Goal: Task Accomplishment & Management: Use online tool/utility

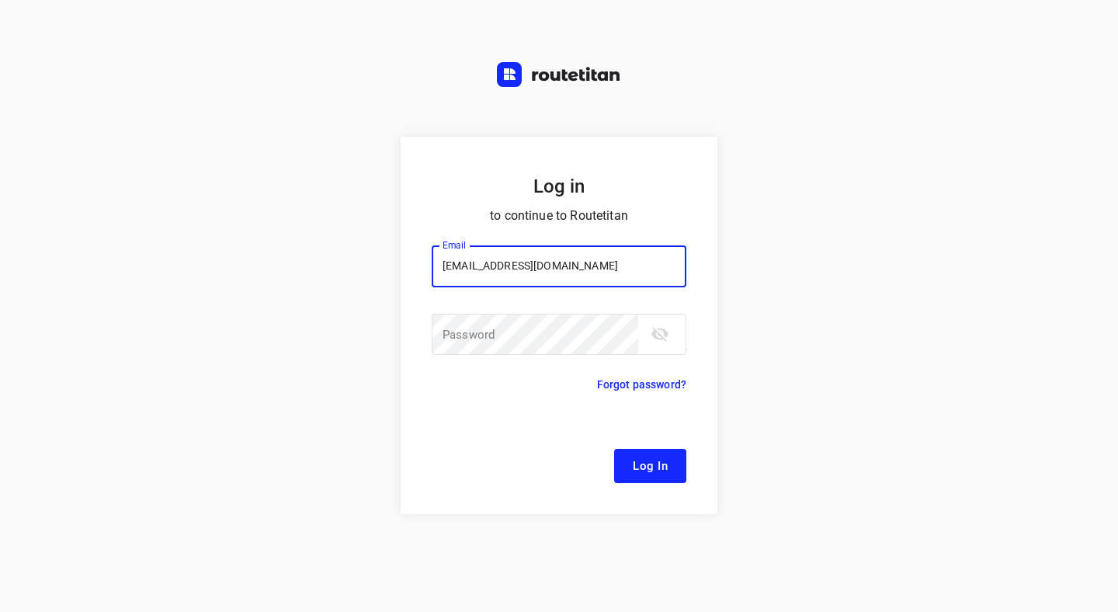
type input "[EMAIL_ADDRESS][DOMAIN_NAME]"
click at [523, 270] on input "[EMAIL_ADDRESS][DOMAIN_NAME]" at bounding box center [559, 266] width 255 height 42
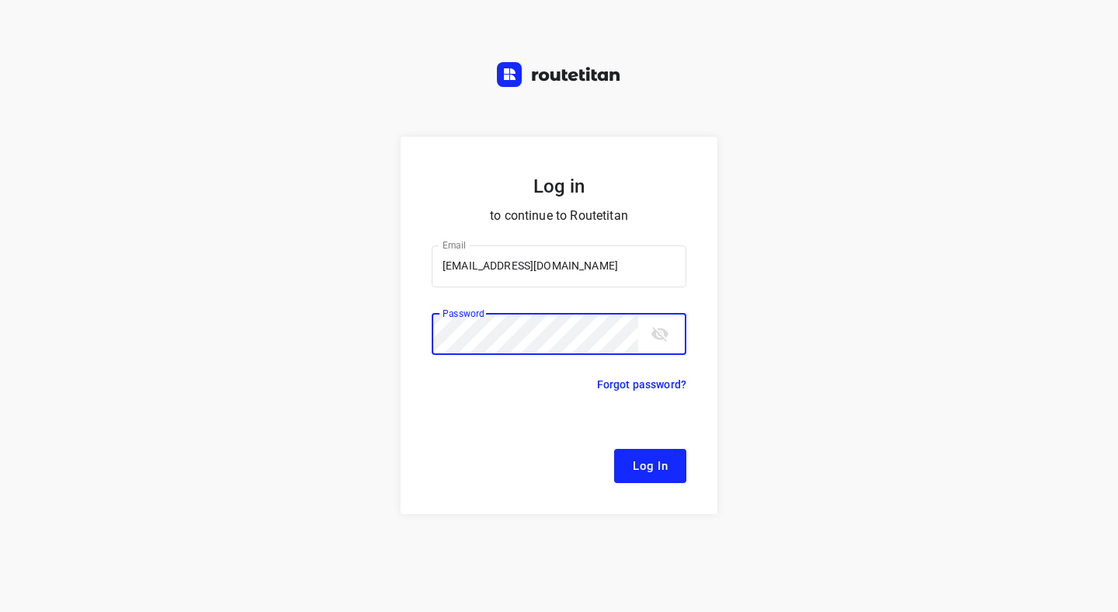
click at [670, 472] on button "Log In" at bounding box center [650, 466] width 72 height 34
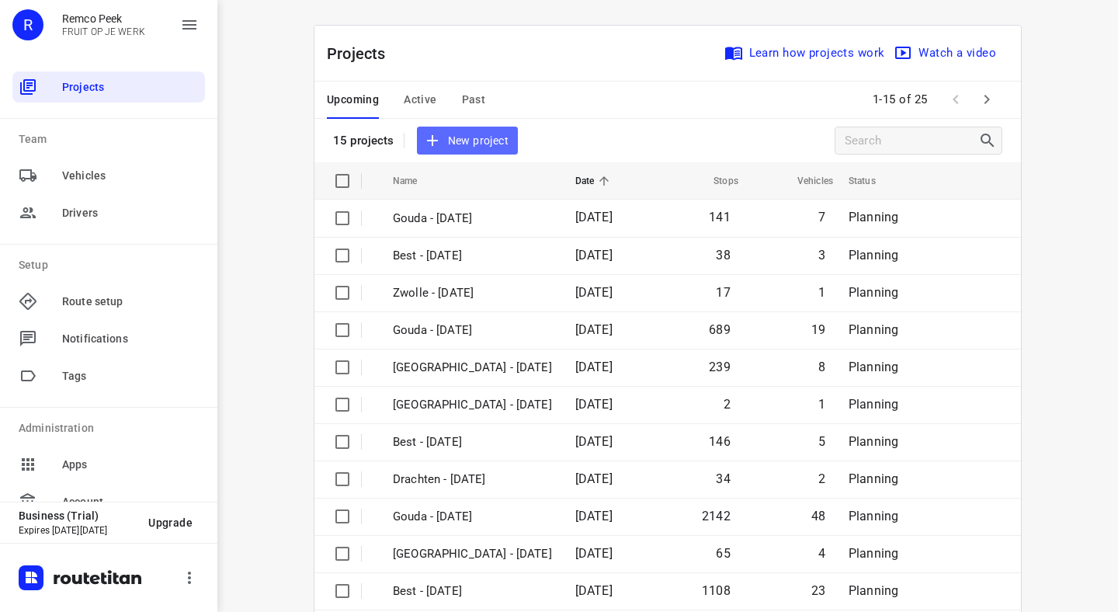
click at [491, 141] on span "New project" at bounding box center [467, 140] width 82 height 19
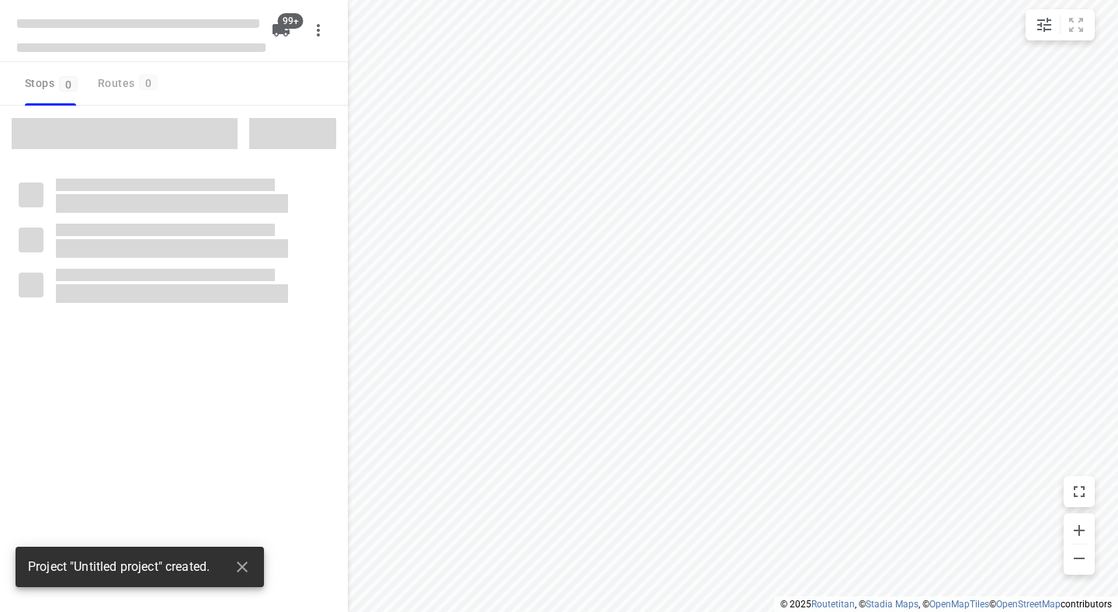
checkbox input "true"
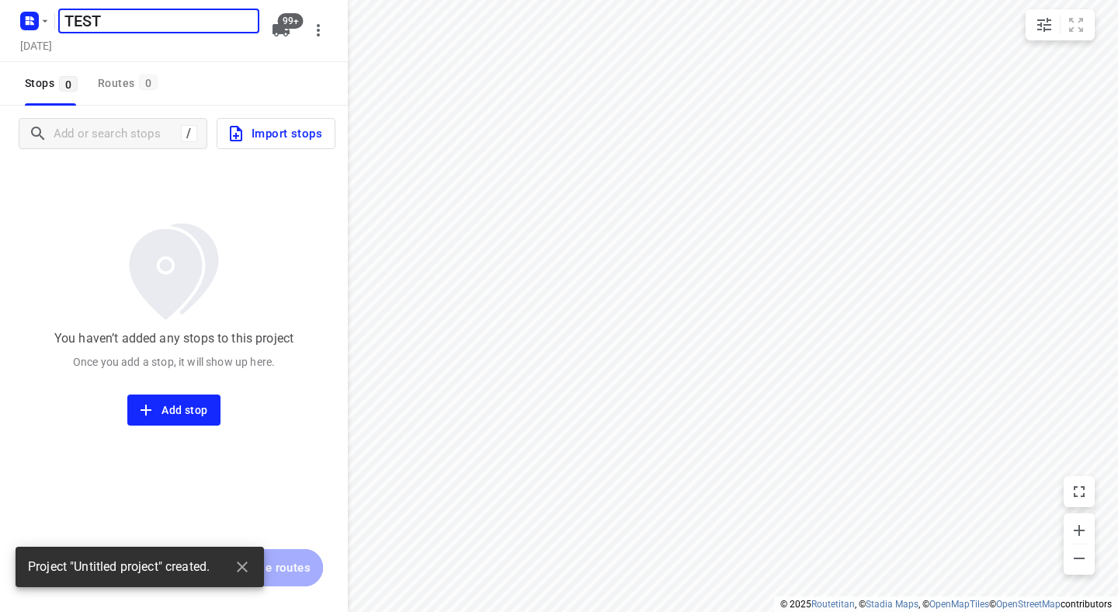
type input "TEST"
click at [103, 224] on div "You haven’t added any stops to this project Once you add a stop, it will show u…" at bounding box center [174, 294] width 348 height 264
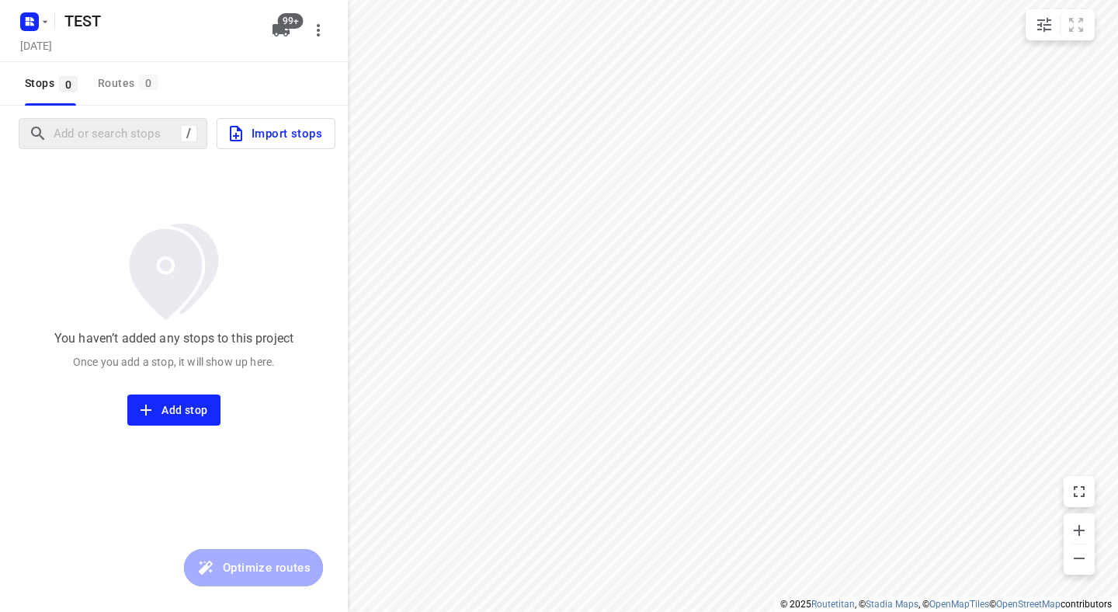
click at [102, 146] on div "/" at bounding box center [113, 133] width 189 height 31
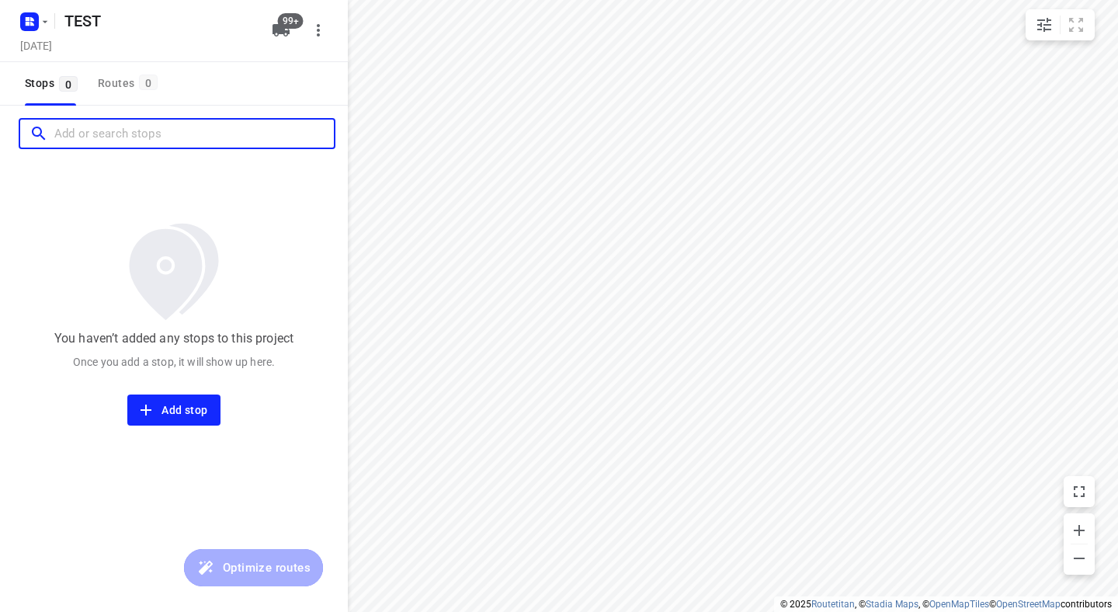
click at [106, 140] on input "Add or search stops" at bounding box center [194, 134] width 280 height 24
paste input "[STREET_ADDRESS][PERSON_NAME]"
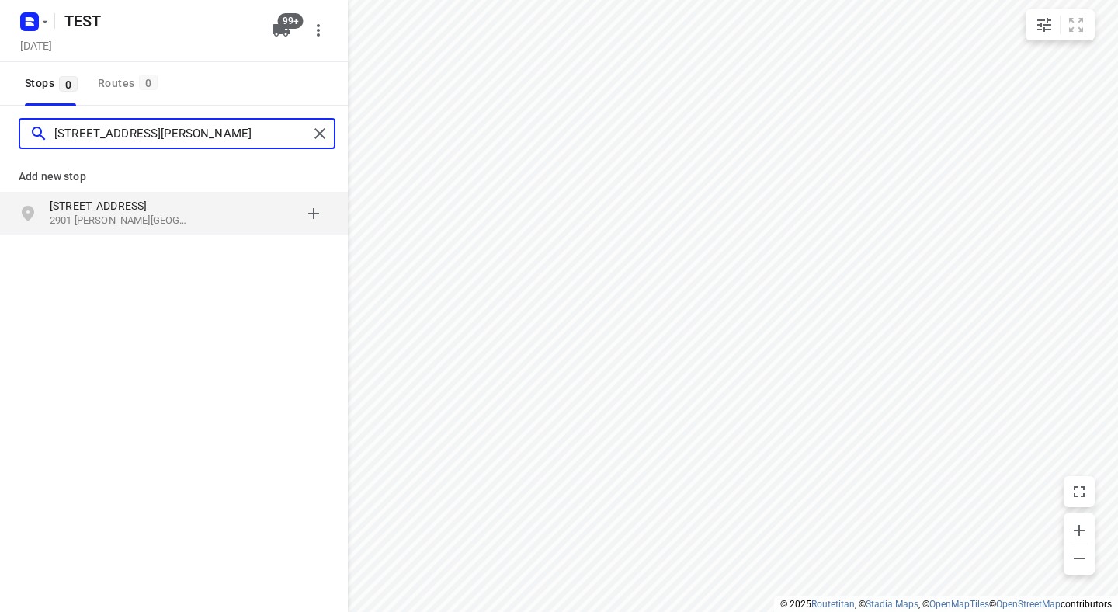
type input "[STREET_ADDRESS][PERSON_NAME]"
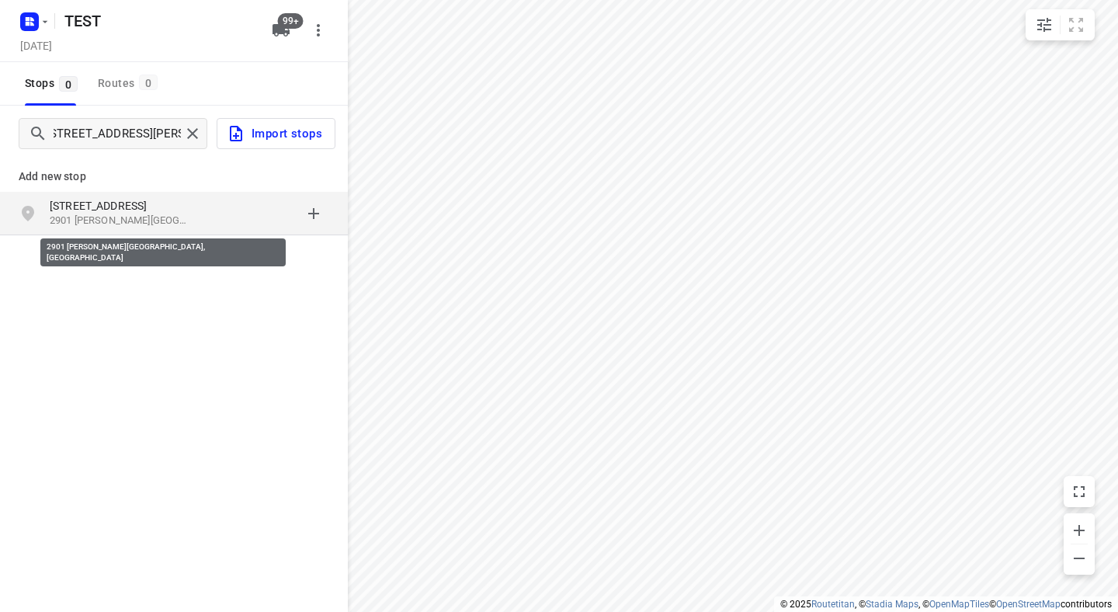
click at [98, 221] on p "2901 [PERSON_NAME][GEOGRAPHIC_DATA], [GEOGRAPHIC_DATA]" at bounding box center [121, 221] width 143 height 15
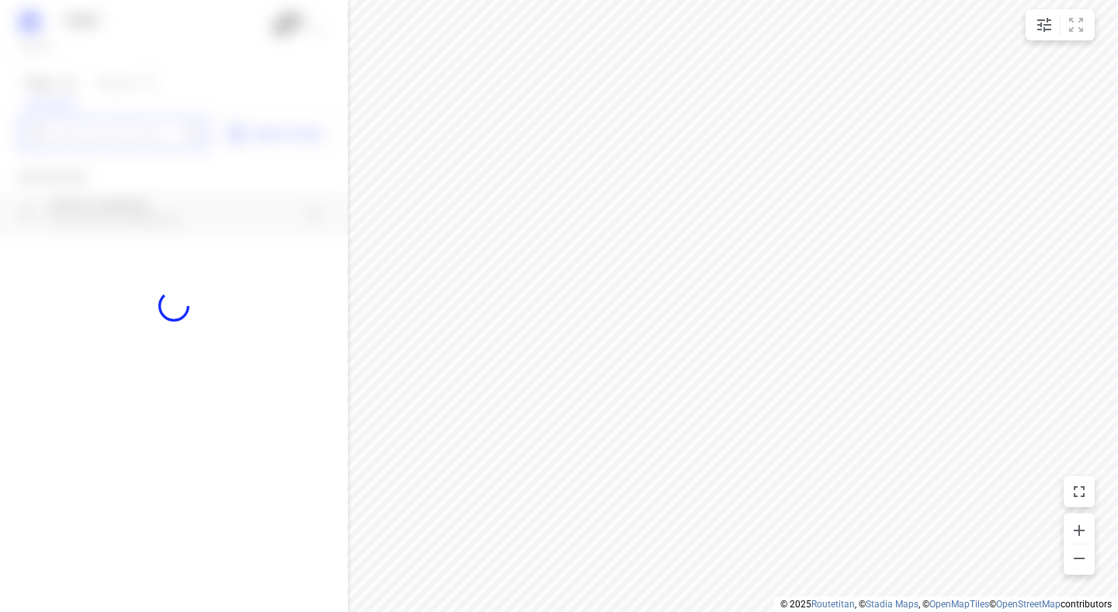
scroll to position [0, 0]
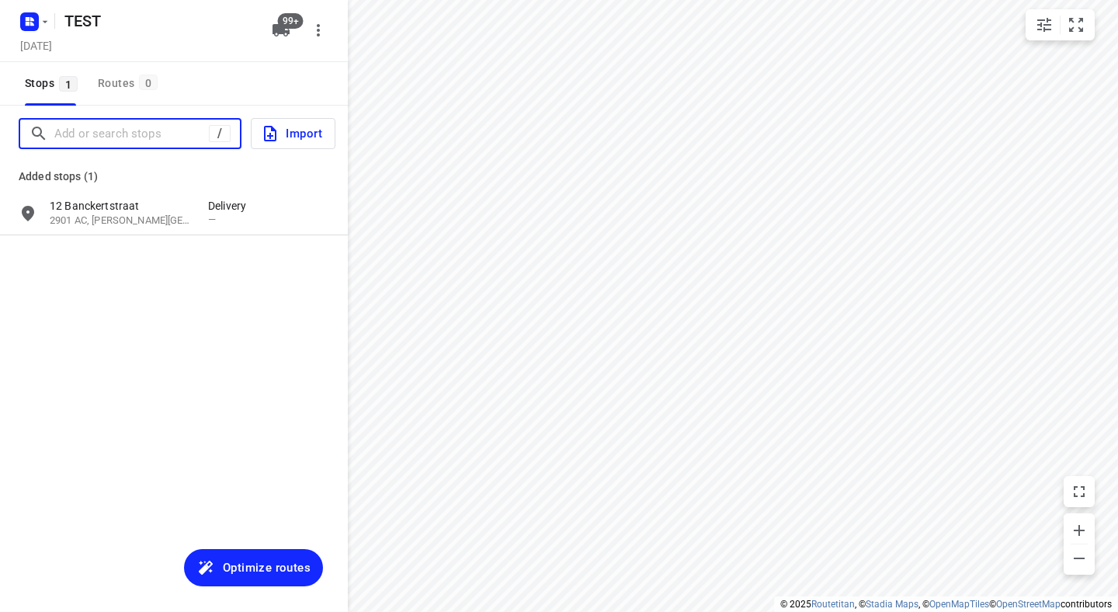
click at [117, 123] on input "Add or search stops" at bounding box center [131, 134] width 155 height 24
paste input "[STREET_ADDRESS][PERSON_NAME]"
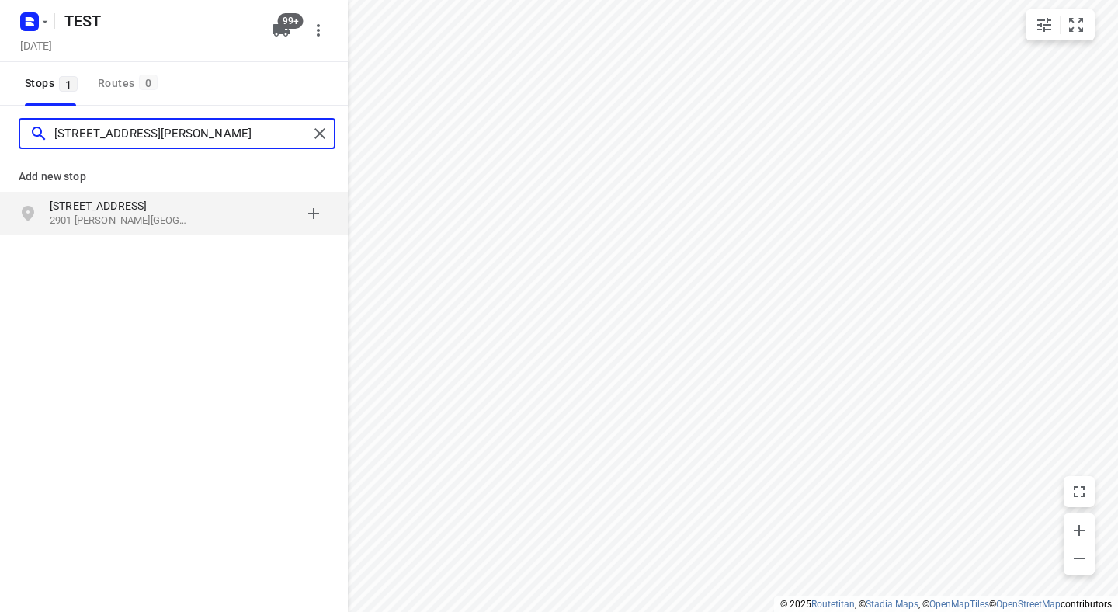
type input "[STREET_ADDRESS][PERSON_NAME]"
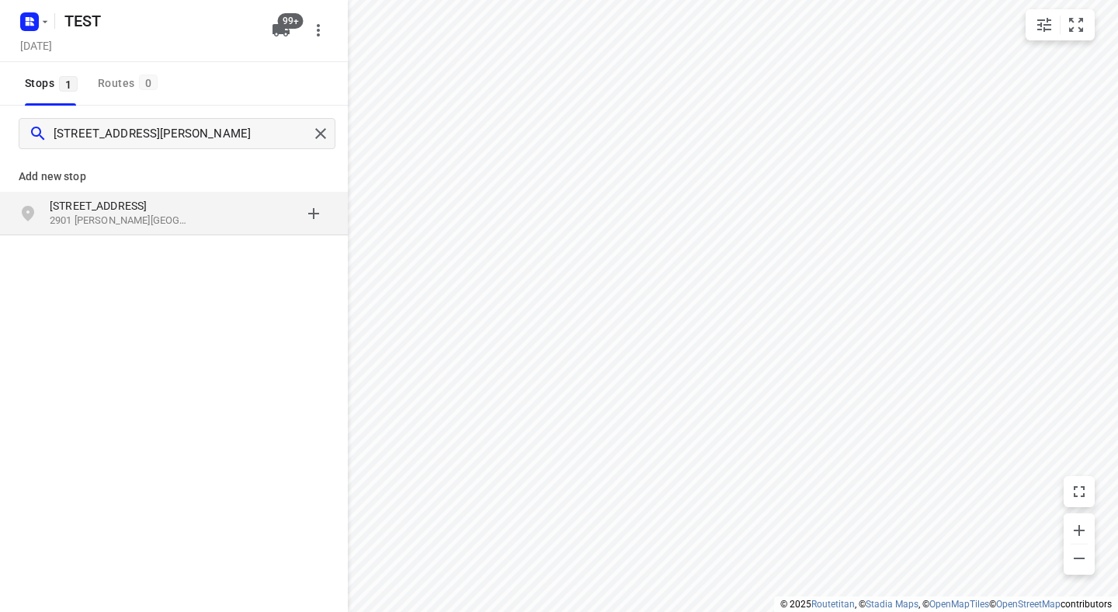
click at [186, 207] on p "[STREET_ADDRESS]" at bounding box center [121, 206] width 143 height 16
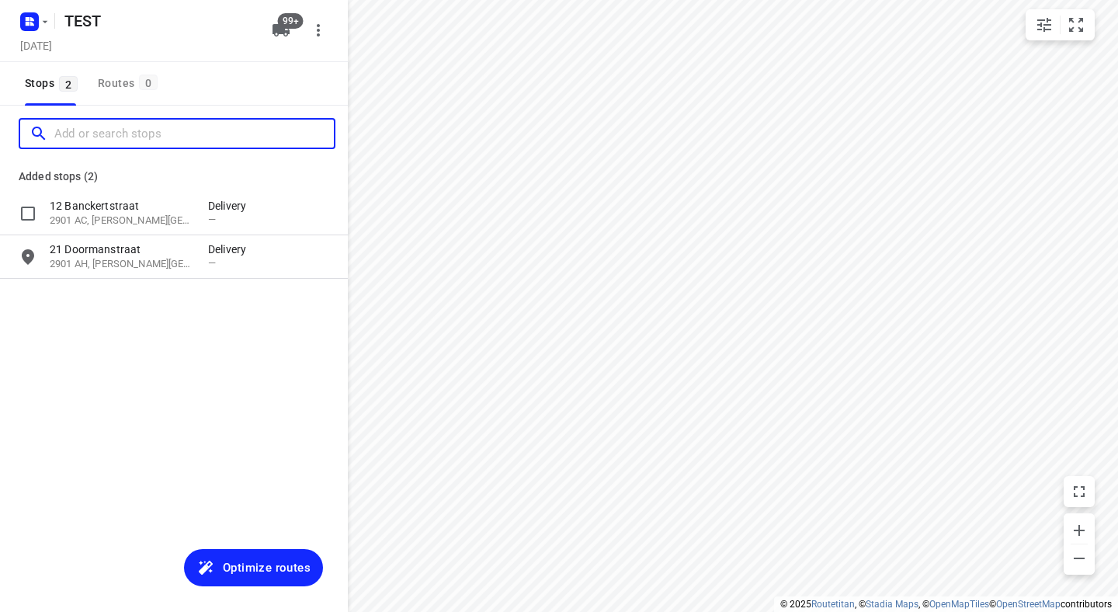
scroll to position [0, 0]
paste input "[STREET_ADDRESS][PERSON_NAME]"
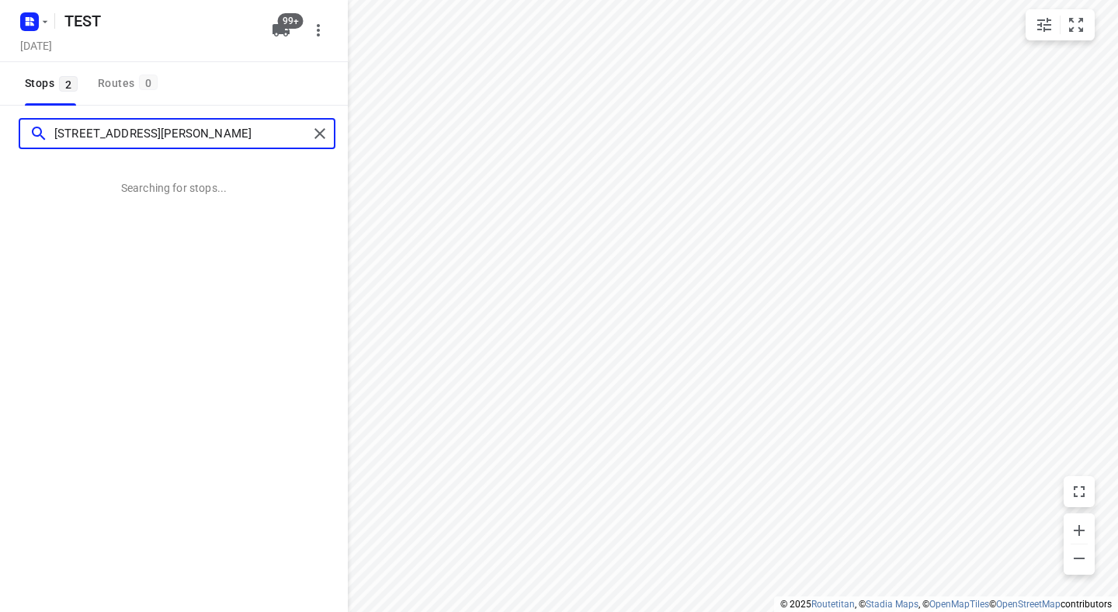
scroll to position [0, 6]
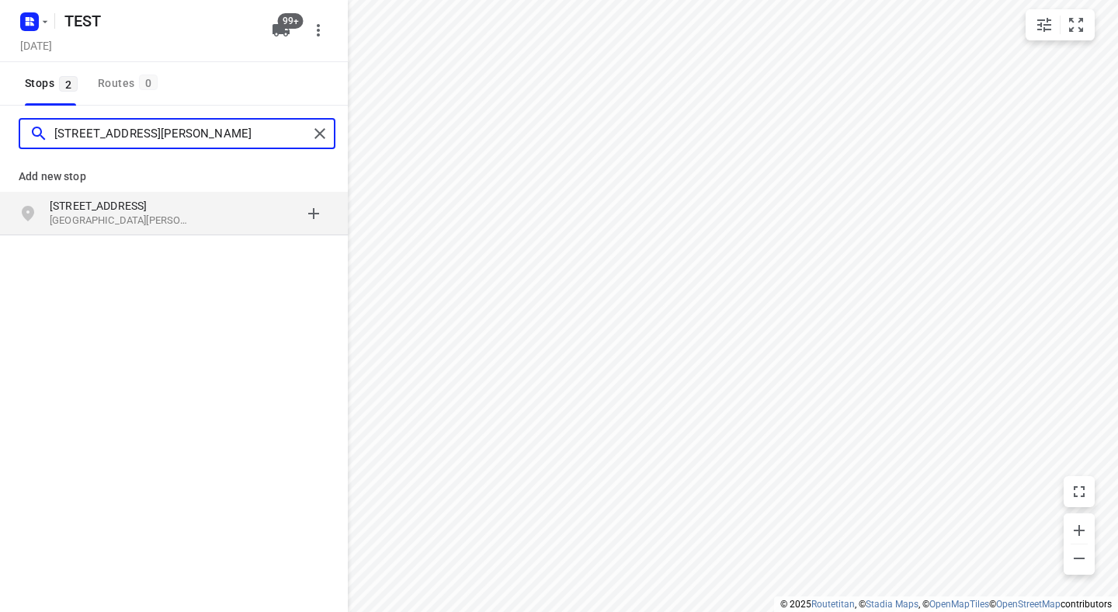
type input "[STREET_ADDRESS][PERSON_NAME]"
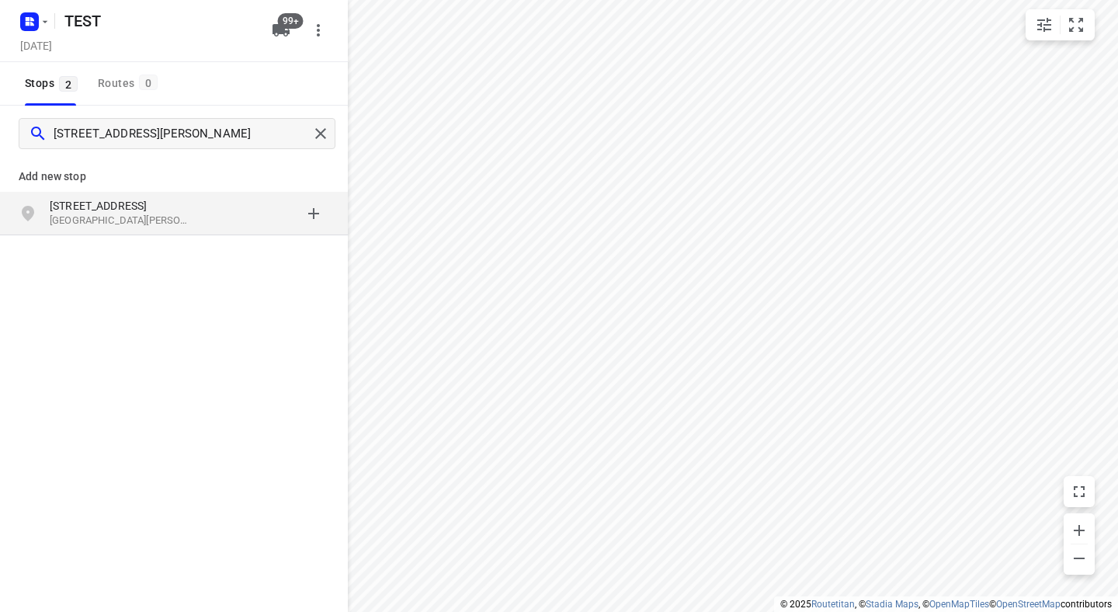
click at [152, 204] on p "[STREET_ADDRESS]" at bounding box center [121, 206] width 143 height 16
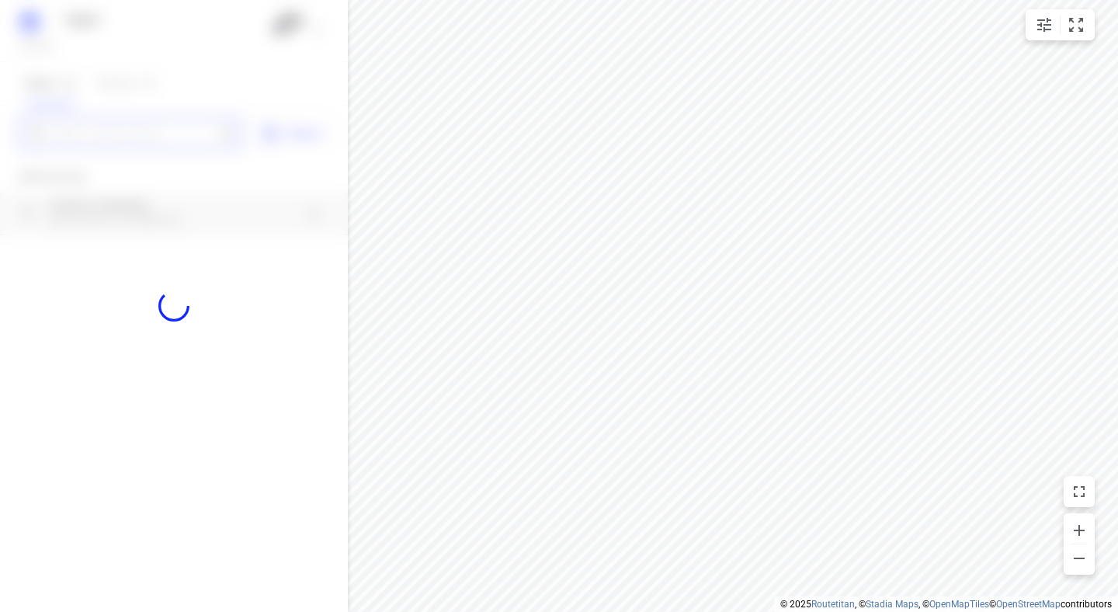
scroll to position [0, 0]
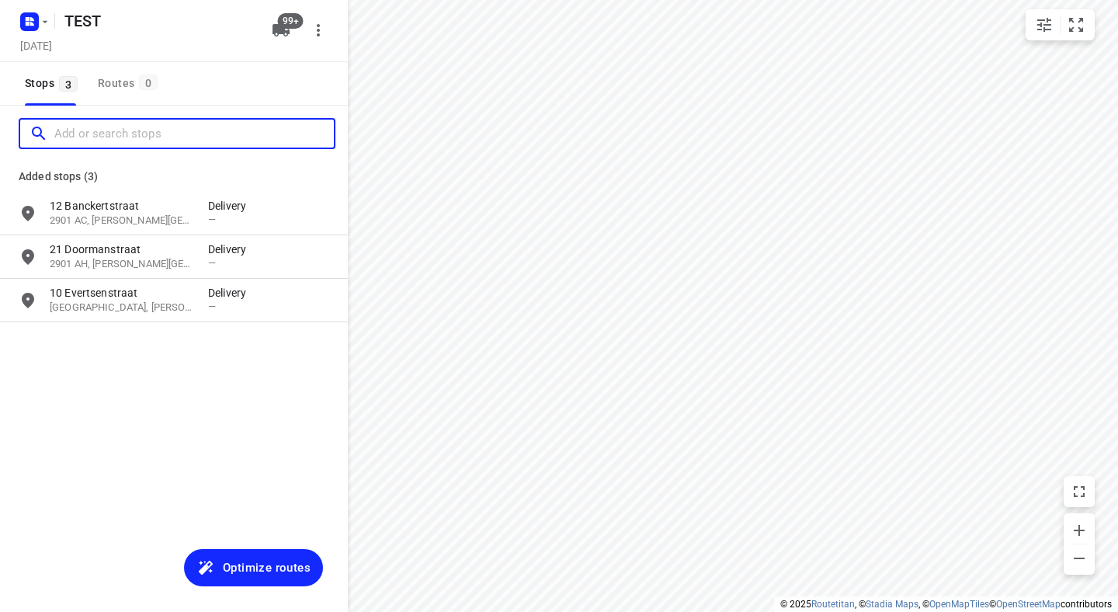
paste input "[STREET_ADDRESS][PERSON_NAME]"
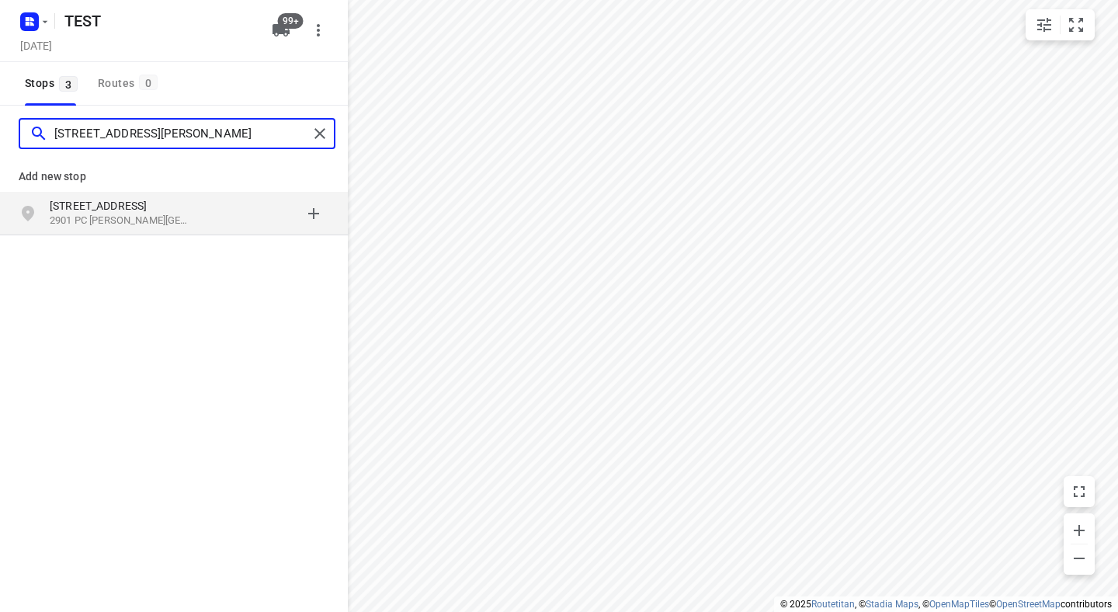
type input "[STREET_ADDRESS][PERSON_NAME]"
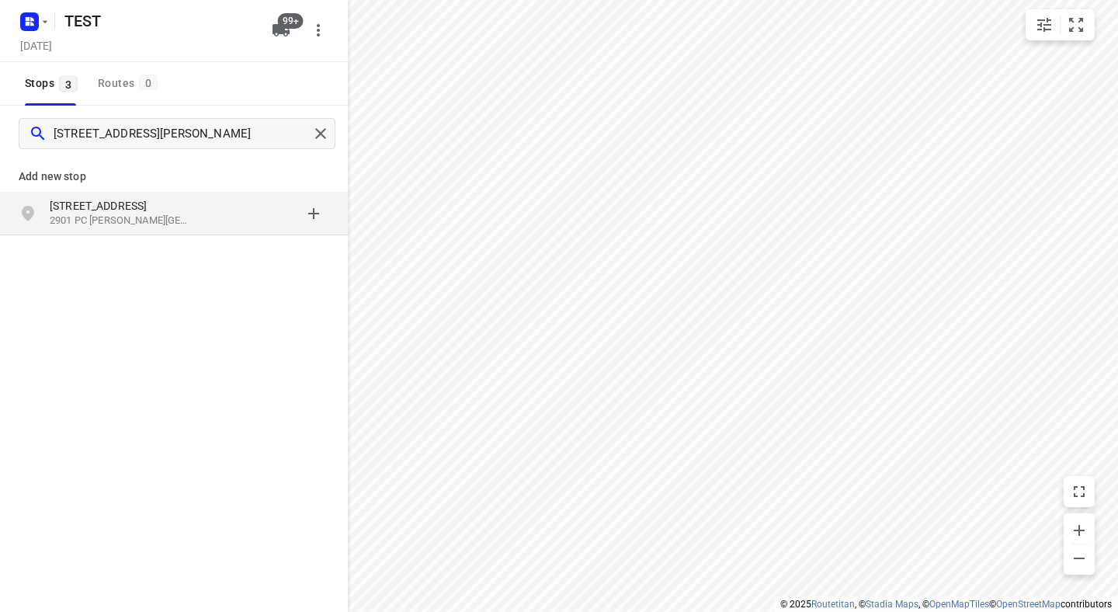
click at [191, 215] on p "2901 PC [PERSON_NAME][GEOGRAPHIC_DATA], [GEOGRAPHIC_DATA]" at bounding box center [121, 221] width 143 height 15
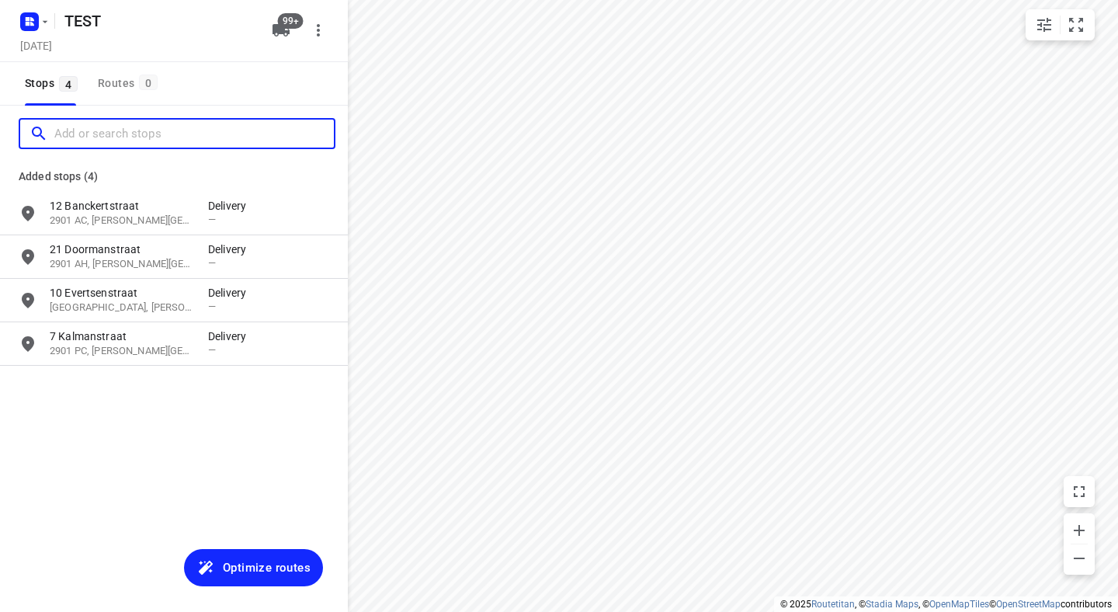
type input "/"
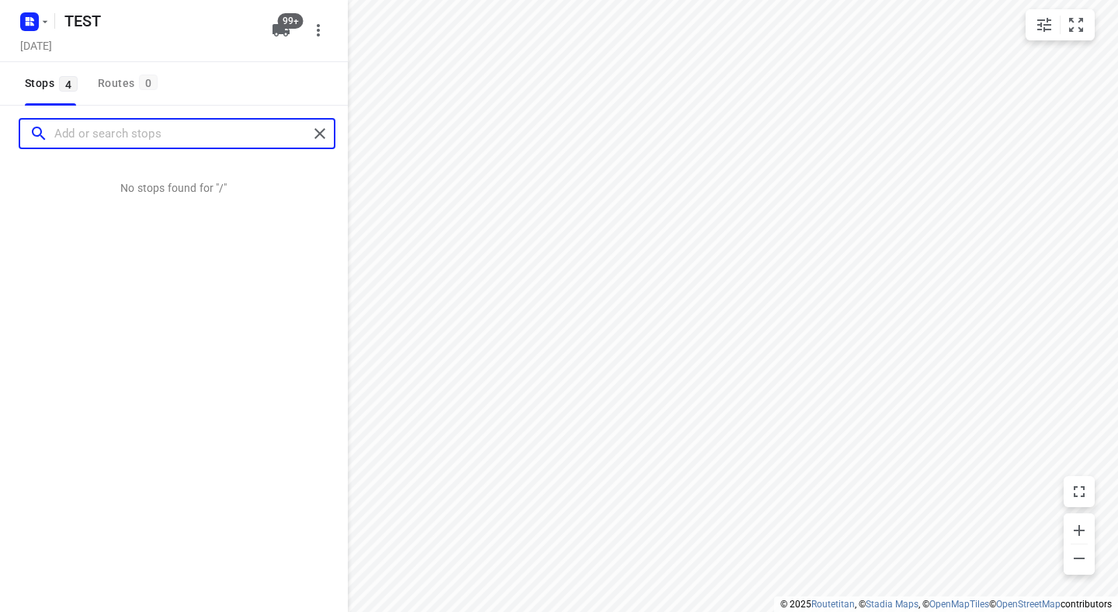
paste input "[STREET_ADDRESS][PERSON_NAME]"
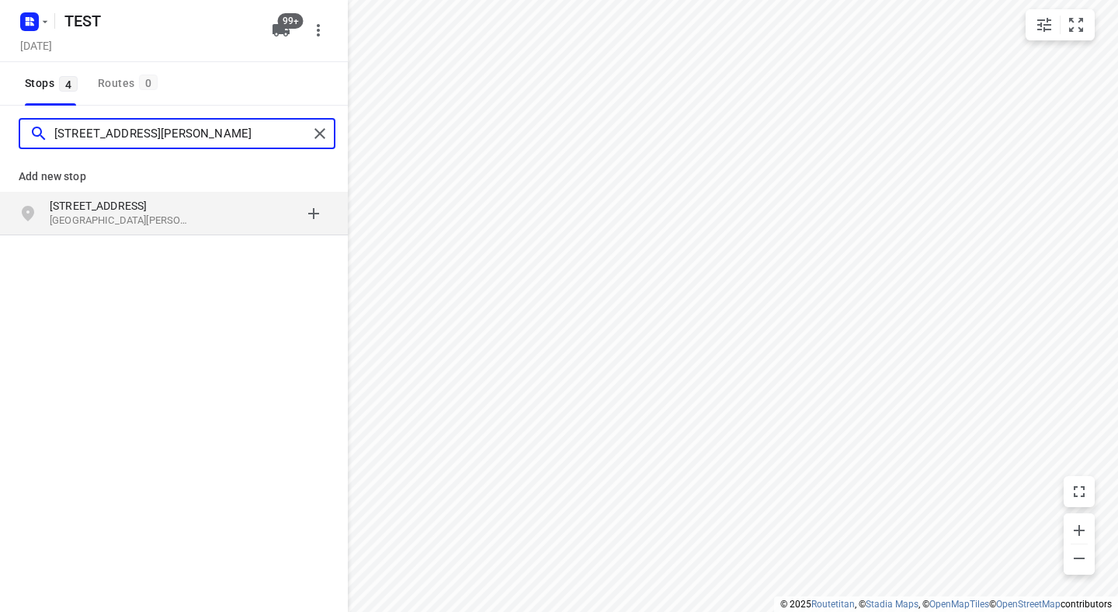
type input "[STREET_ADDRESS][PERSON_NAME]"
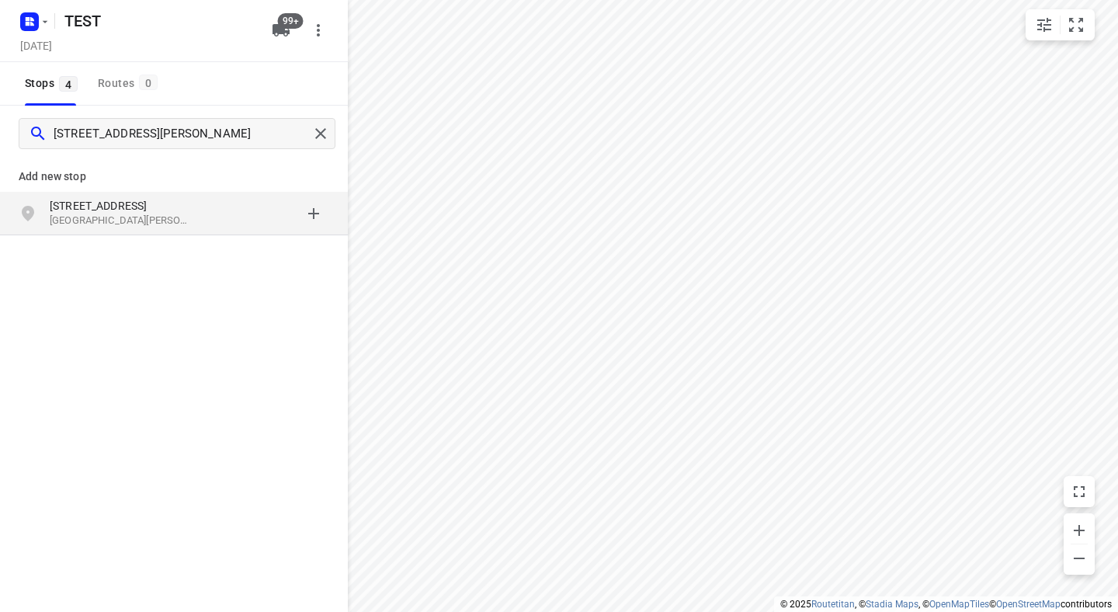
click at [174, 210] on p "[STREET_ADDRESS]" at bounding box center [121, 206] width 143 height 16
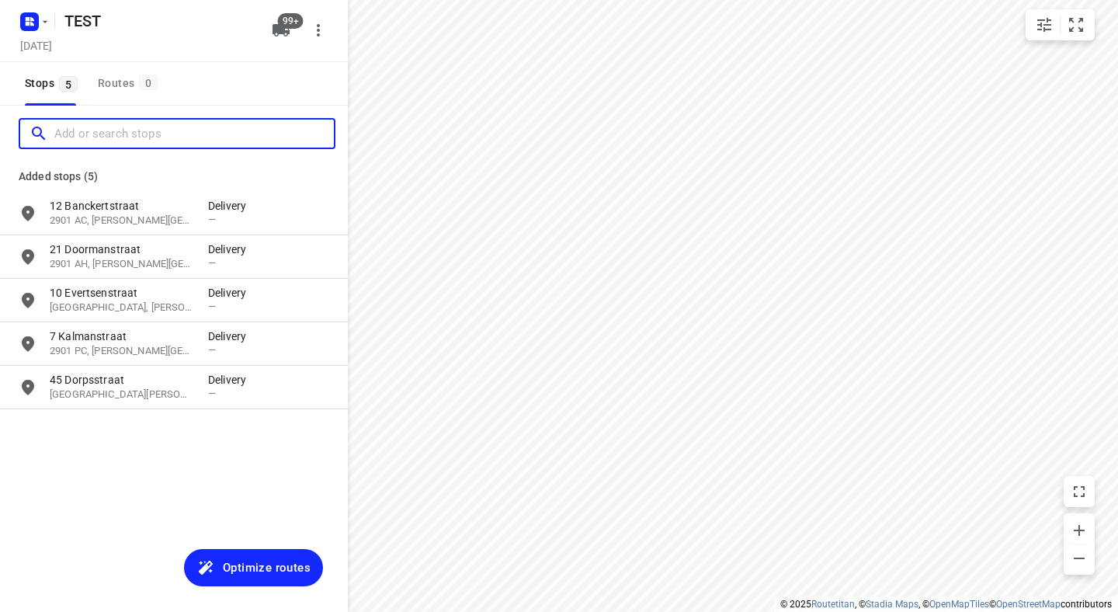
paste input "[STREET_ADDRESS][PERSON_NAME]"
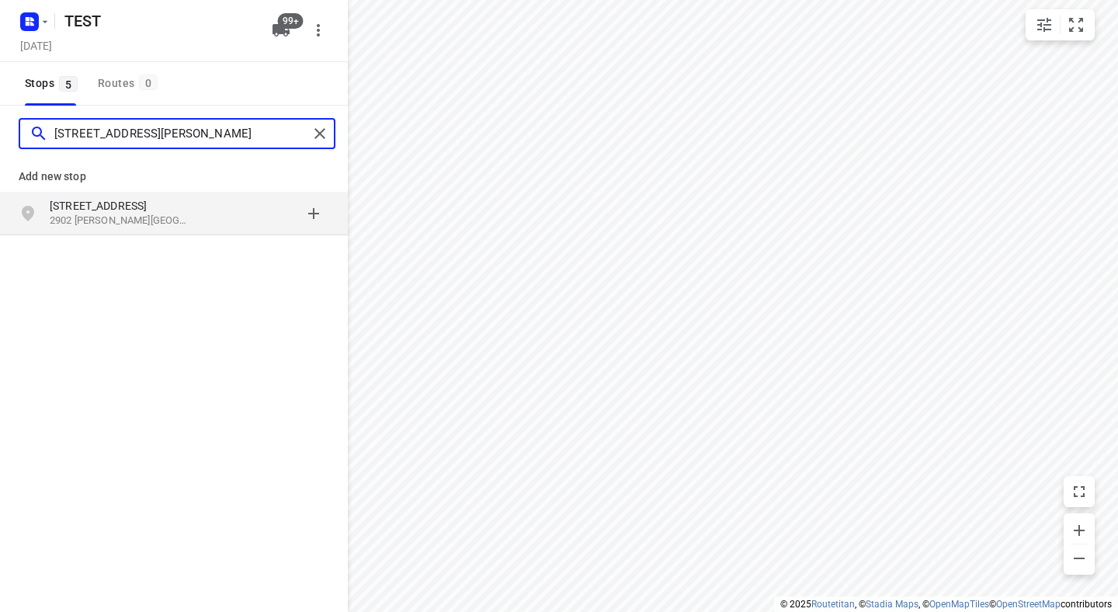
type input "[STREET_ADDRESS][PERSON_NAME]"
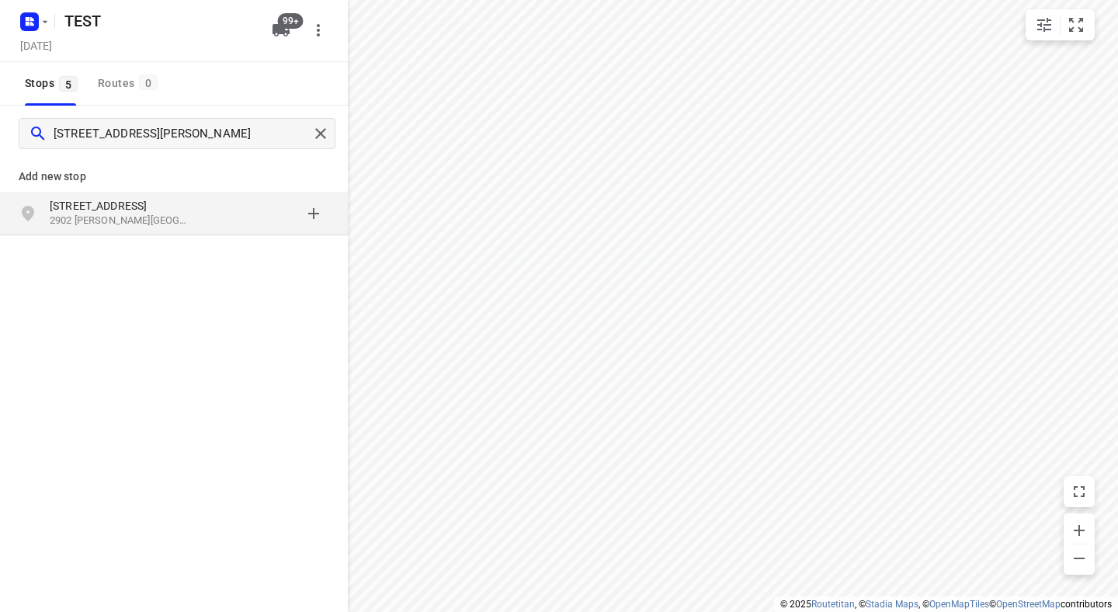
click at [186, 207] on p "[STREET_ADDRESS]" at bounding box center [121, 206] width 143 height 16
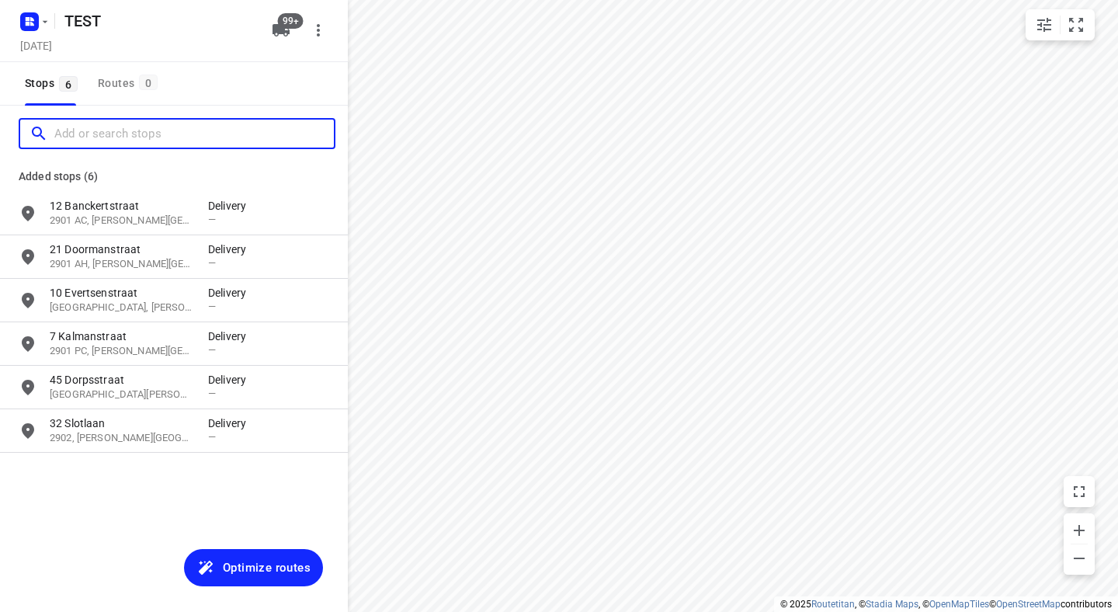
paste input "[STREET_ADDRESS][PERSON_NAME]"
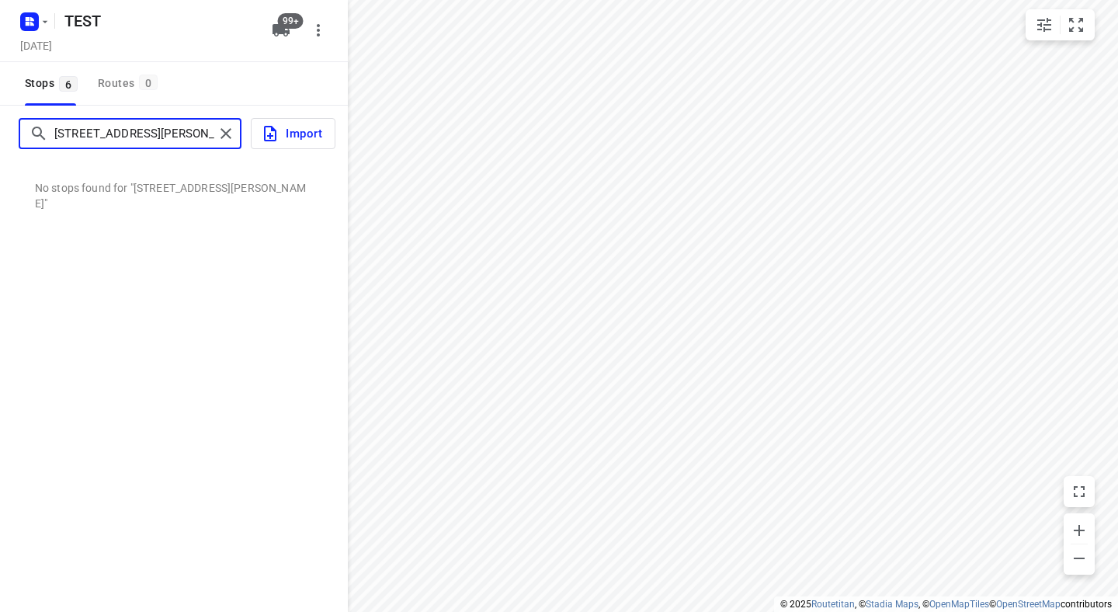
click at [177, 133] on input "[STREET_ADDRESS][PERSON_NAME]" at bounding box center [134, 134] width 160 height 24
type input "[STREET_ADDRESS][PERSON_NAME]"
click at [174, 133] on input "[STREET_ADDRESS][PERSON_NAME]" at bounding box center [134, 134] width 160 height 24
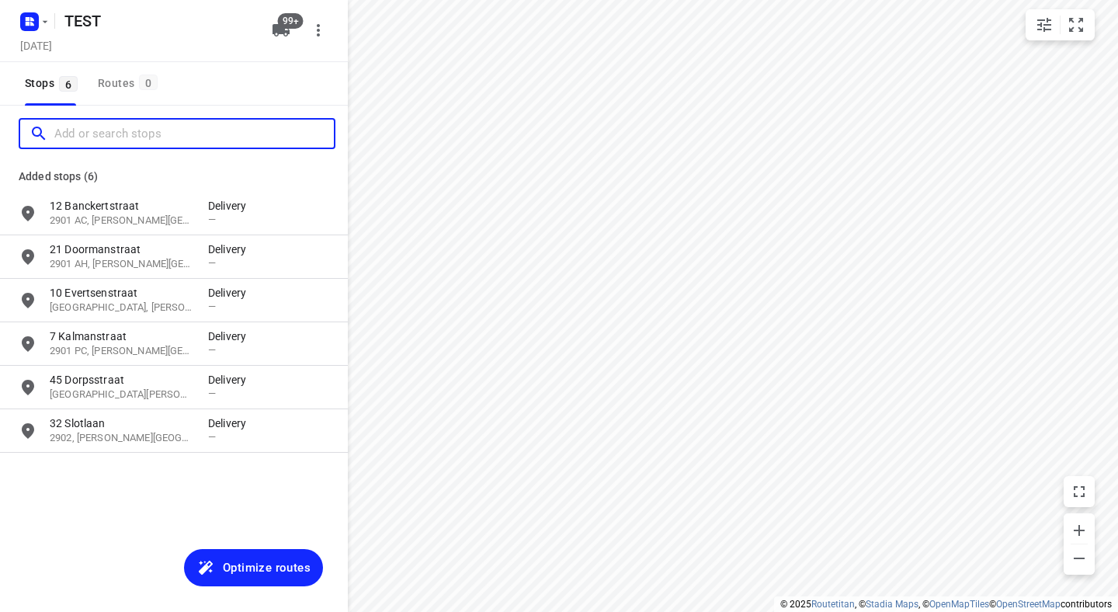
paste input "[STREET_ADDRESS][PERSON_NAME]"
type input "[STREET_ADDRESS][PERSON_NAME]"
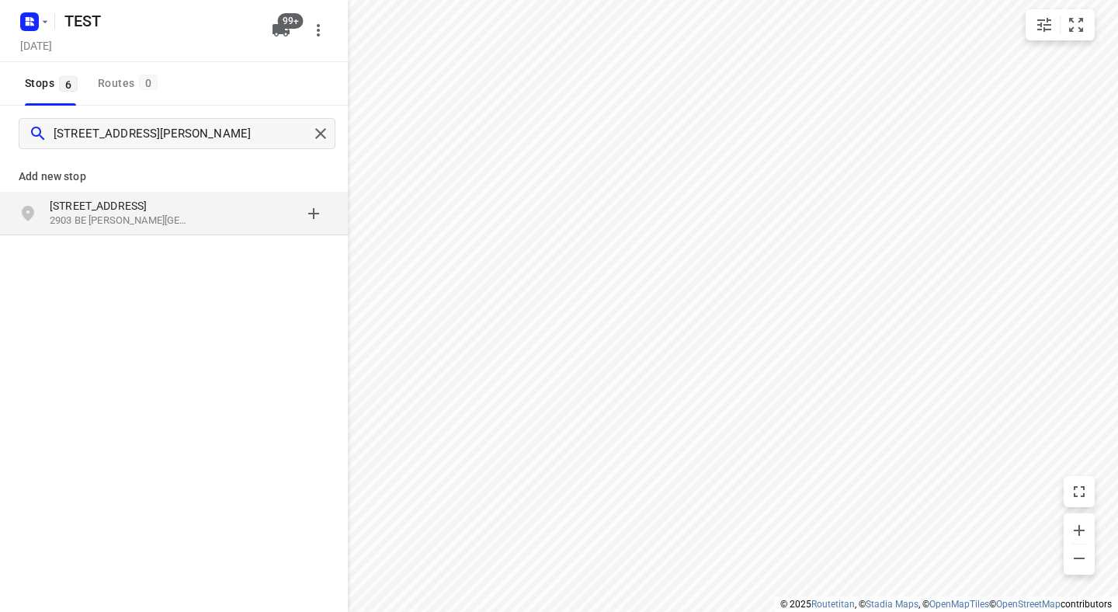
click at [196, 220] on div "[STREET_ADDRESS][PERSON_NAME]" at bounding box center [129, 213] width 158 height 31
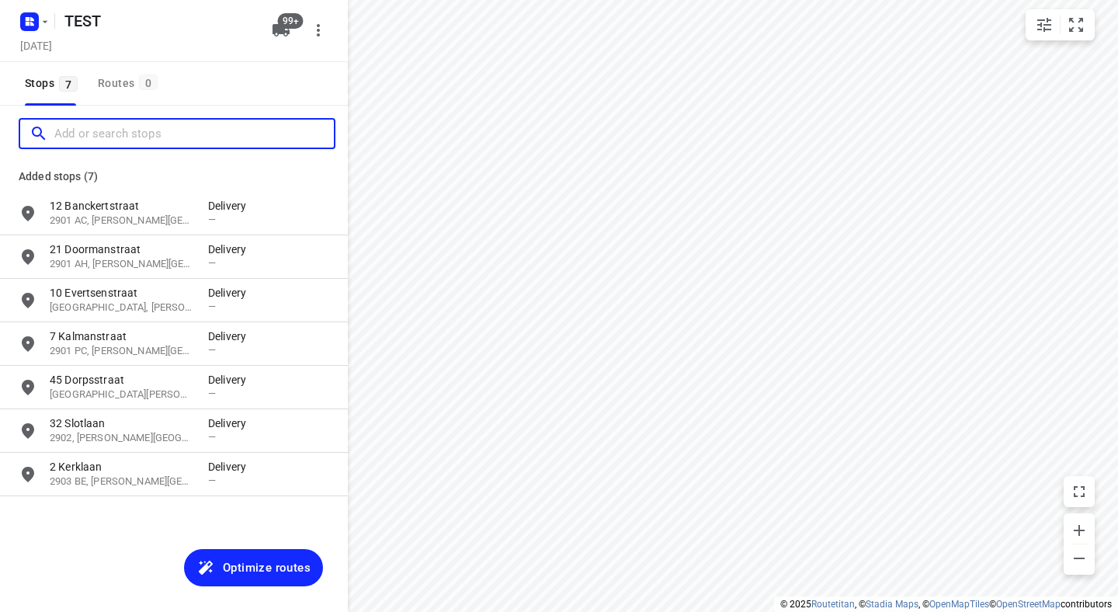
paste input "[STREET_ADDRESS][PERSON_NAME]"
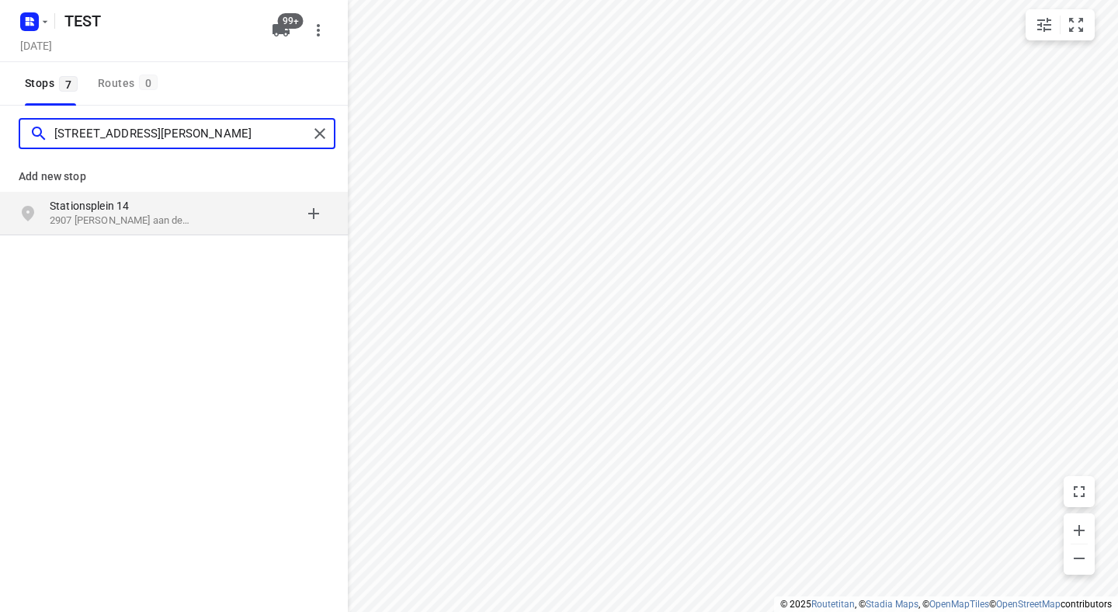
type input "[STREET_ADDRESS][PERSON_NAME]"
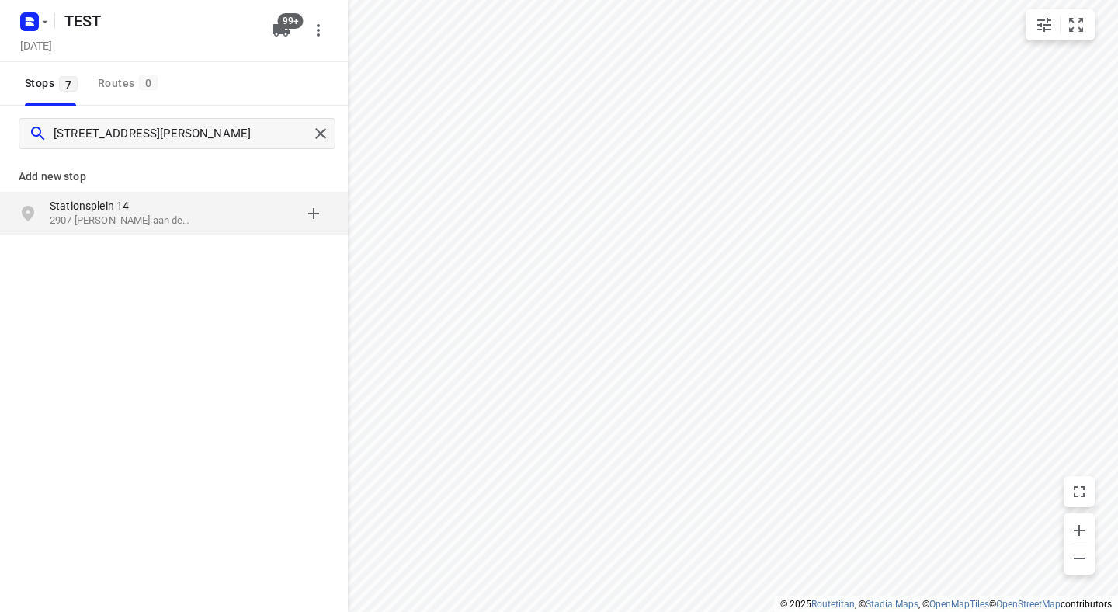
click at [114, 203] on p "Stationsplein 14" at bounding box center [121, 206] width 143 height 16
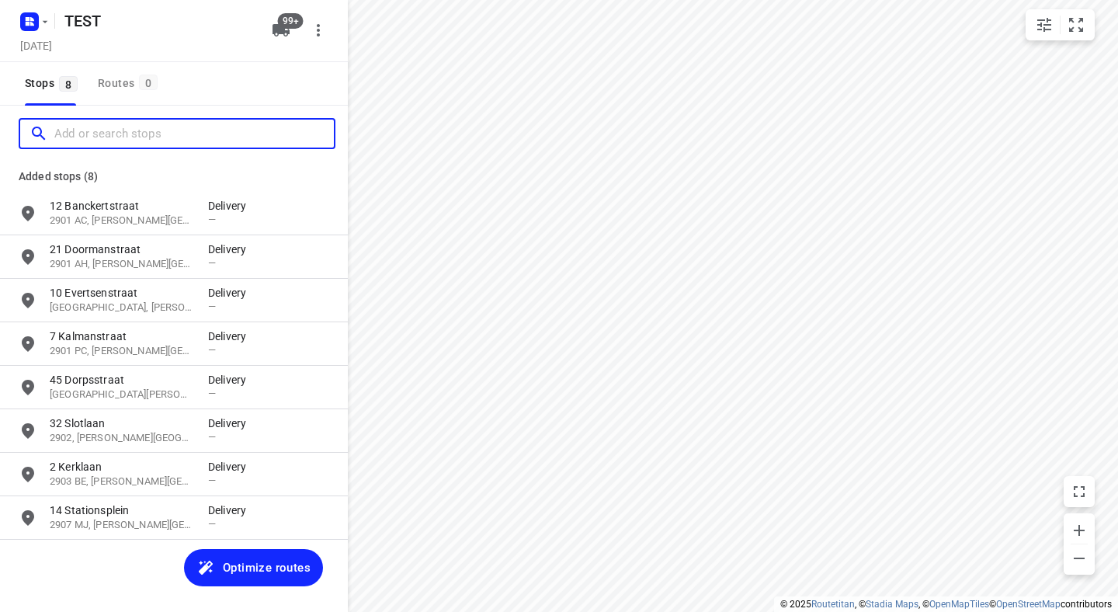
paste input "1e [STREET_ADDRESS][PERSON_NAME]"
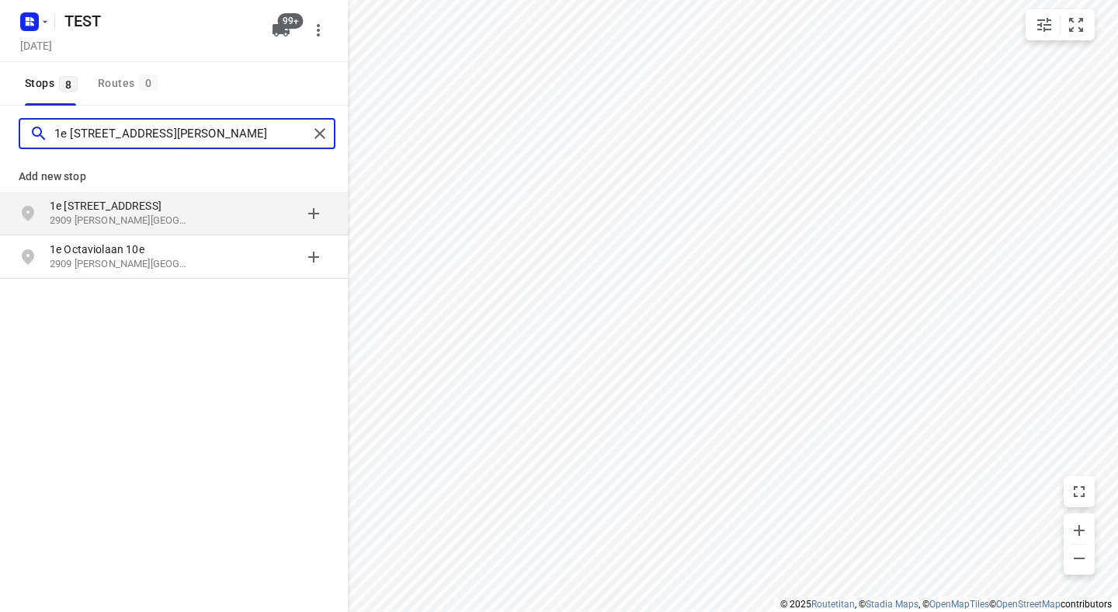
type input "1e [STREET_ADDRESS][PERSON_NAME]"
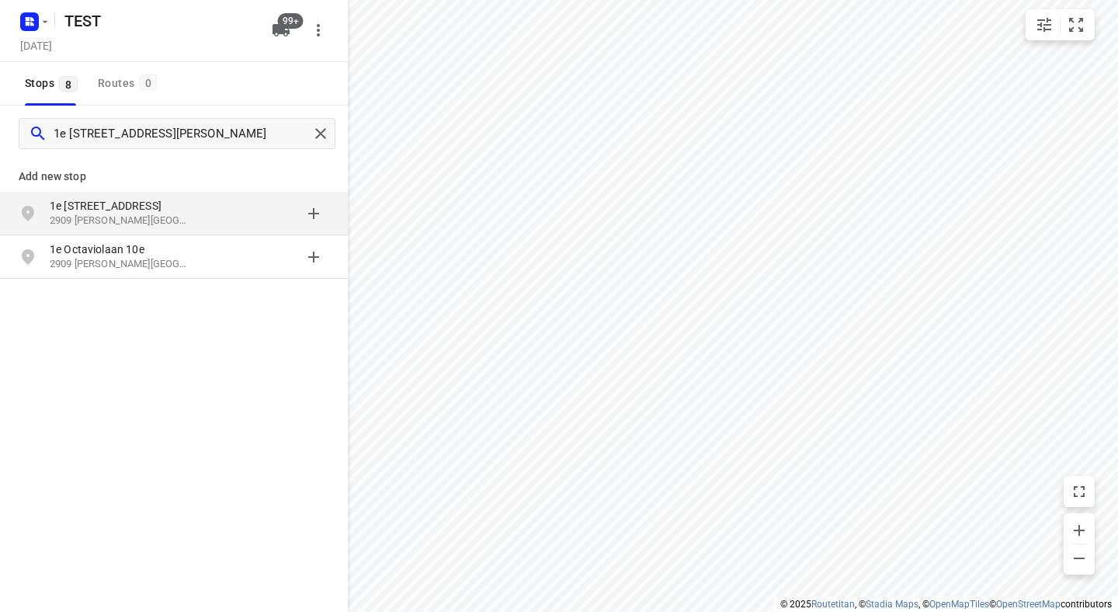
scroll to position [0, 0]
click at [162, 204] on p "1e [STREET_ADDRESS]" at bounding box center [121, 206] width 143 height 16
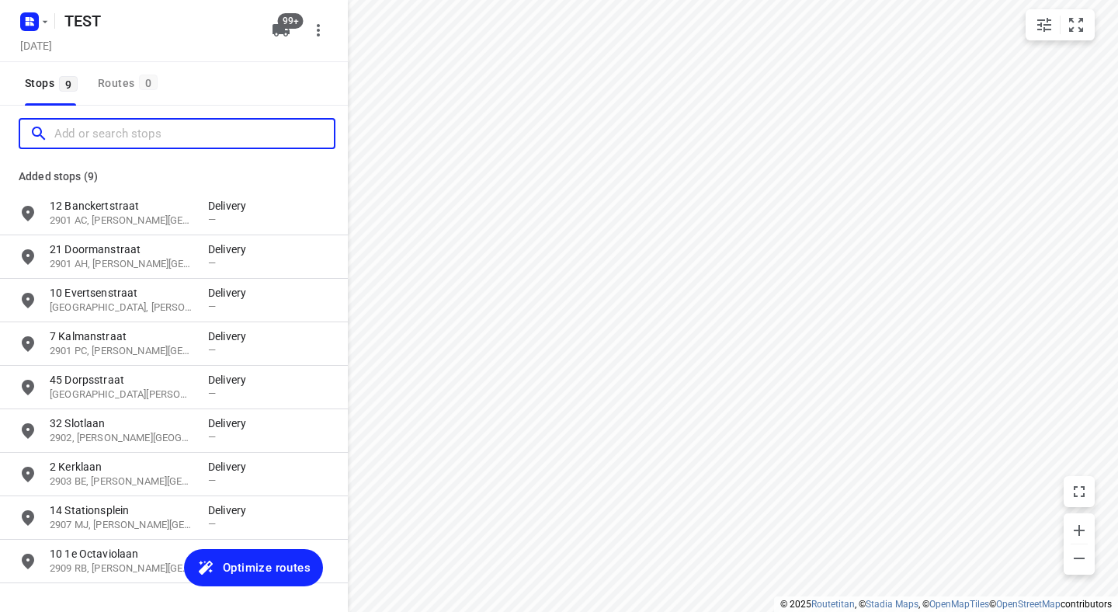
paste input "[STREET_ADDRESS][PERSON_NAME]"
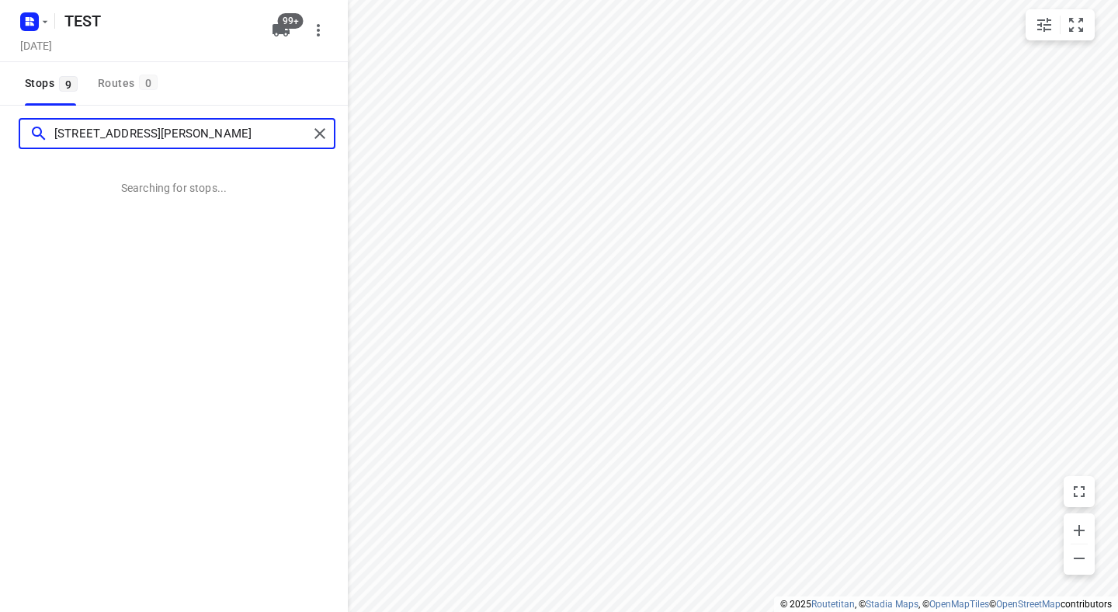
scroll to position [0, 18]
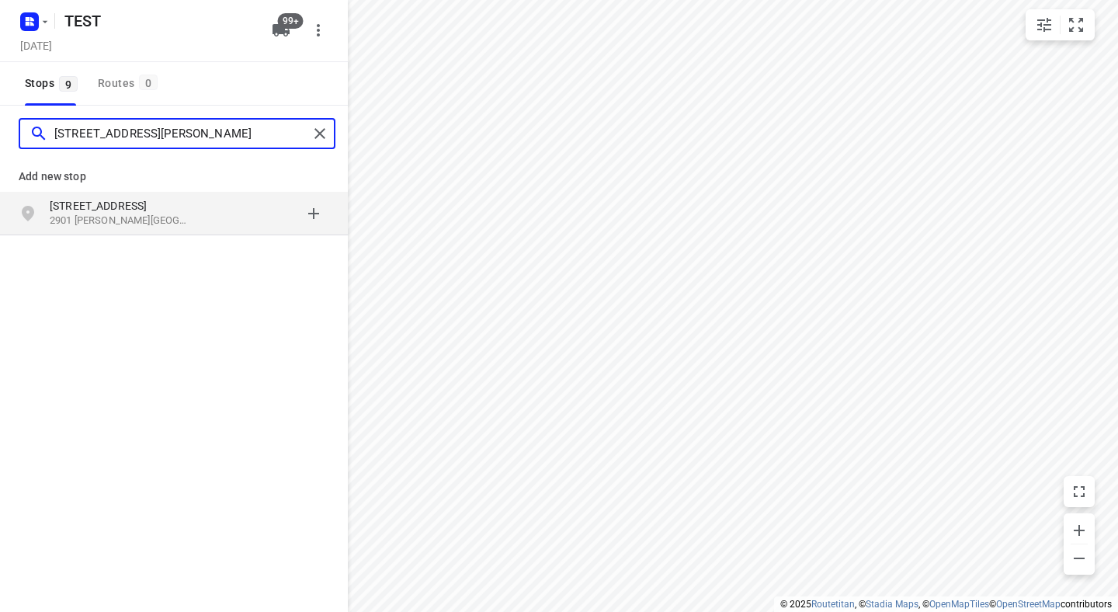
type input "[STREET_ADDRESS][PERSON_NAME]"
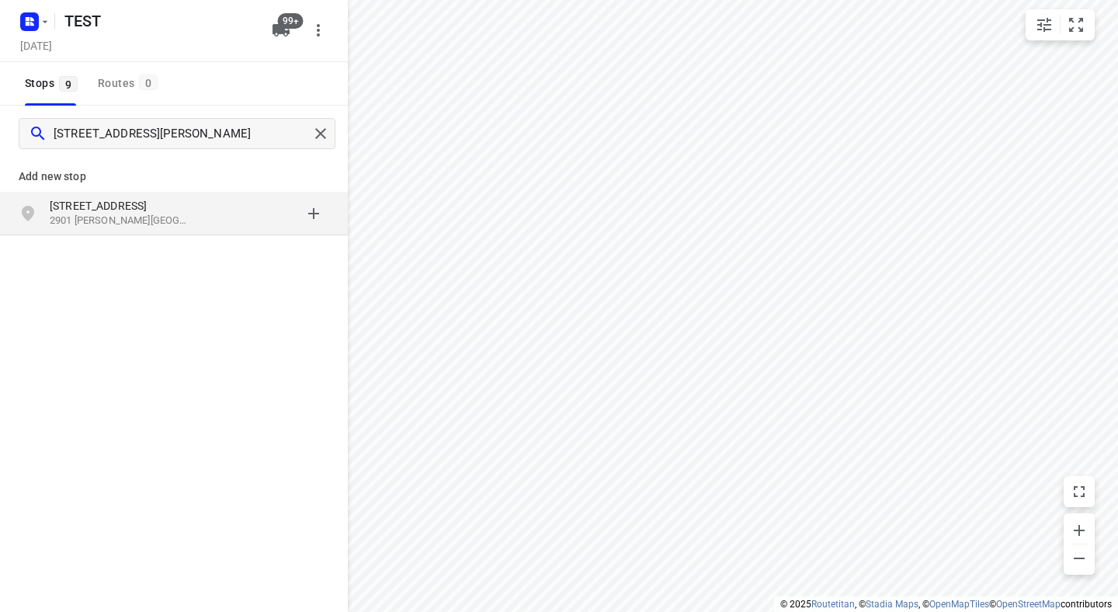
click at [194, 216] on div "[STREET_ADDRESS][PERSON_NAME]" at bounding box center [129, 213] width 158 height 31
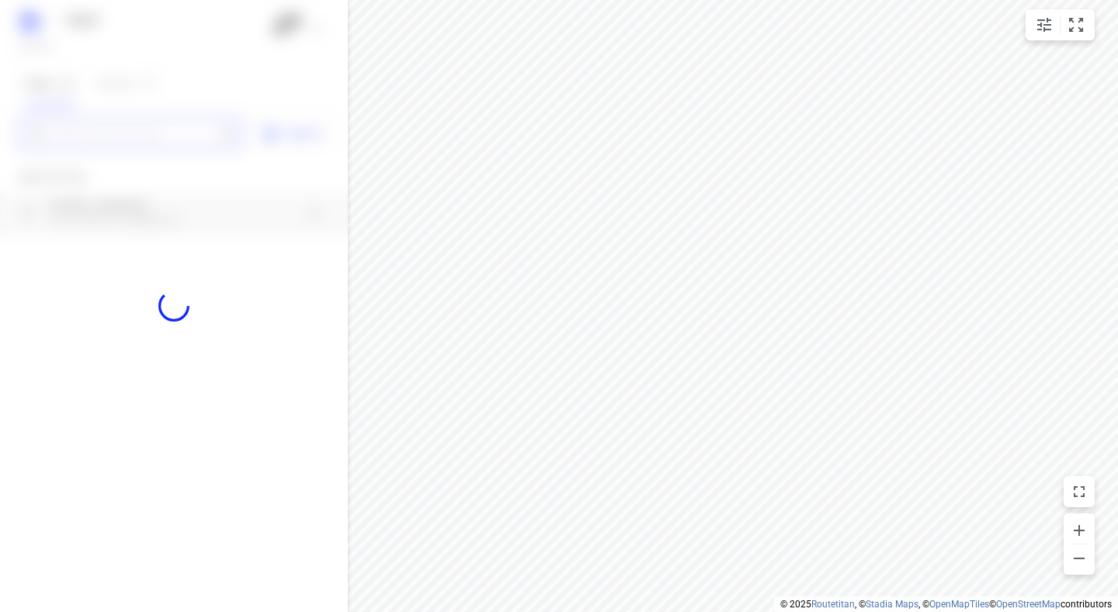
scroll to position [0, 0]
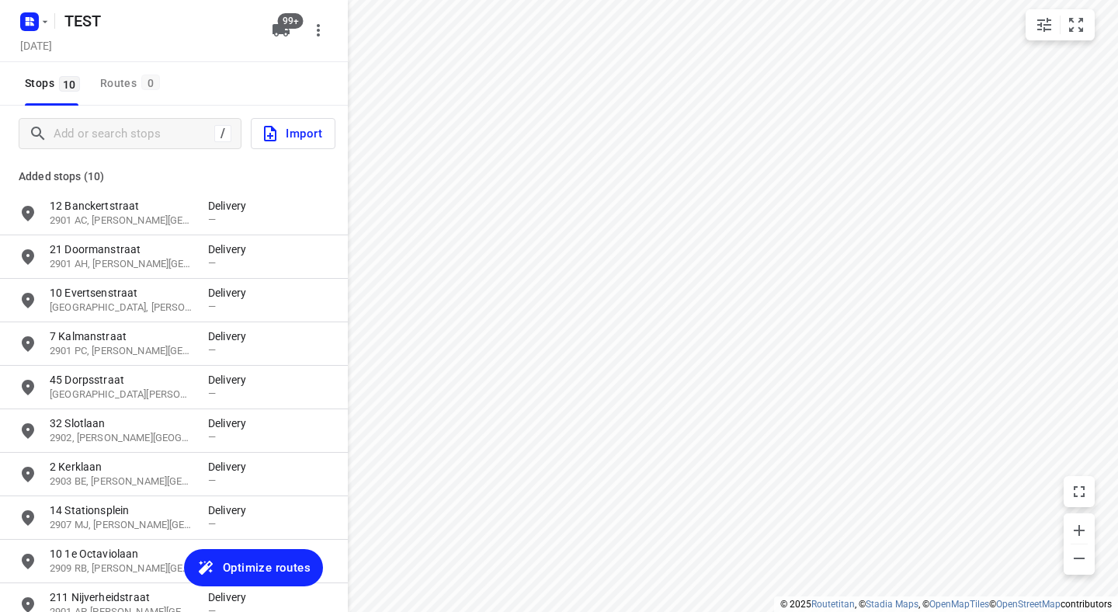
click at [286, 26] on span "99+" at bounding box center [291, 21] width 26 height 16
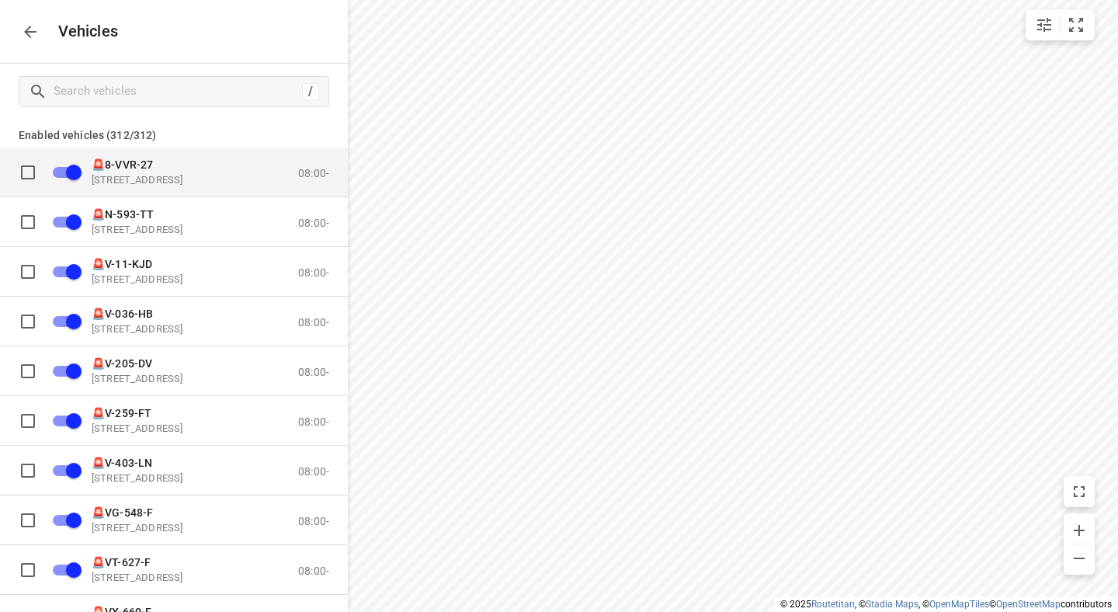
click at [23, 172] on input "grid" at bounding box center [27, 171] width 31 height 31
checkbox input "true"
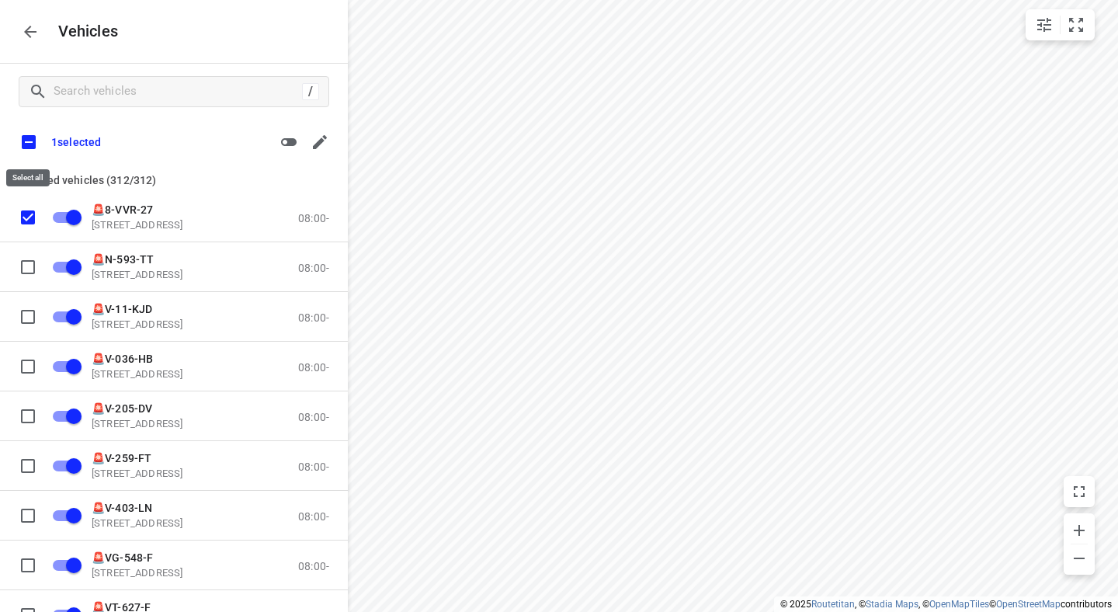
click at [29, 139] on input "checkbox" at bounding box center [28, 142] width 33 height 33
checkbox input "true"
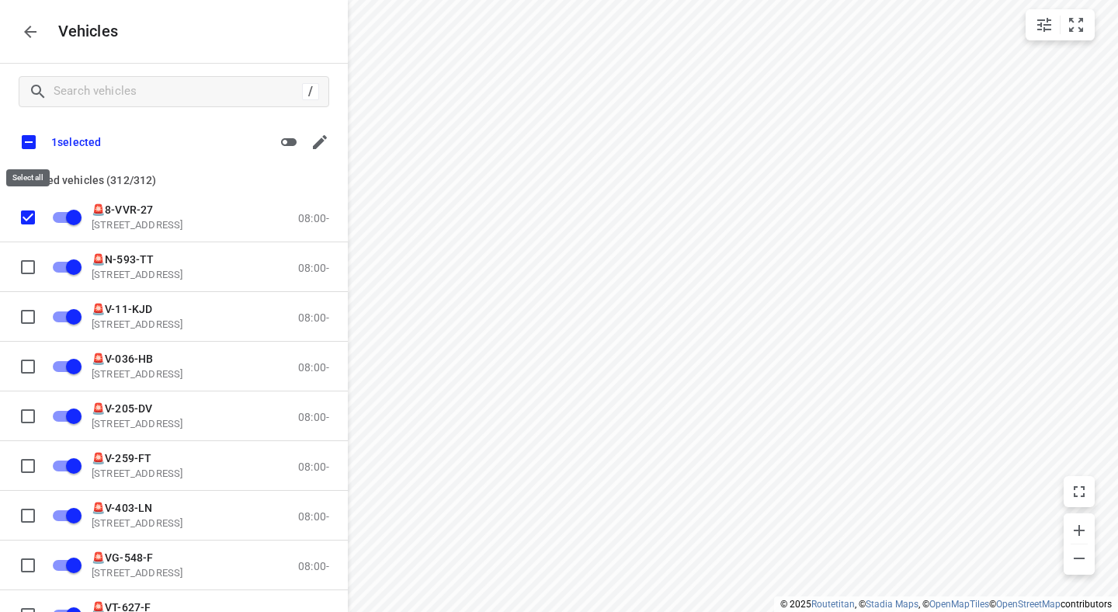
checkbox input "true"
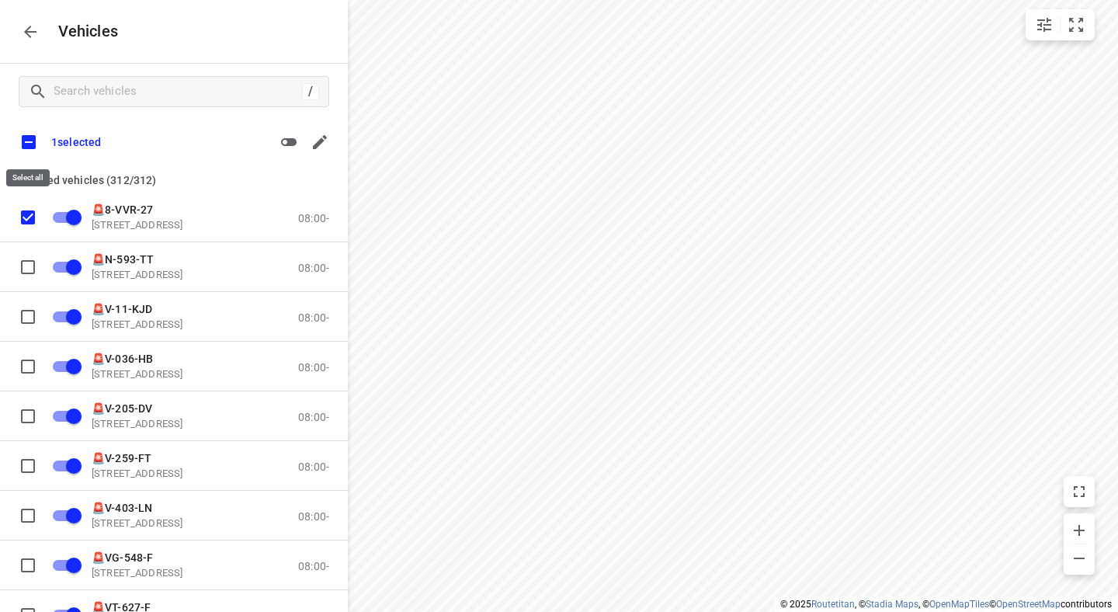
checkbox input "true"
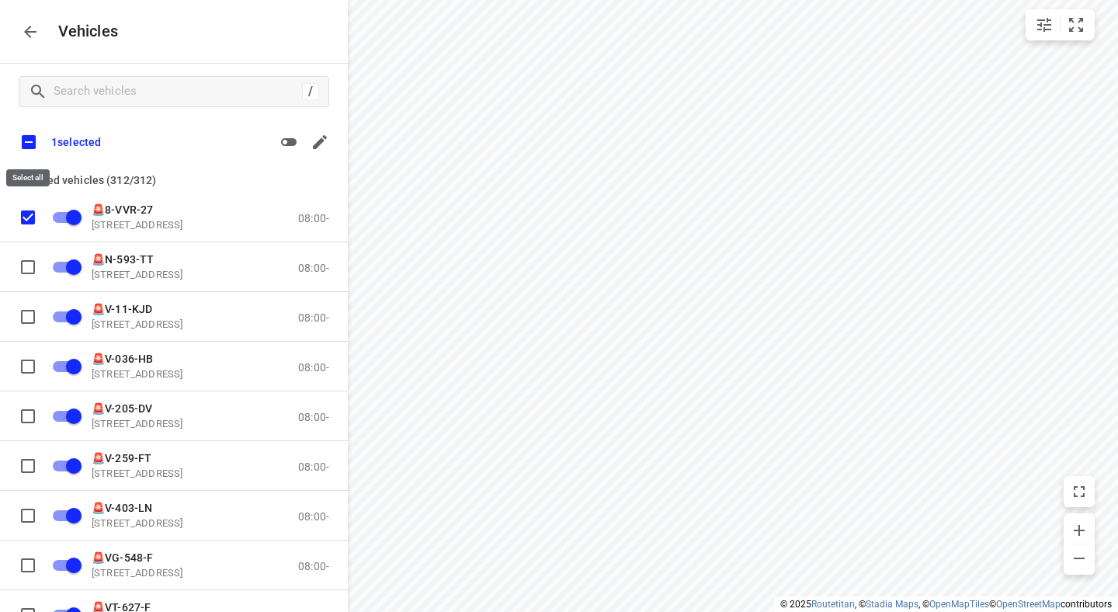
checkbox input "true"
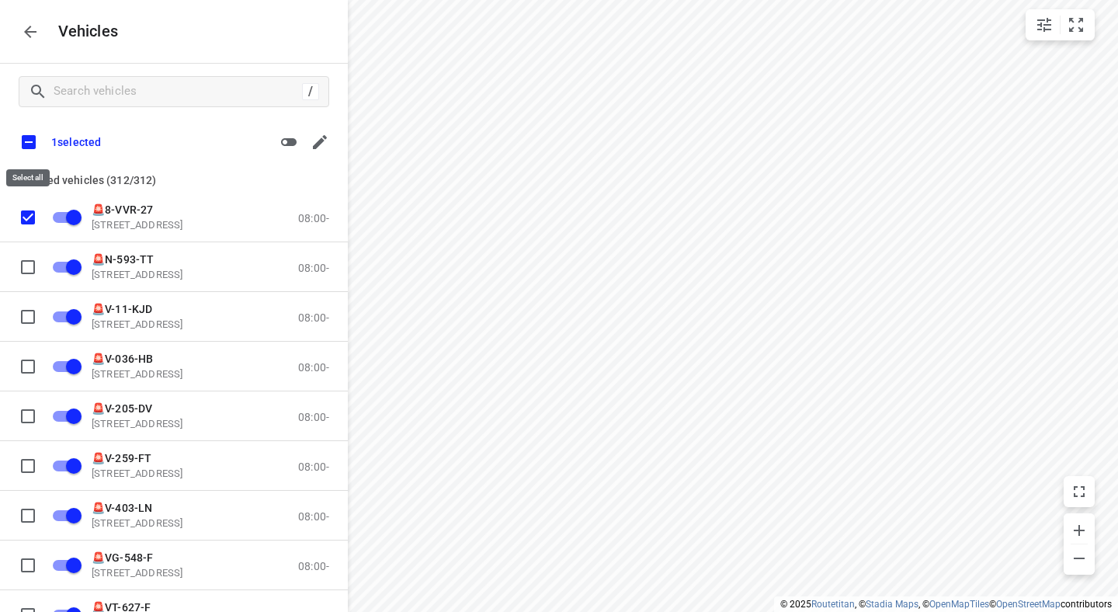
checkbox input "true"
click at [287, 142] on icon "button" at bounding box center [289, 142] width 16 height 8
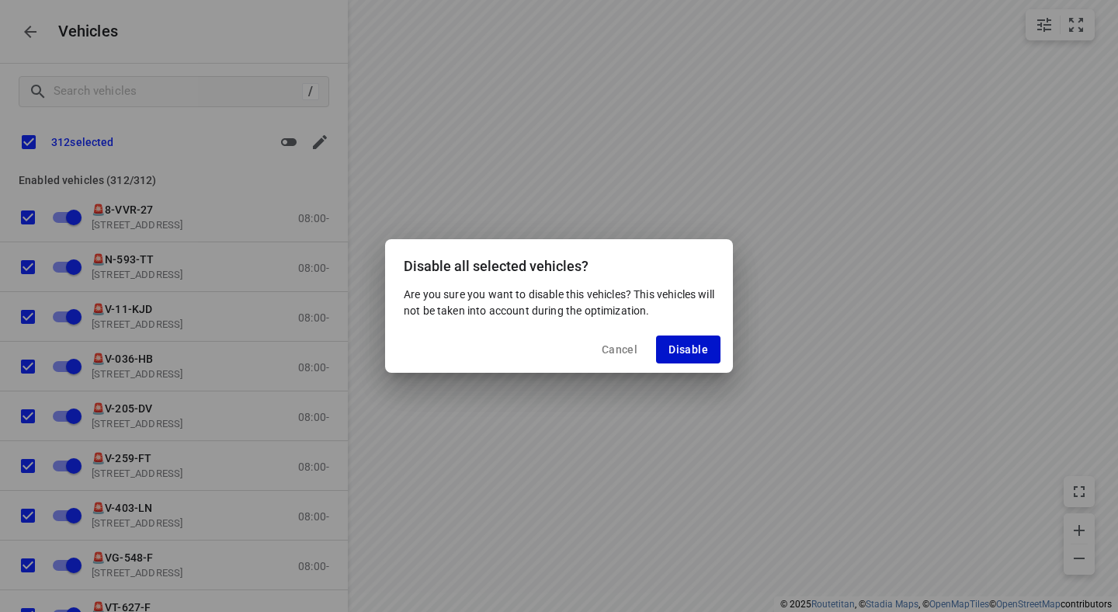
click at [692, 349] on span "Disable" at bounding box center [689, 349] width 40 height 12
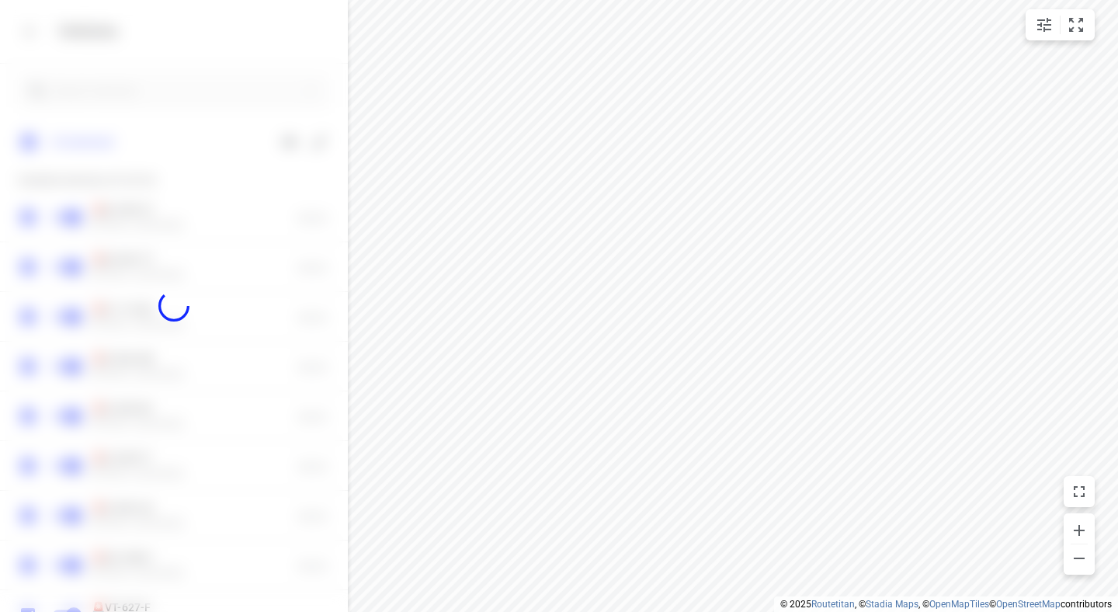
checkbox input "false"
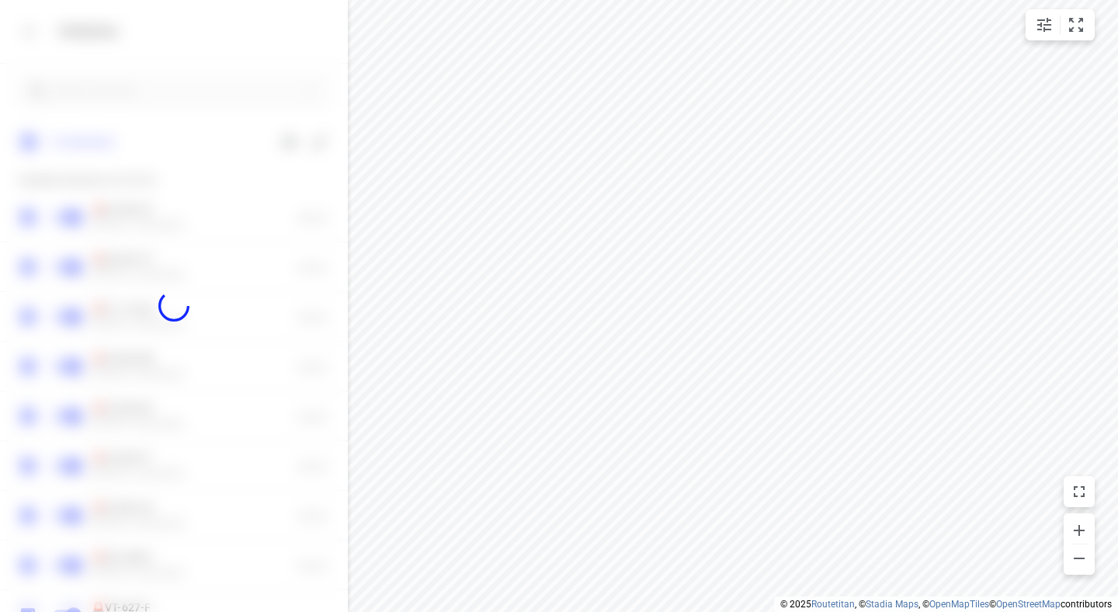
checkbox input "false"
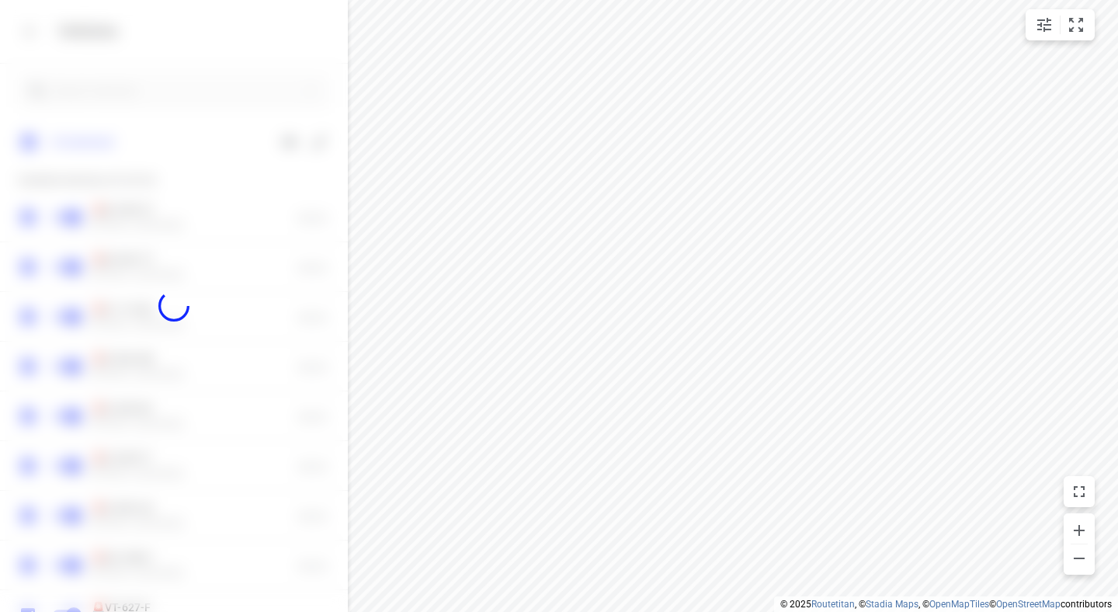
checkbox input "false"
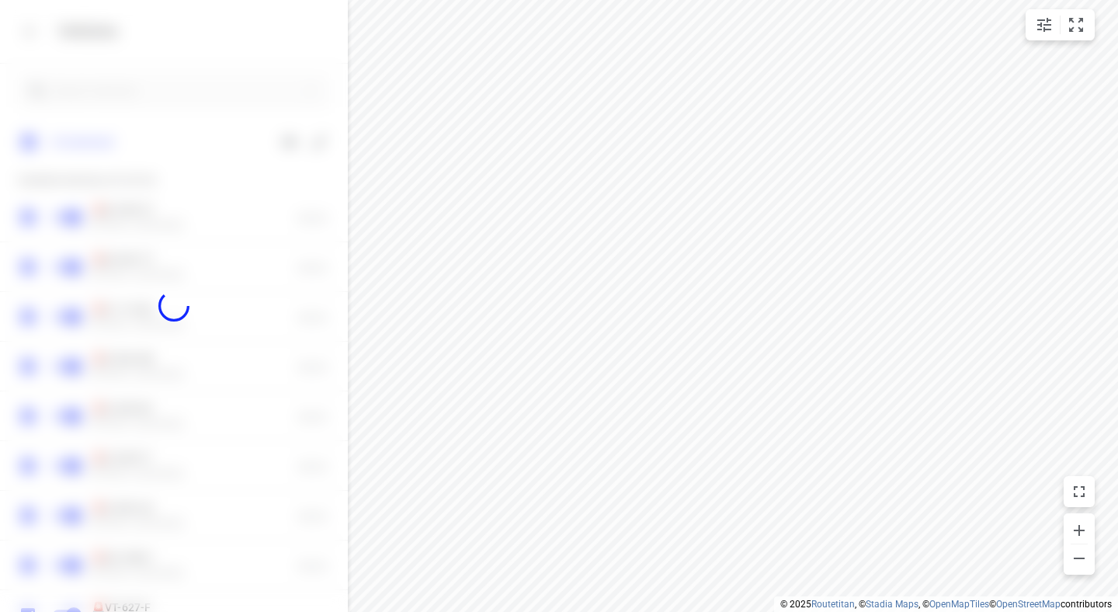
checkbox input "false"
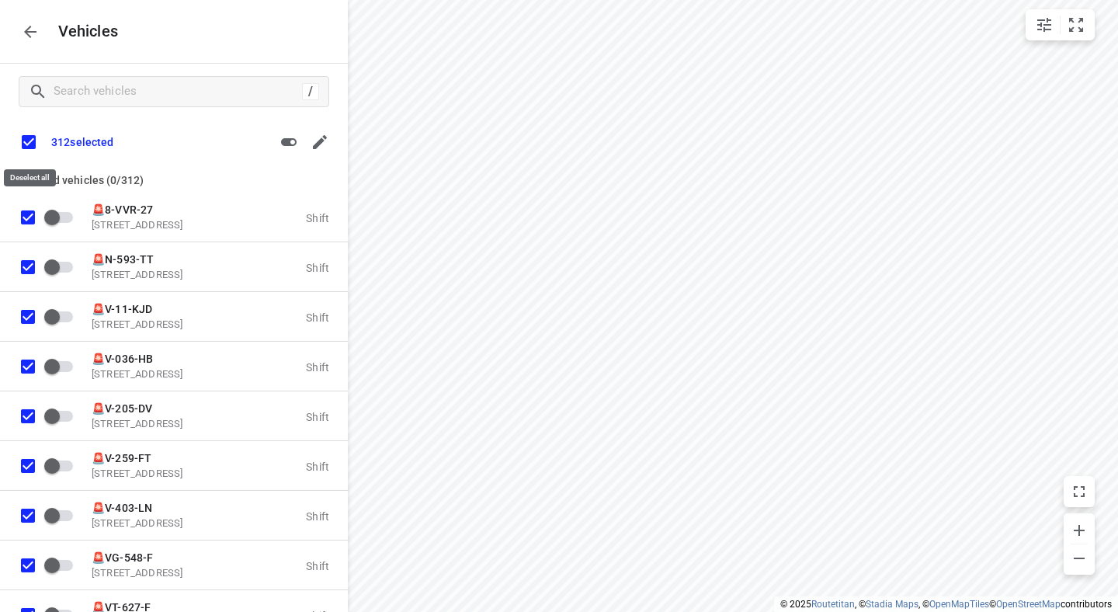
click at [23, 141] on input "checkbox" at bounding box center [28, 142] width 33 height 33
checkbox input "false"
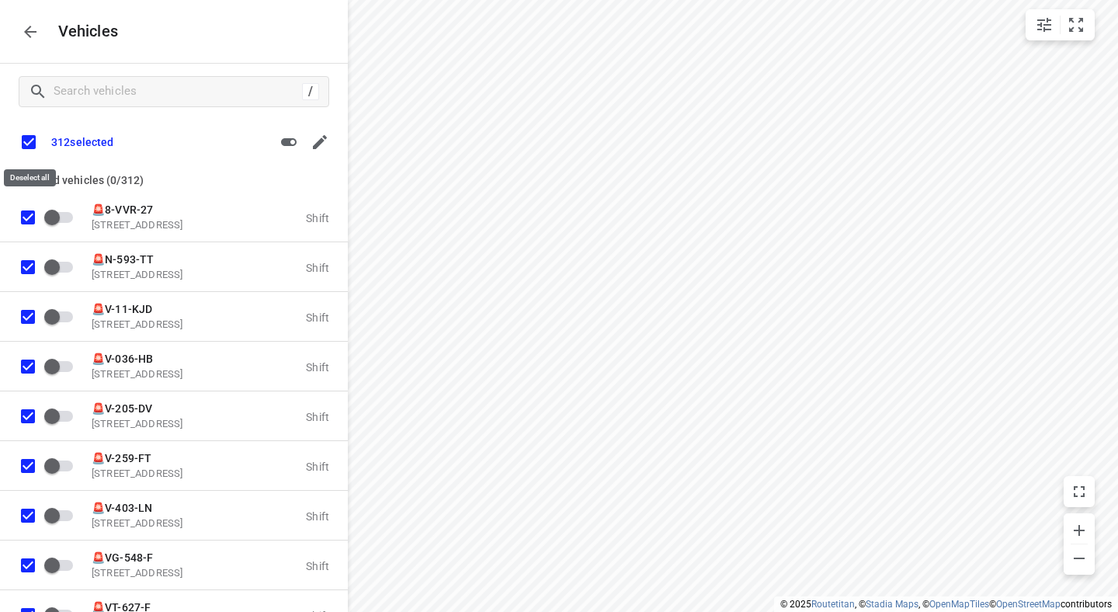
checkbox input "false"
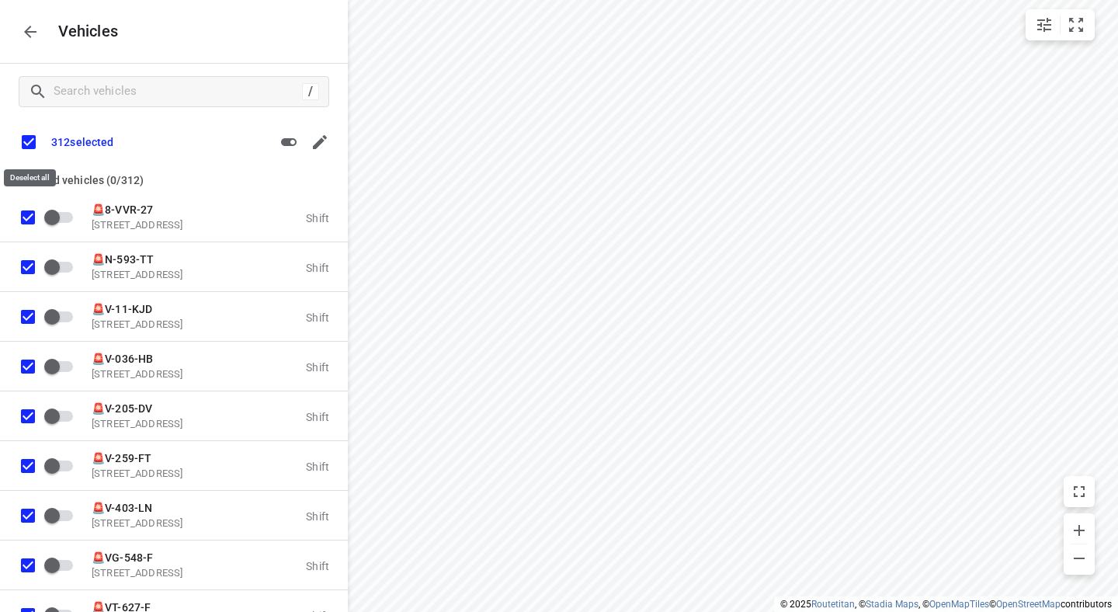
checkbox input "false"
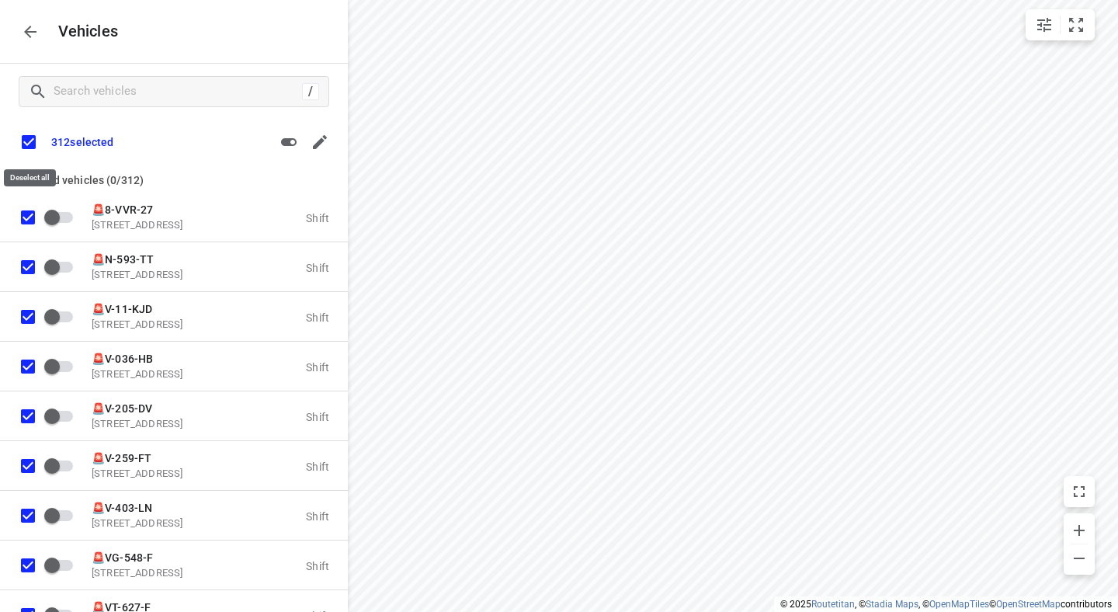
checkbox input "false"
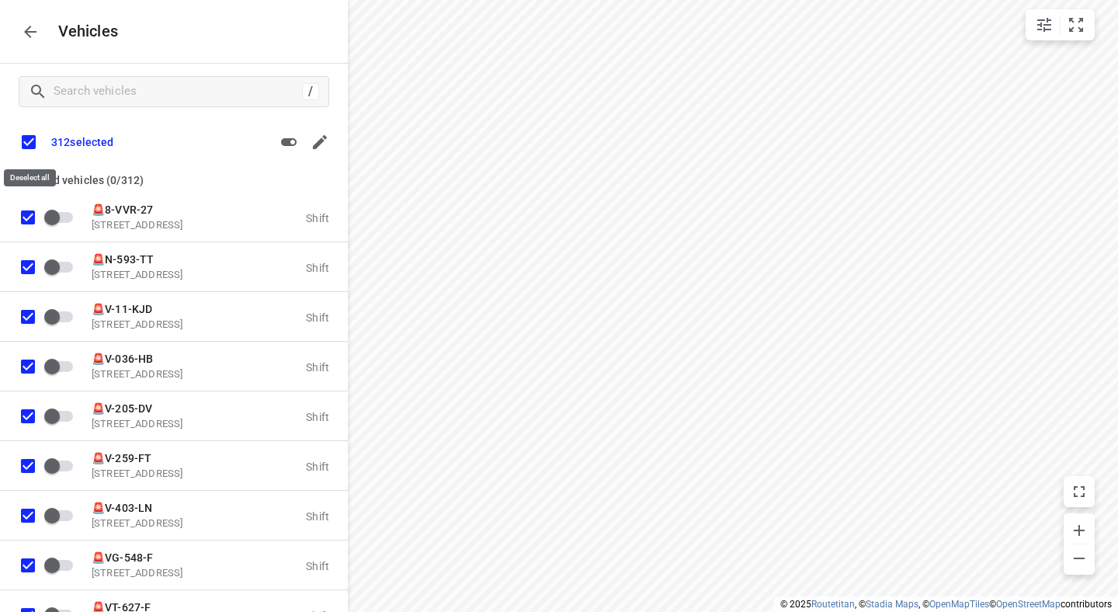
checkbox input "false"
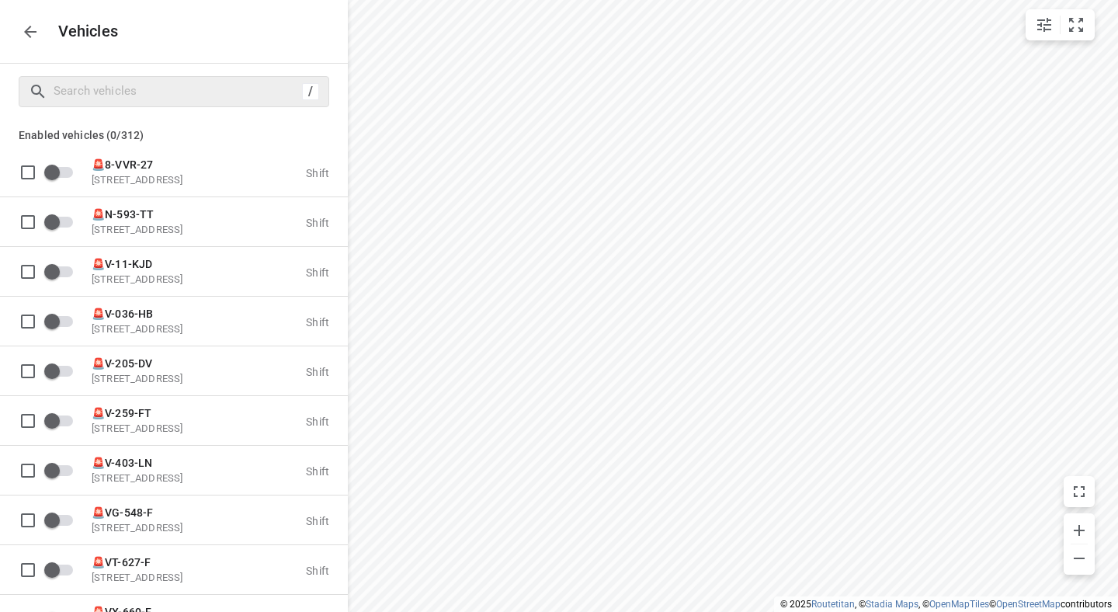
click at [88, 105] on div "/" at bounding box center [174, 91] width 311 height 31
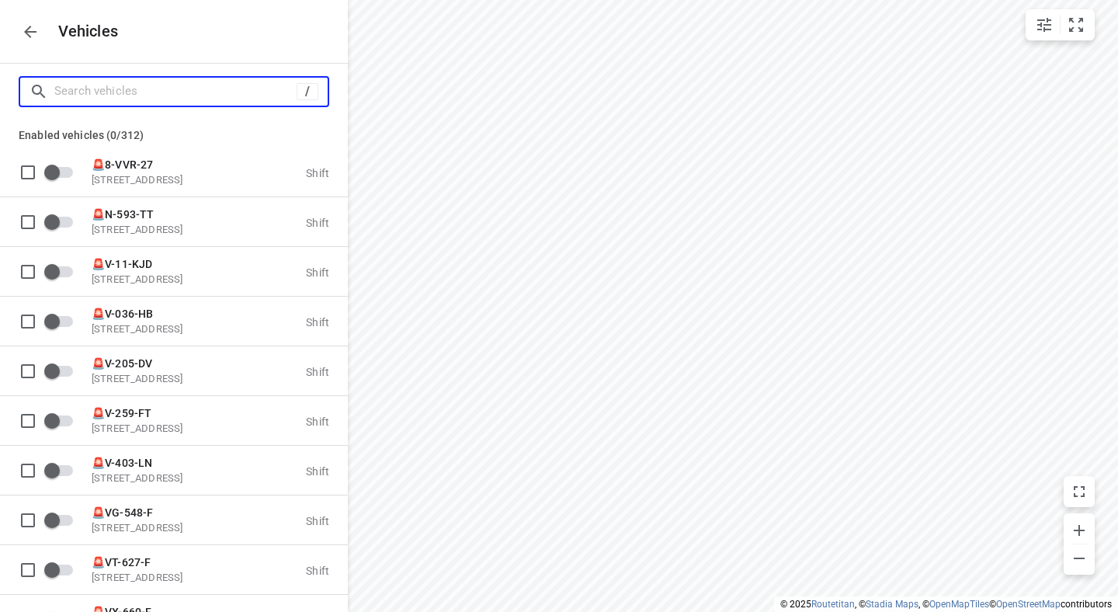
click at [107, 97] on input "Search vehicles" at bounding box center [175, 91] width 242 height 24
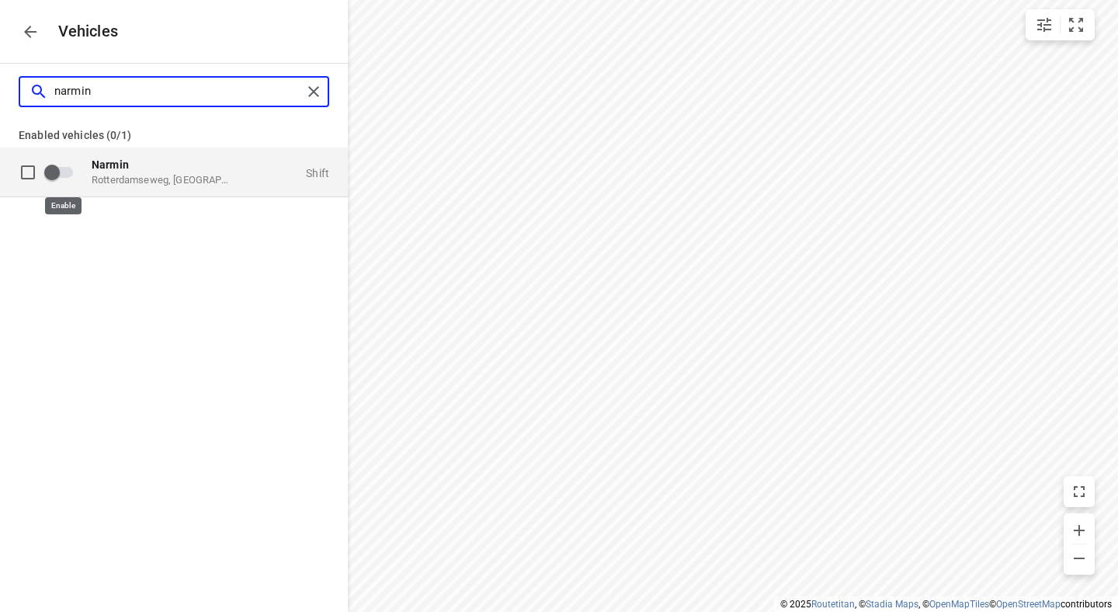
type input "narmin"
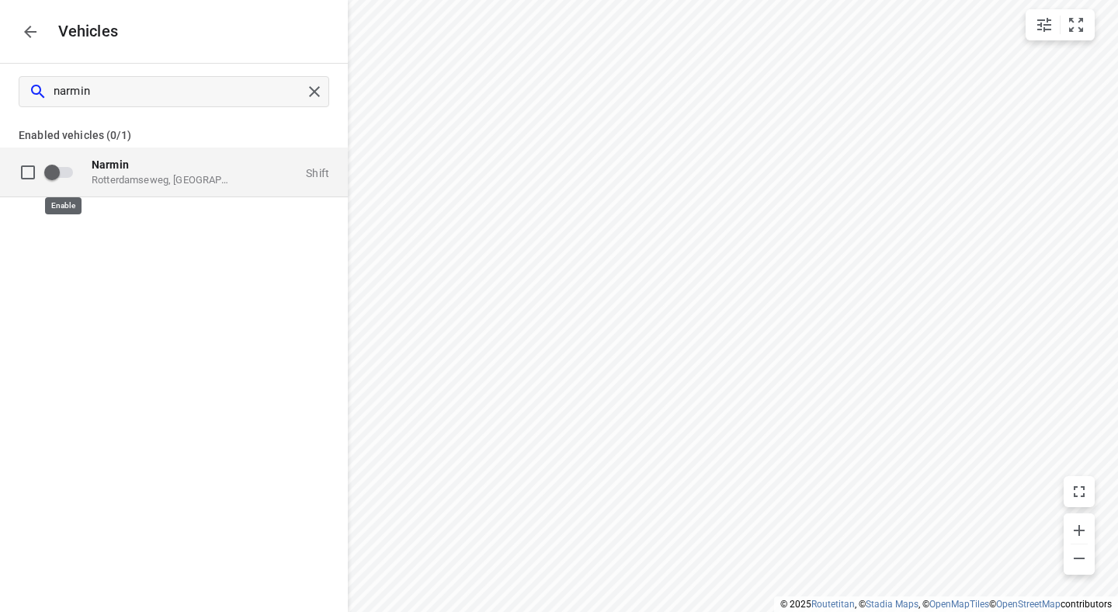
click at [62, 169] on input "grid" at bounding box center [52, 172] width 89 height 30
checkbox input "true"
click at [199, 173] on p "Rotterdamseweg, [GEOGRAPHIC_DATA], [GEOGRAPHIC_DATA]" at bounding box center [169, 179] width 155 height 12
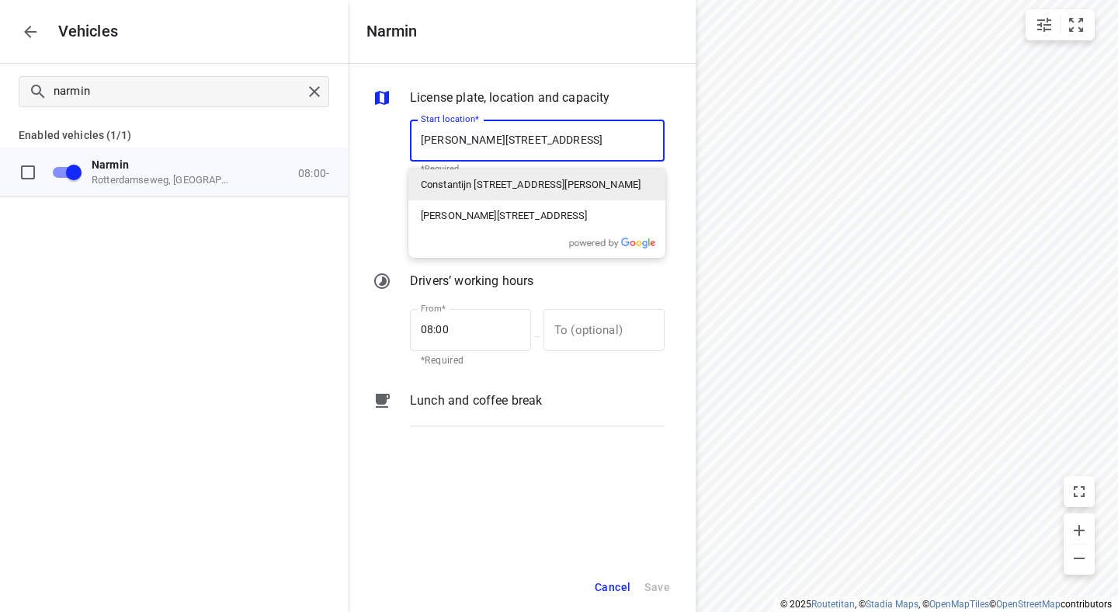
type input "Constantijn [STREET_ADDRESS][PERSON_NAME]"
drag, startPoint x: 582, startPoint y: 169, endPoint x: 551, endPoint y: 193, distance: 39.3
click at [551, 193] on div "Constantijn [STREET_ADDRESS][PERSON_NAME]" at bounding box center [536, 184] width 257 height 31
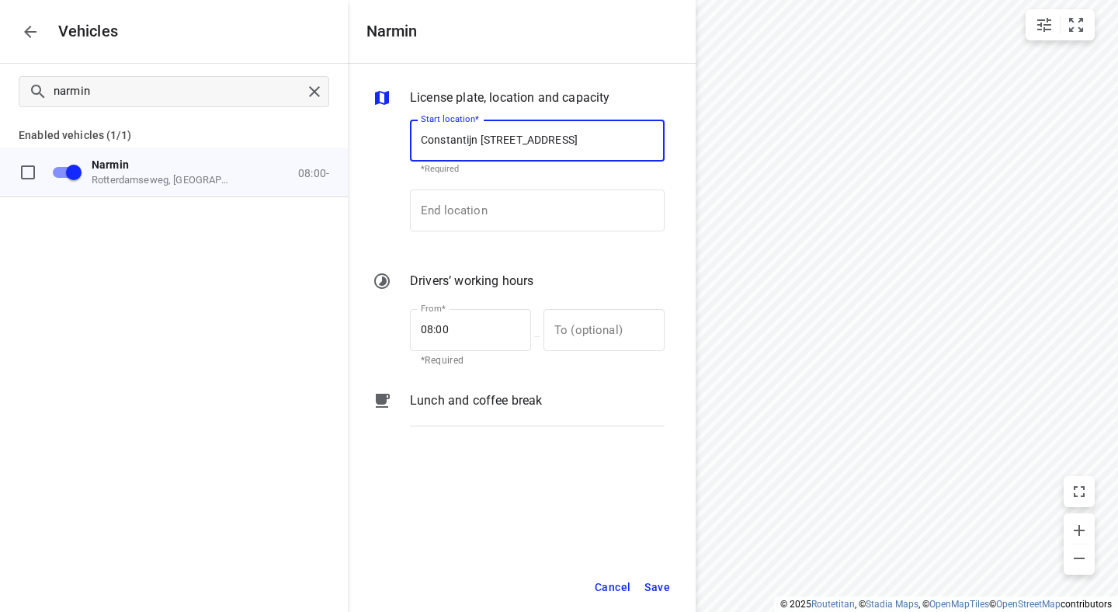
click at [551, 143] on input "Constantijn [STREET_ADDRESS]" at bounding box center [537, 141] width 255 height 42
type input "Constantijn [STREET_ADDRESS]"
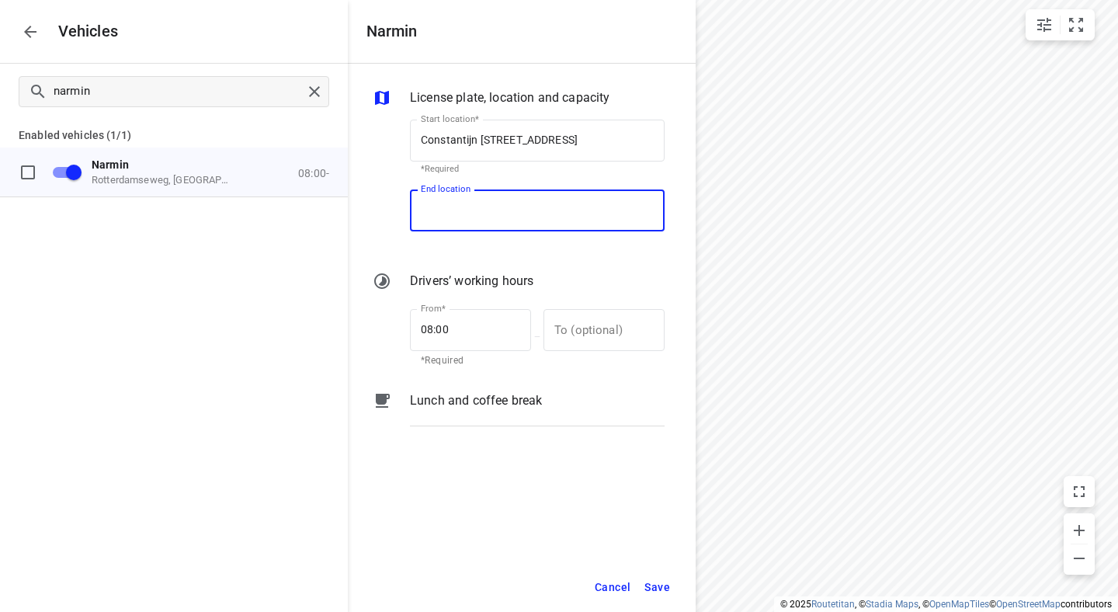
click at [506, 211] on input "End location" at bounding box center [537, 210] width 255 height 42
paste input "Constantijn [STREET_ADDRESS]"
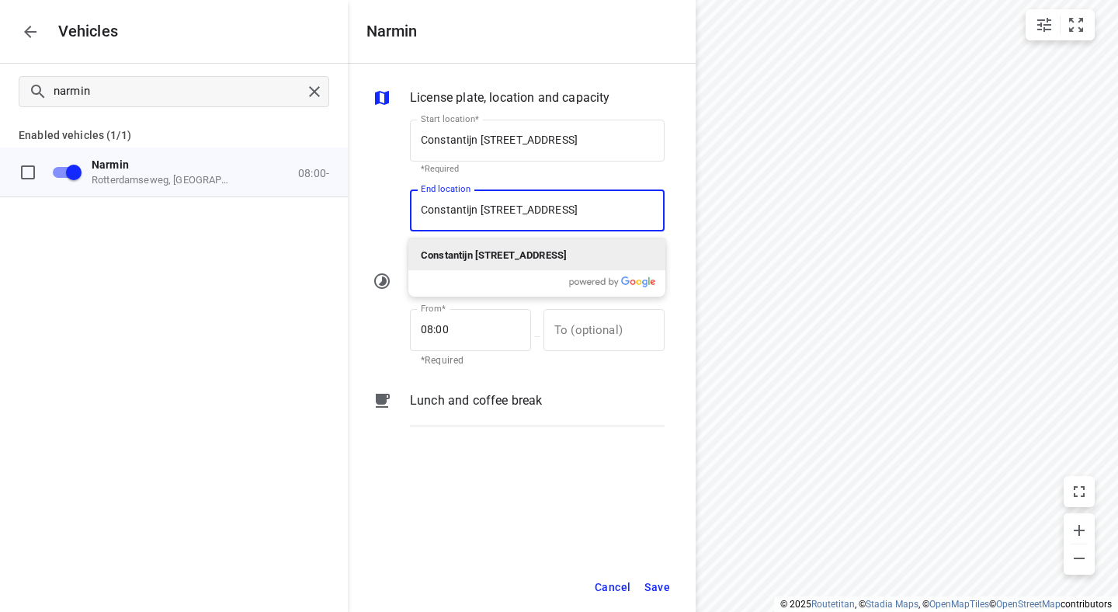
click at [496, 263] on p "Constantijn [STREET_ADDRESS]" at bounding box center [494, 254] width 146 height 19
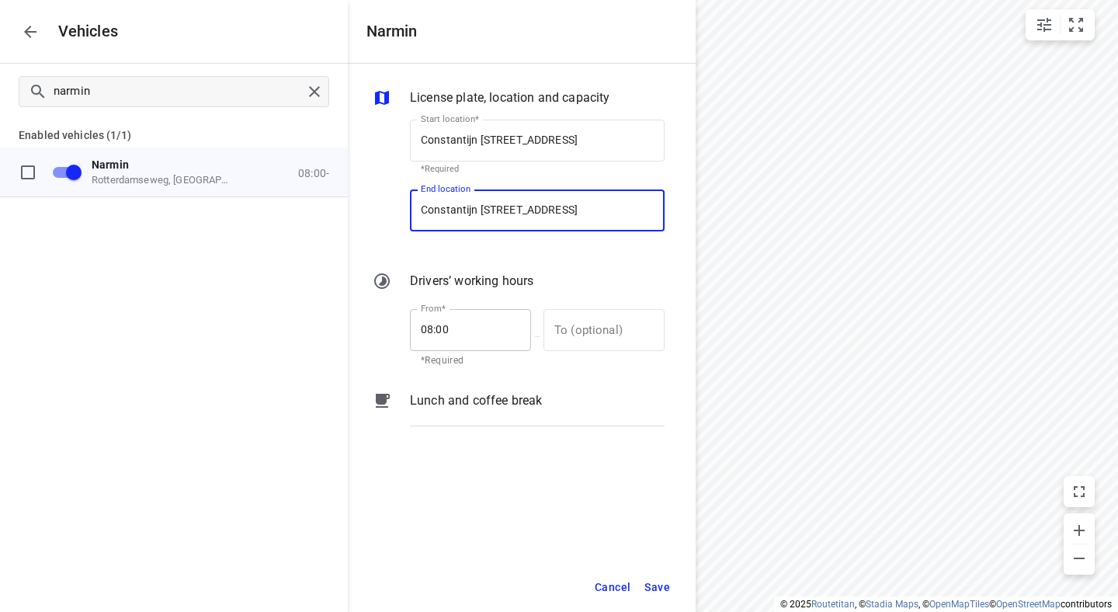
type input "Constantijn [STREET_ADDRESS]"
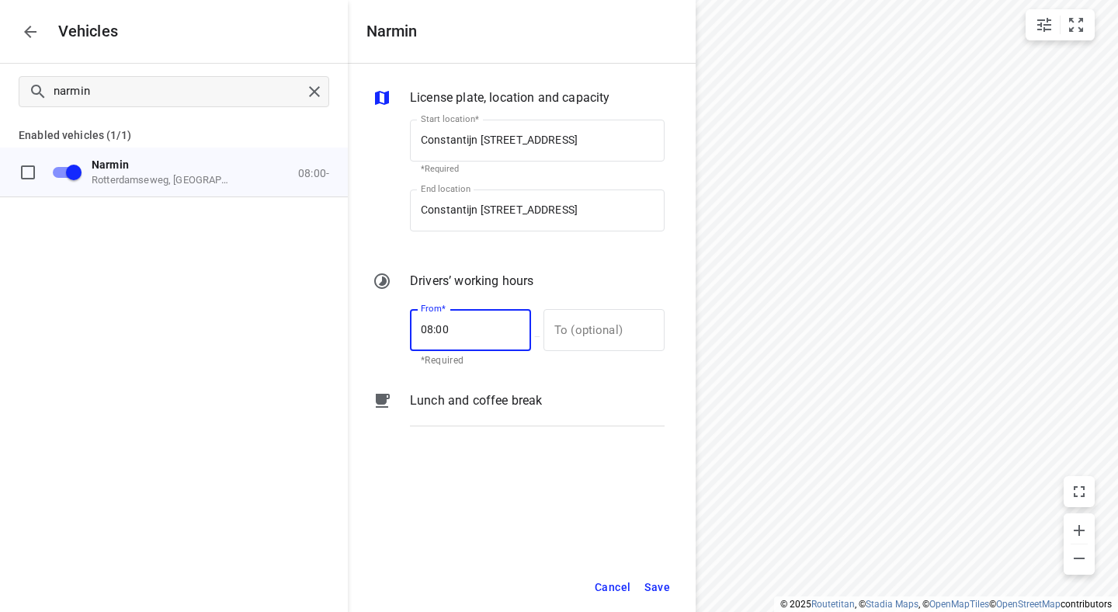
click at [471, 326] on input "08:00" at bounding box center [462, 330] width 104 height 42
click at [422, 506] on div "License plate, location and capacity Start location* [PERSON_NAME][STREET_ADDRE…" at bounding box center [522, 313] width 348 height 499
click at [659, 586] on span "Save" at bounding box center [658, 587] width 26 height 19
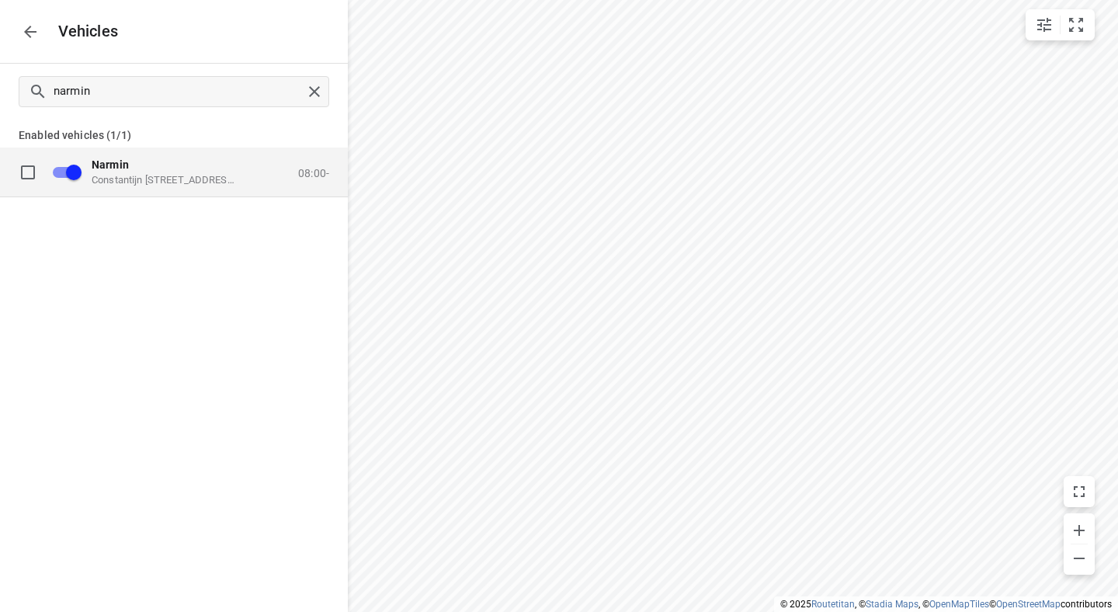
click at [38, 32] on icon "button" at bounding box center [30, 32] width 19 height 19
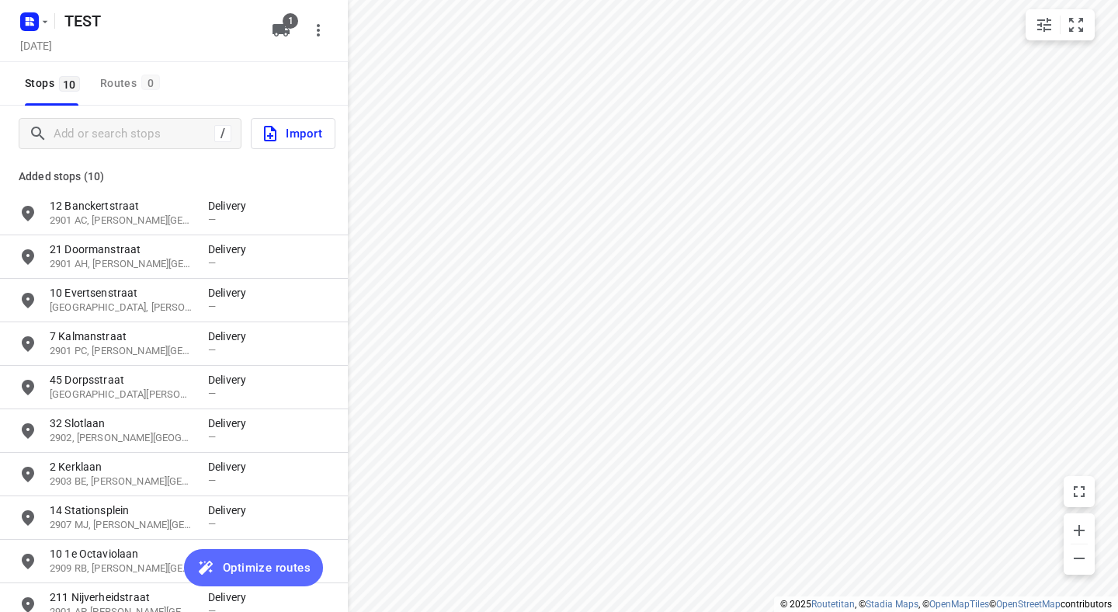
click at [246, 563] on span "Optimize routes" at bounding box center [267, 568] width 88 height 20
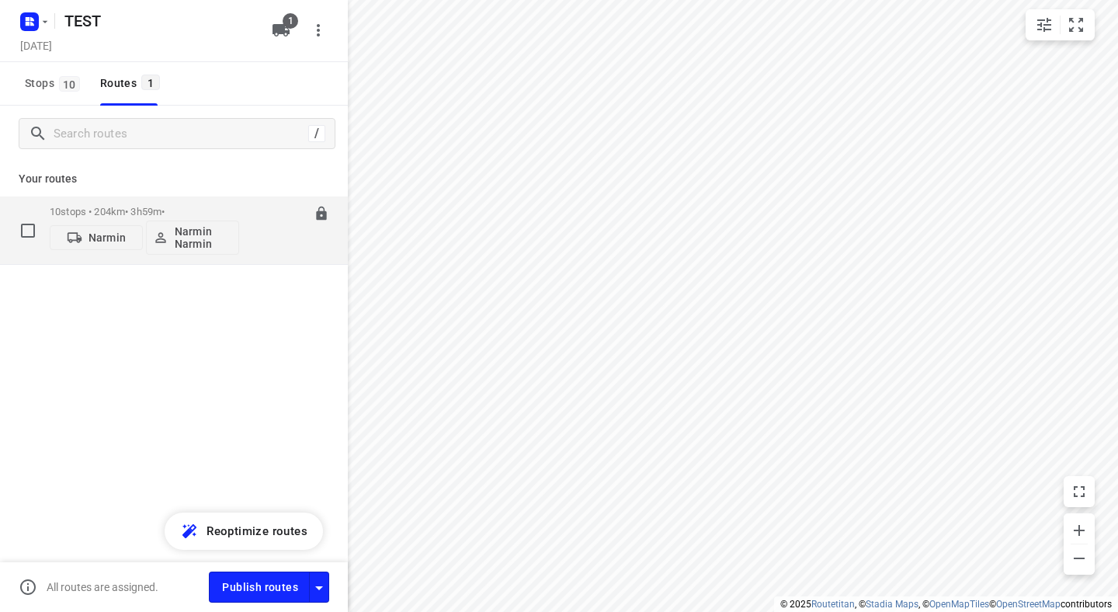
click at [240, 248] on div "10 stops • 204km • 3h59m • Narmin Narmin Narmin 08:00-11:59" at bounding box center [199, 230] width 298 height 64
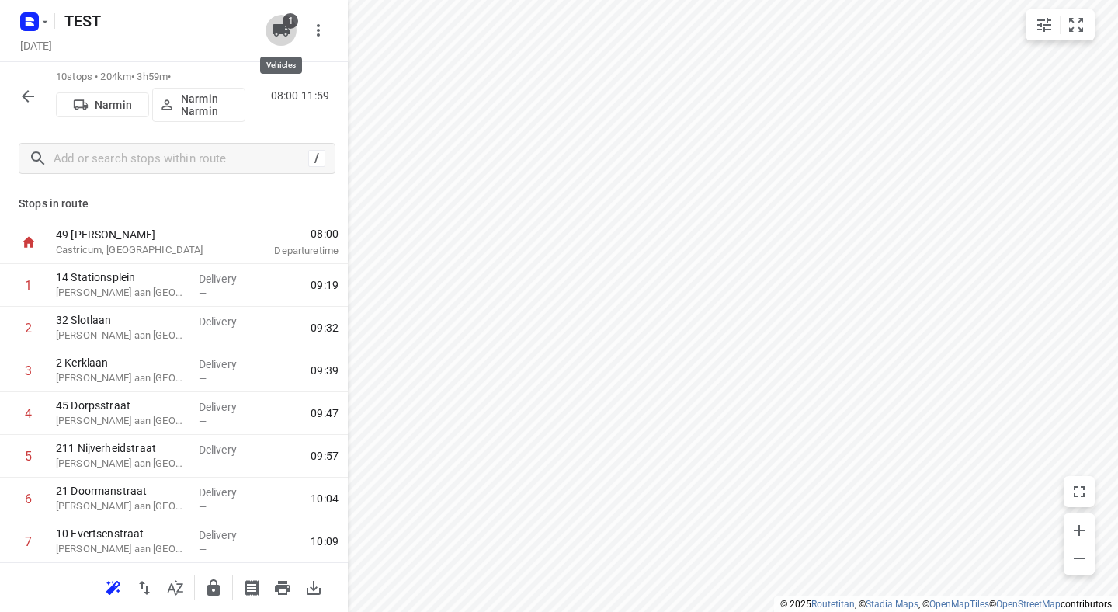
click at [282, 28] on icon "button" at bounding box center [281, 30] width 17 height 12
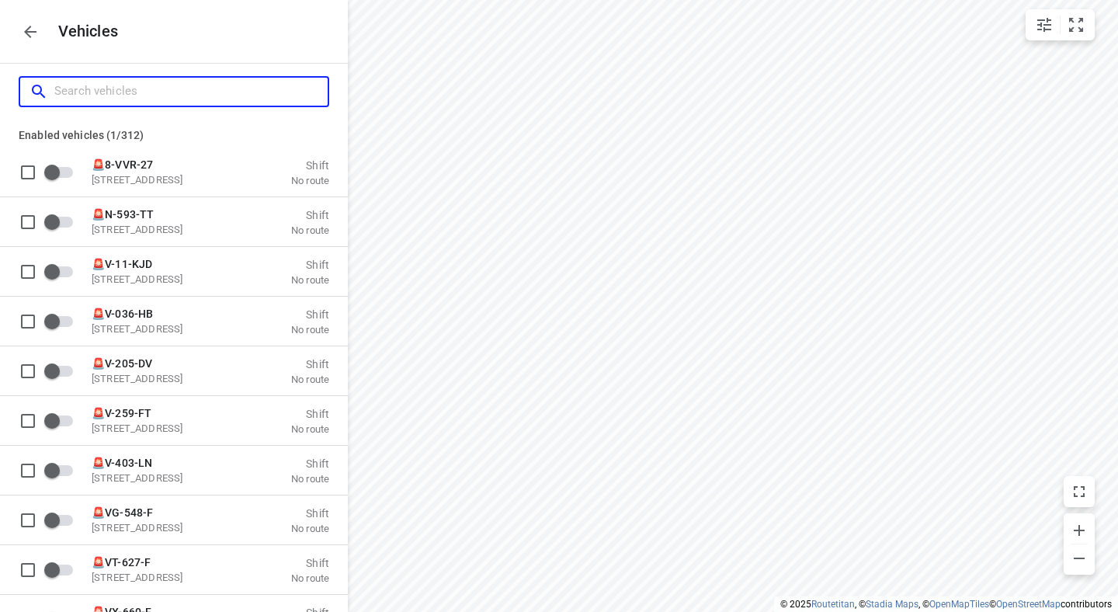
click at [88, 92] on input "Search vehicles" at bounding box center [190, 91] width 273 height 24
type input "na"
checkbox input "true"
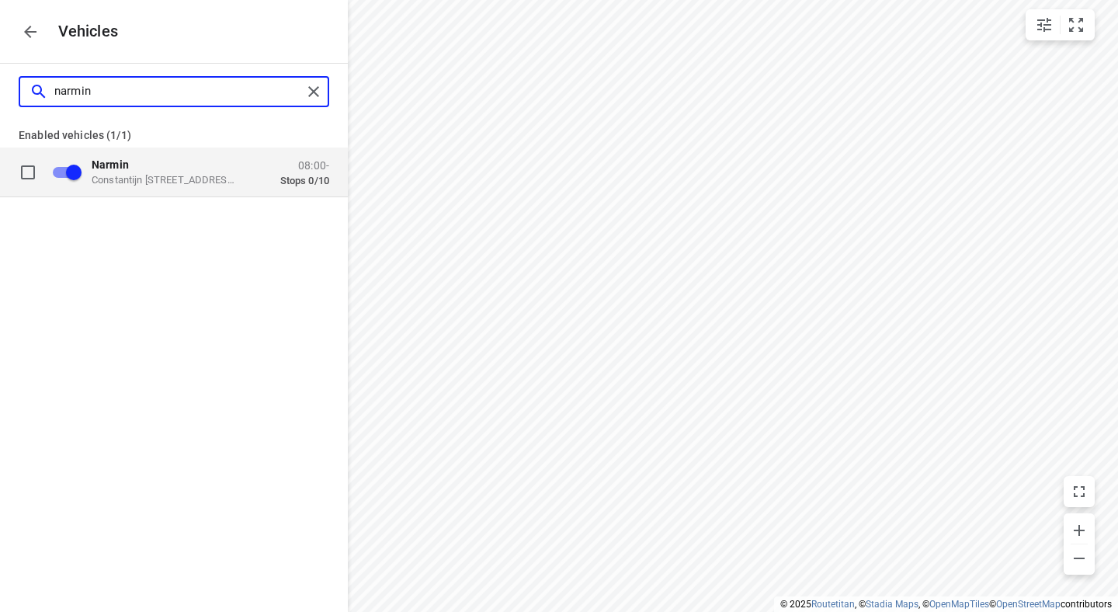
type input "narmin"
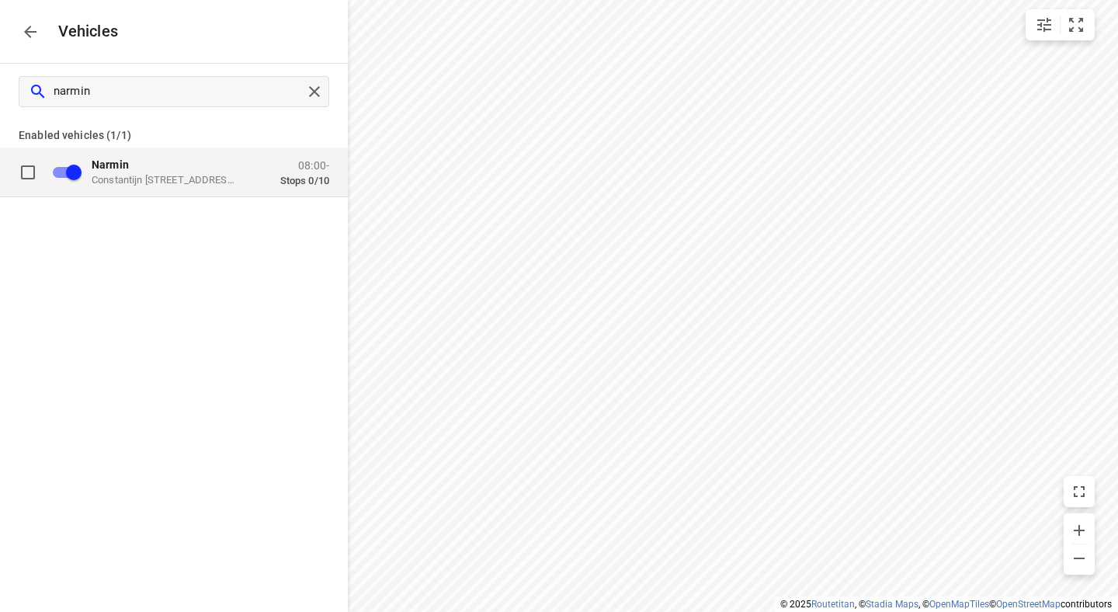
click at [144, 166] on p "Narmin" at bounding box center [169, 164] width 155 height 12
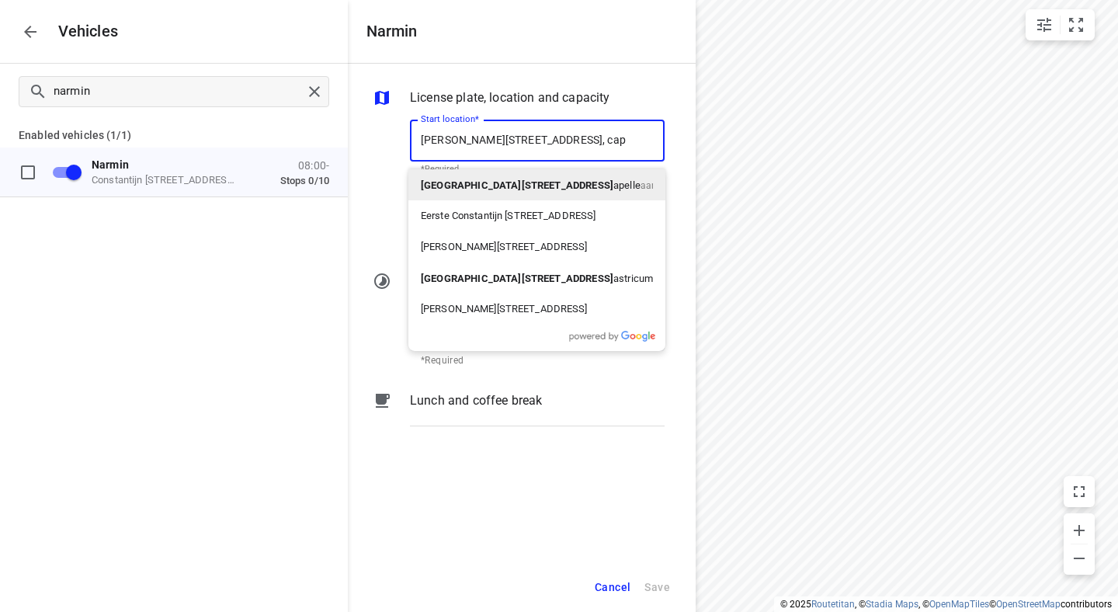
type input "[GEOGRAPHIC_DATA][STREET_ADDRESS]"
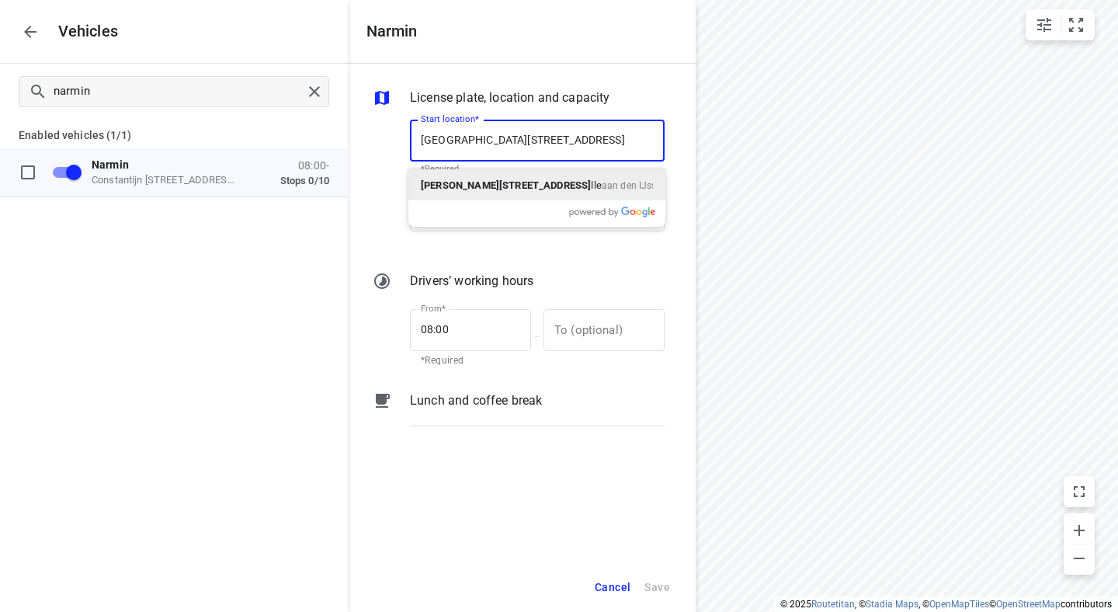
click at [579, 184] on b "[PERSON_NAME][STREET_ADDRESS]" at bounding box center [506, 185] width 170 height 12
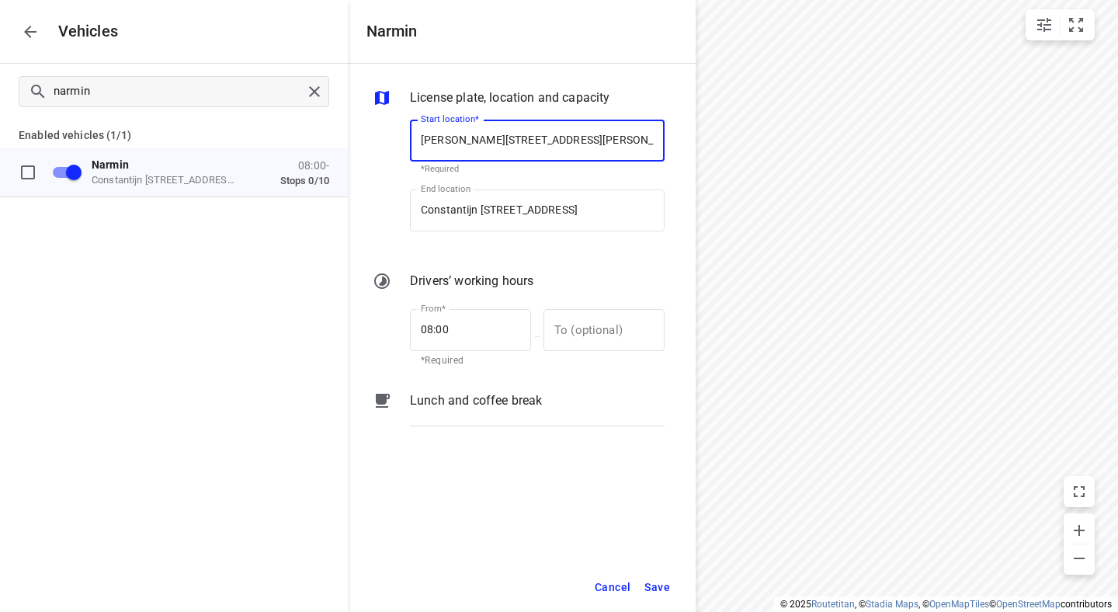
click at [596, 141] on input "[PERSON_NAME][STREET_ADDRESS][PERSON_NAME]" at bounding box center [537, 141] width 255 height 42
type input "[PERSON_NAME][STREET_ADDRESS][PERSON_NAME]"
click at [582, 222] on input "Constantijn [STREET_ADDRESS]" at bounding box center [537, 210] width 255 height 42
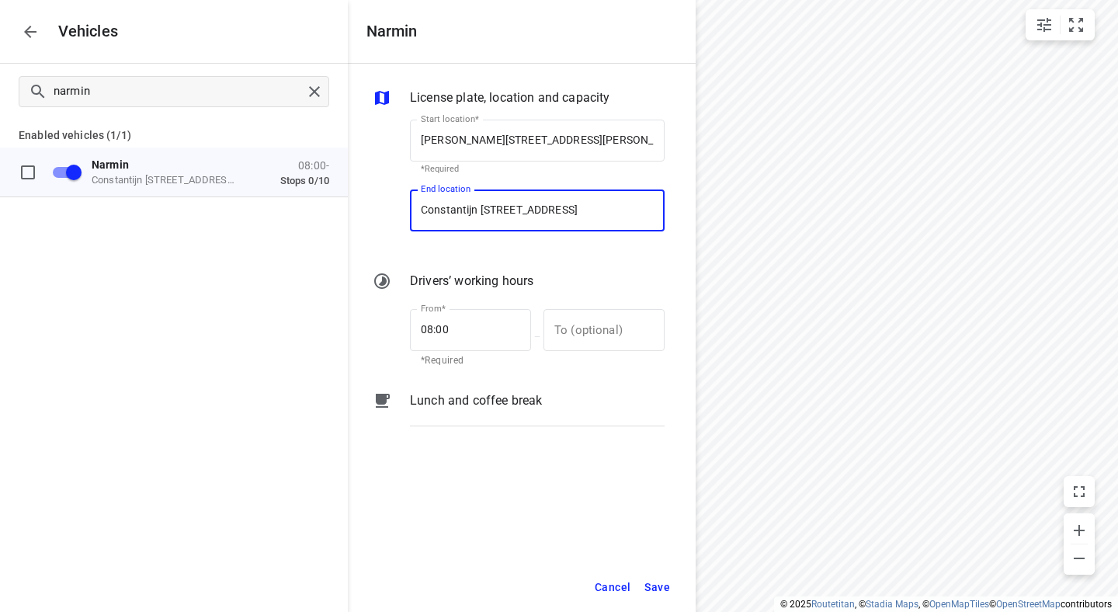
paste input "2902 [PERSON_NAME] aan den IJssel"
type input "[PERSON_NAME][STREET_ADDRESS][PERSON_NAME]"
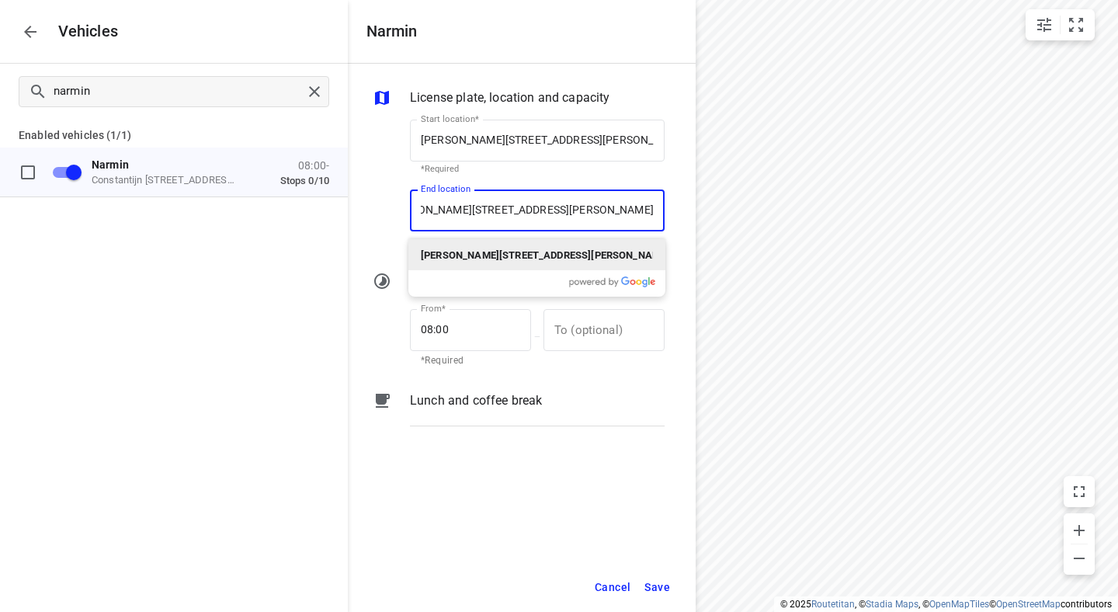
click at [593, 254] on b "[PERSON_NAME][STREET_ADDRESS][PERSON_NAME]" at bounding box center [545, 255] width 248 height 12
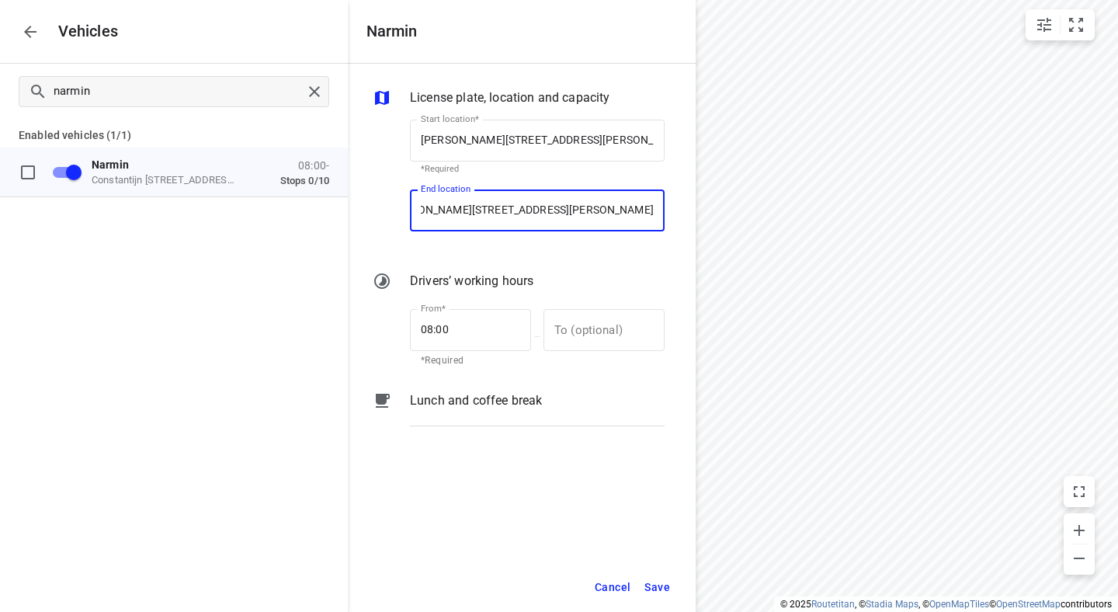
scroll to position [0, 0]
type input "[PERSON_NAME][STREET_ADDRESS][PERSON_NAME]"
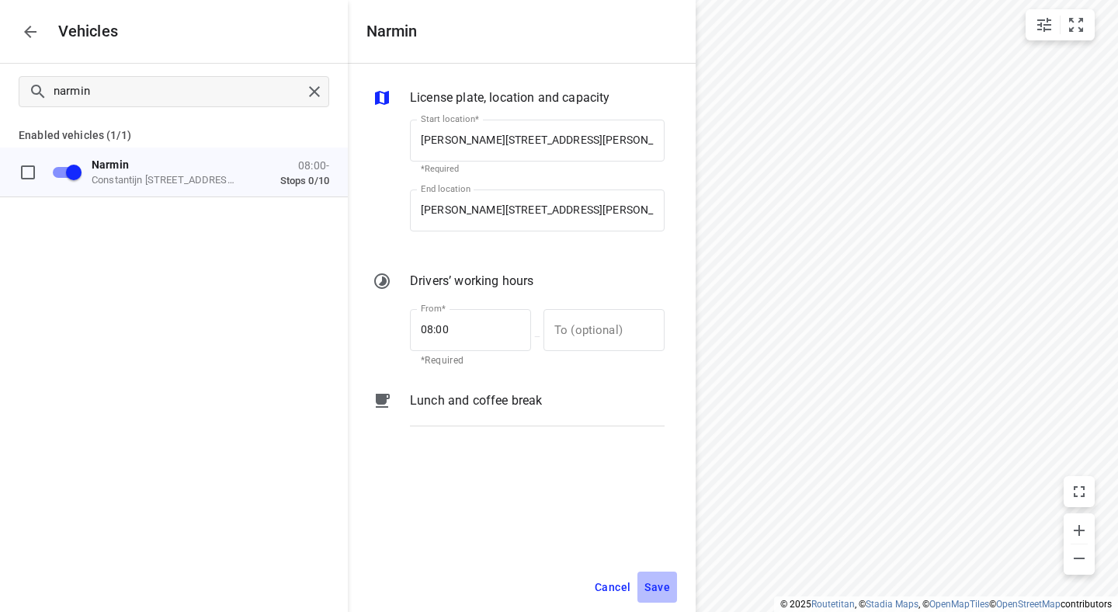
click at [656, 582] on span "Save" at bounding box center [658, 587] width 26 height 19
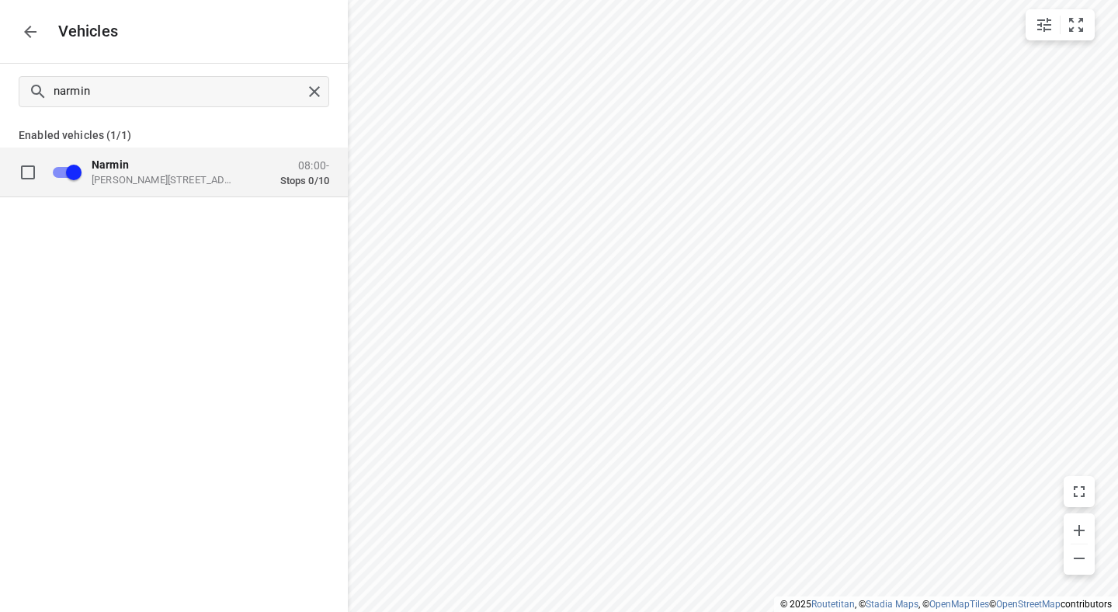
click at [25, 37] on icon "button" at bounding box center [30, 32] width 19 height 19
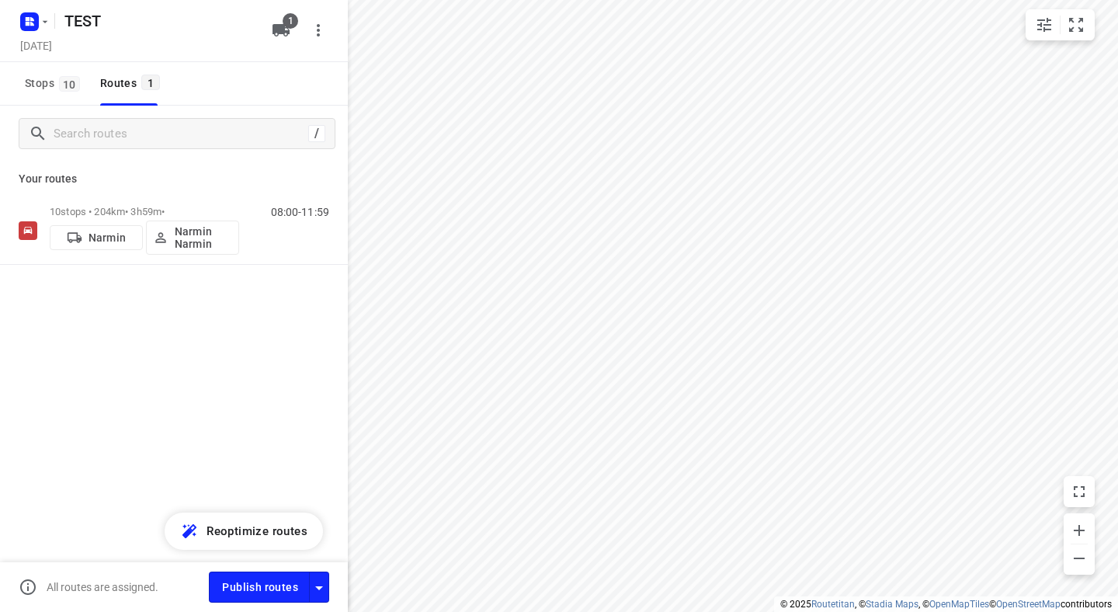
click at [248, 554] on div "/ Your routes 10 stops • 204km • 3h59m • Narmin Narmin Narmin 08:00-11:59" at bounding box center [174, 381] width 348 height 550
click at [256, 532] on span "Reoptimize routes" at bounding box center [257, 531] width 101 height 20
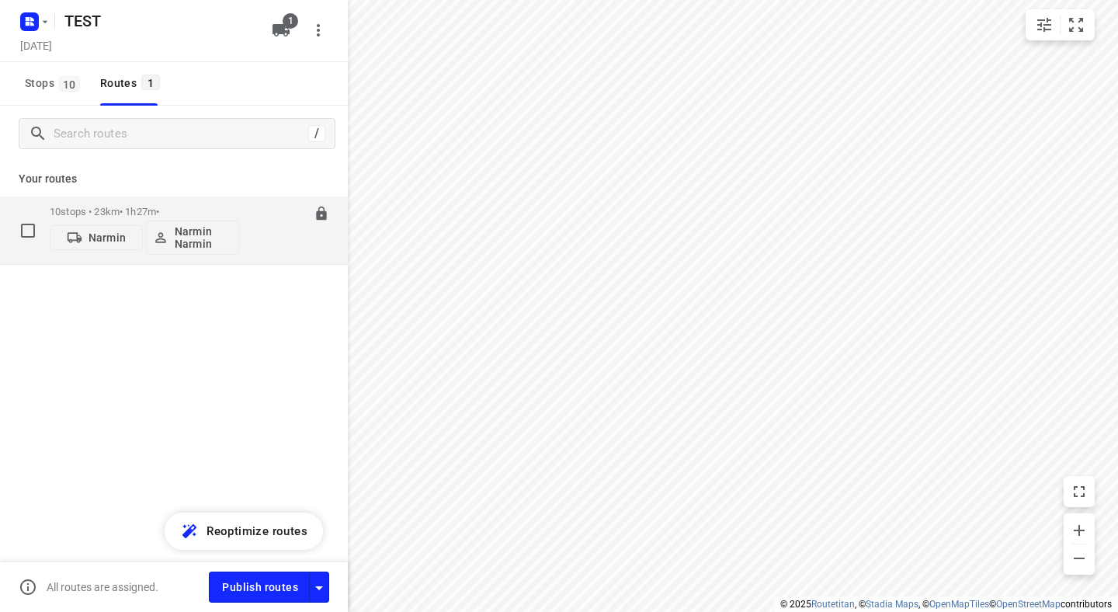
click at [295, 244] on div "08:00-09:27" at bounding box center [291, 234] width 78 height 57
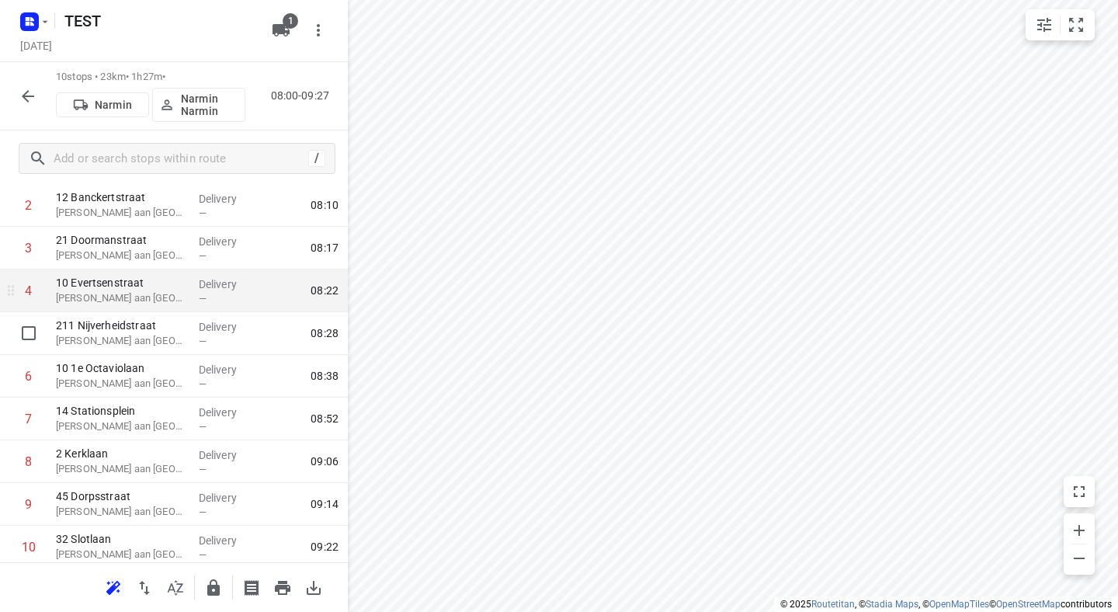
scroll to position [172, 0]
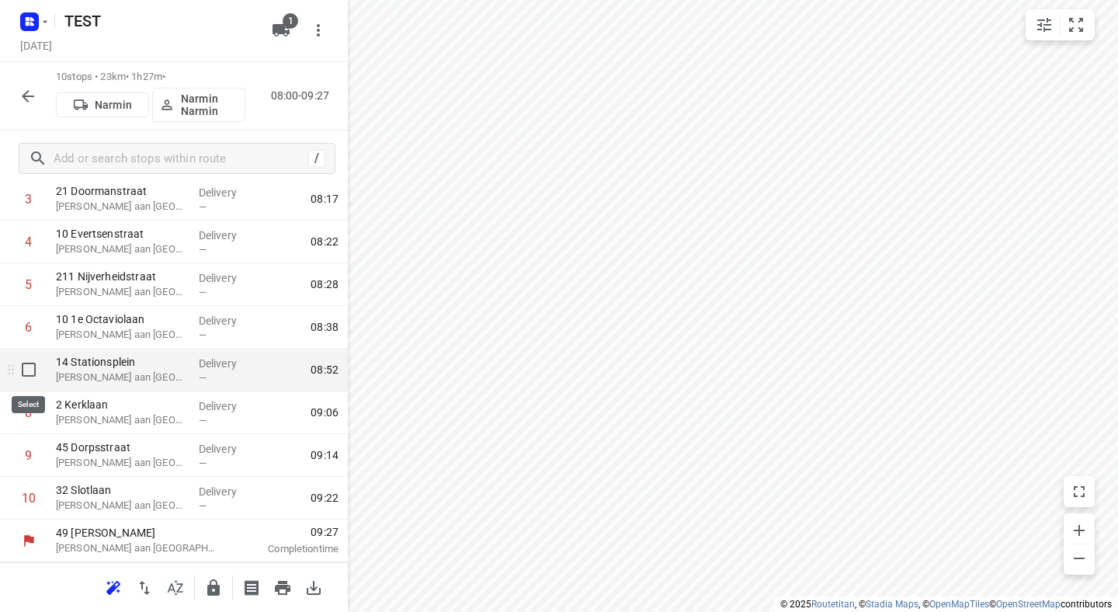
click at [30, 370] on input "checkbox" at bounding box center [28, 369] width 31 height 31
checkbox input "true"
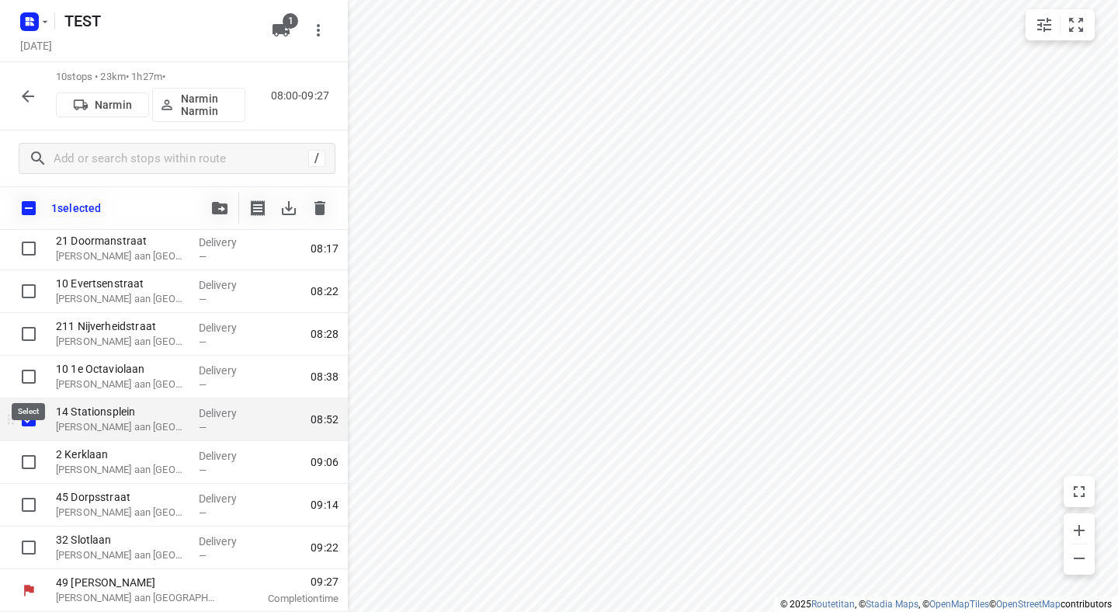
scroll to position [165, 0]
click at [318, 208] on icon "button" at bounding box center [319, 208] width 11 height 14
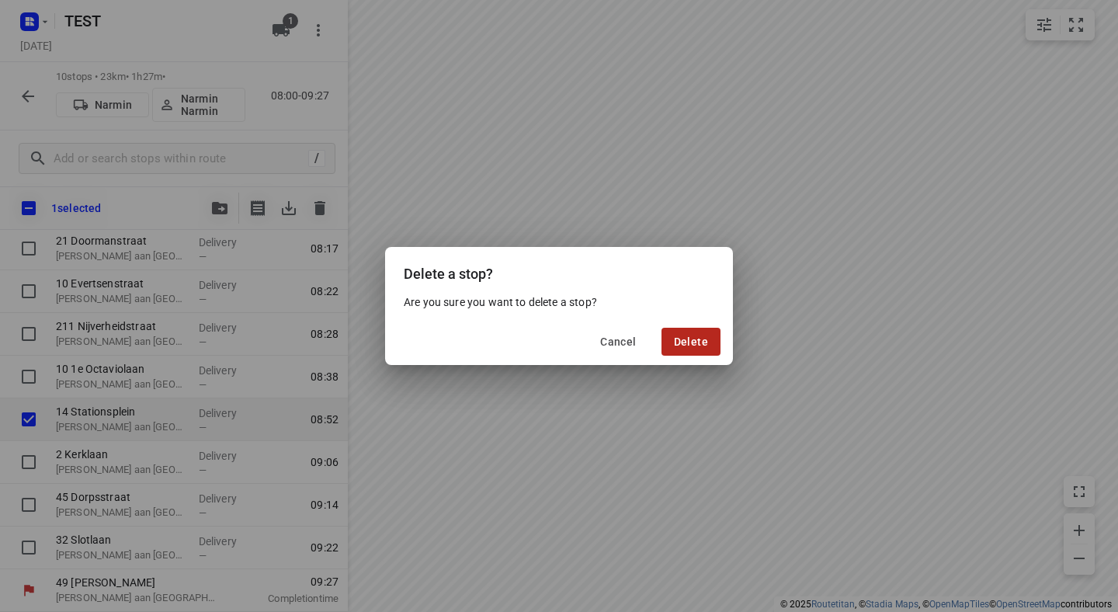
click at [704, 329] on button "Delete" at bounding box center [691, 342] width 59 height 28
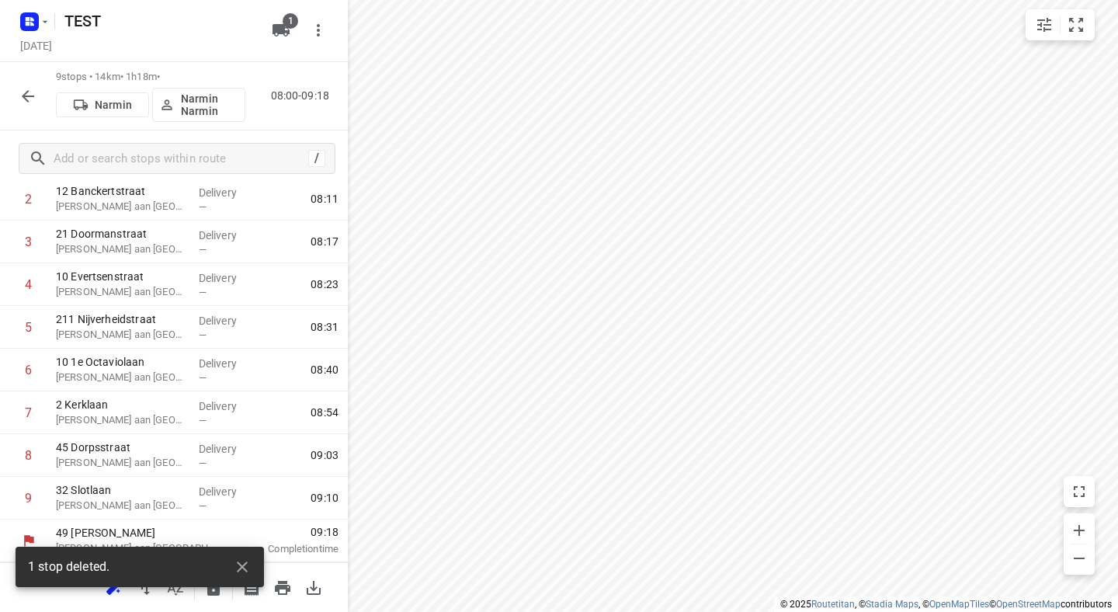
scroll to position [129, 0]
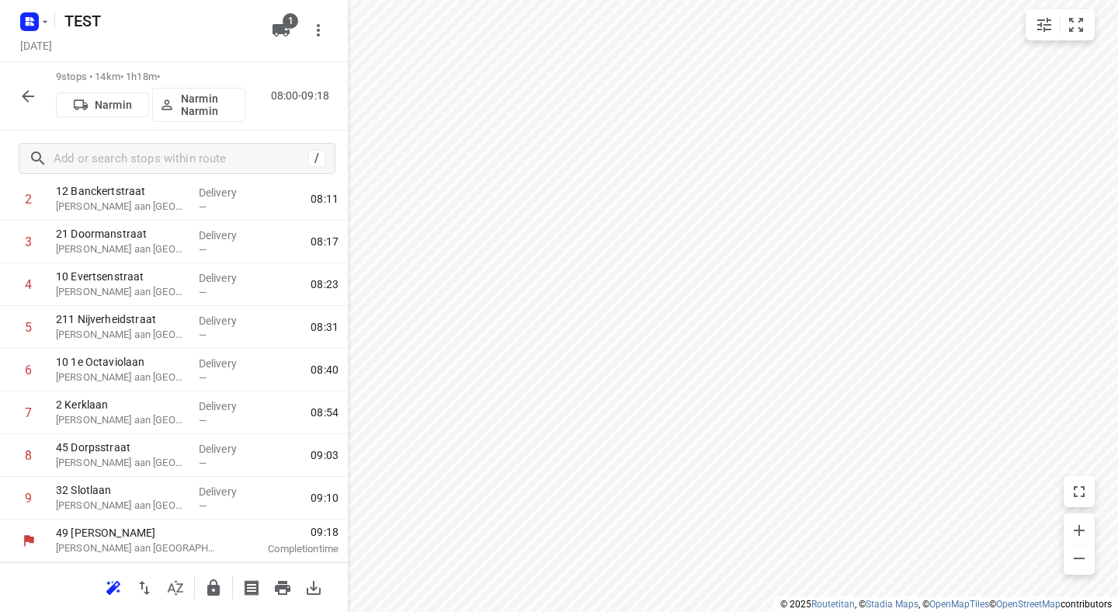
click at [23, 98] on icon "button" at bounding box center [28, 96] width 19 height 19
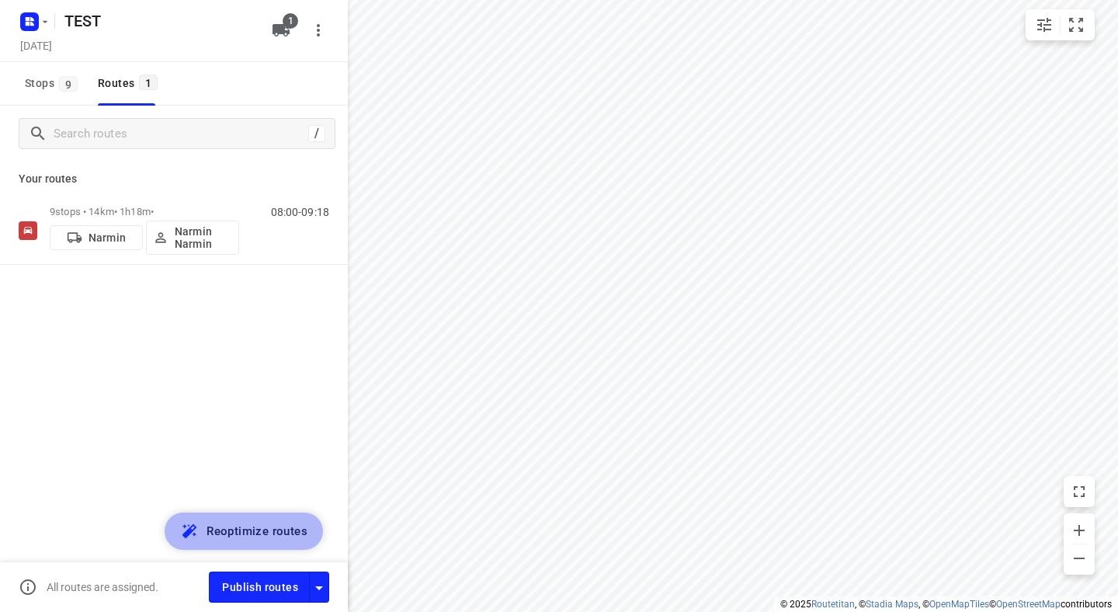
click at [258, 523] on span "Reoptimize routes" at bounding box center [257, 531] width 101 height 20
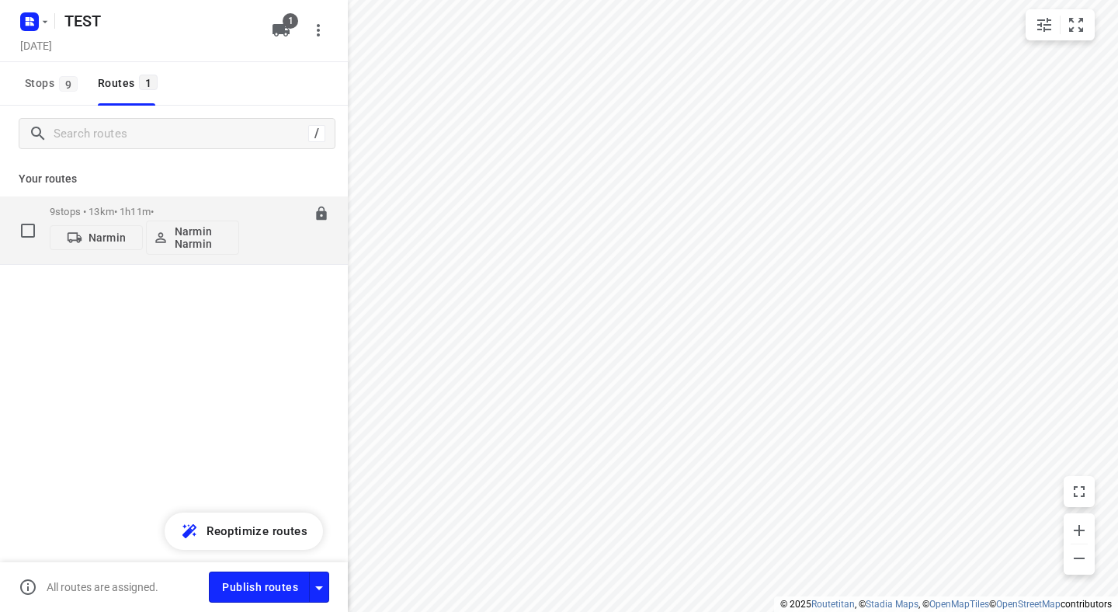
click at [265, 232] on div "08:00-09:11" at bounding box center [291, 234] width 78 height 57
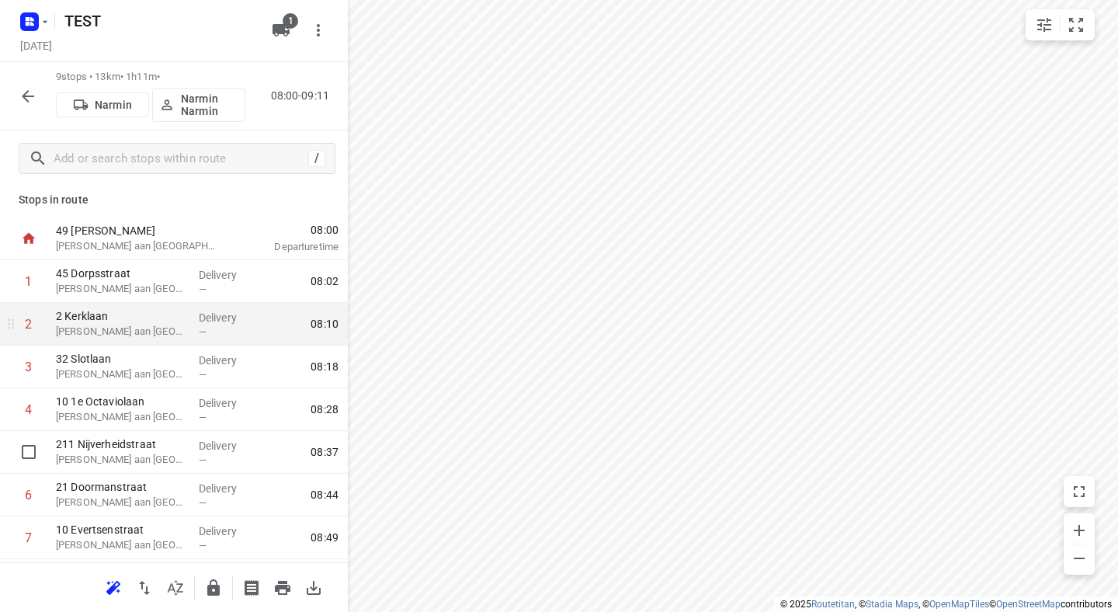
scroll to position [0, 0]
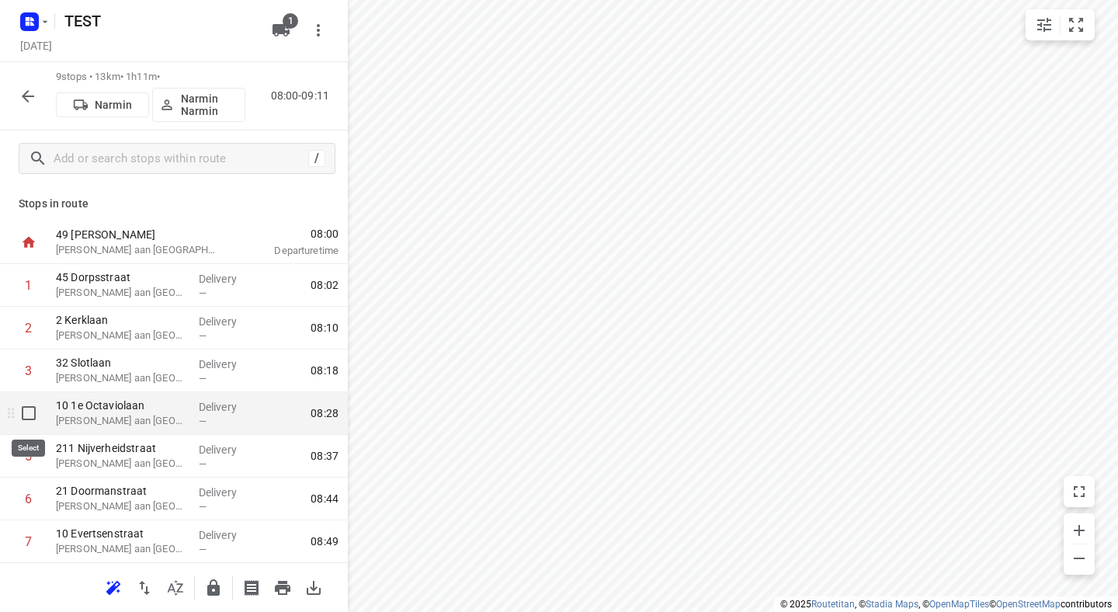
click at [26, 416] on input "checkbox" at bounding box center [28, 413] width 31 height 31
checkbox input "true"
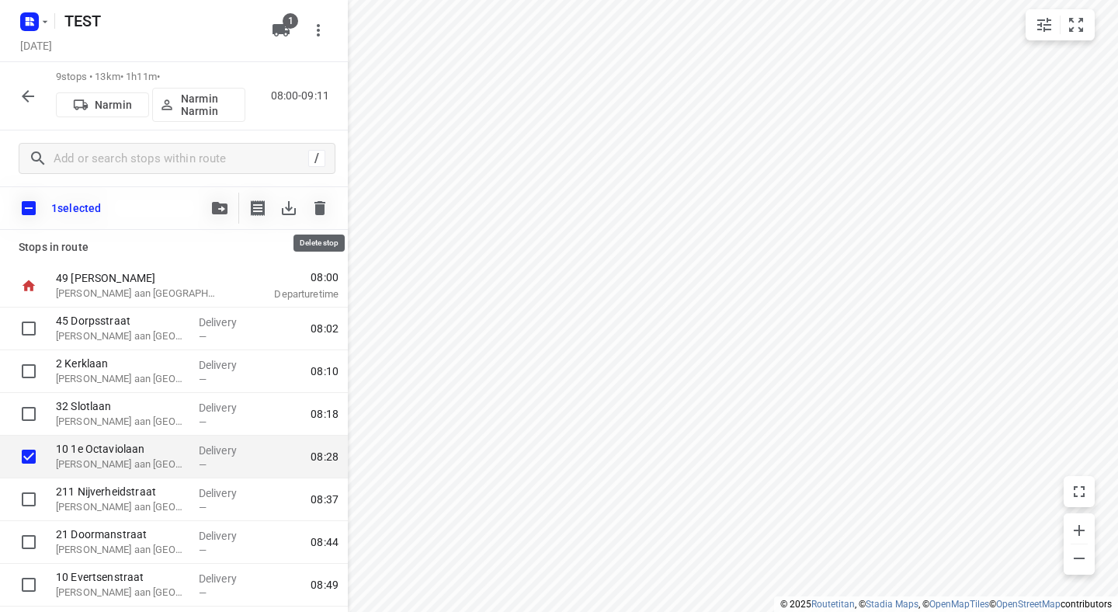
click at [319, 200] on icon "button" at bounding box center [320, 208] width 19 height 19
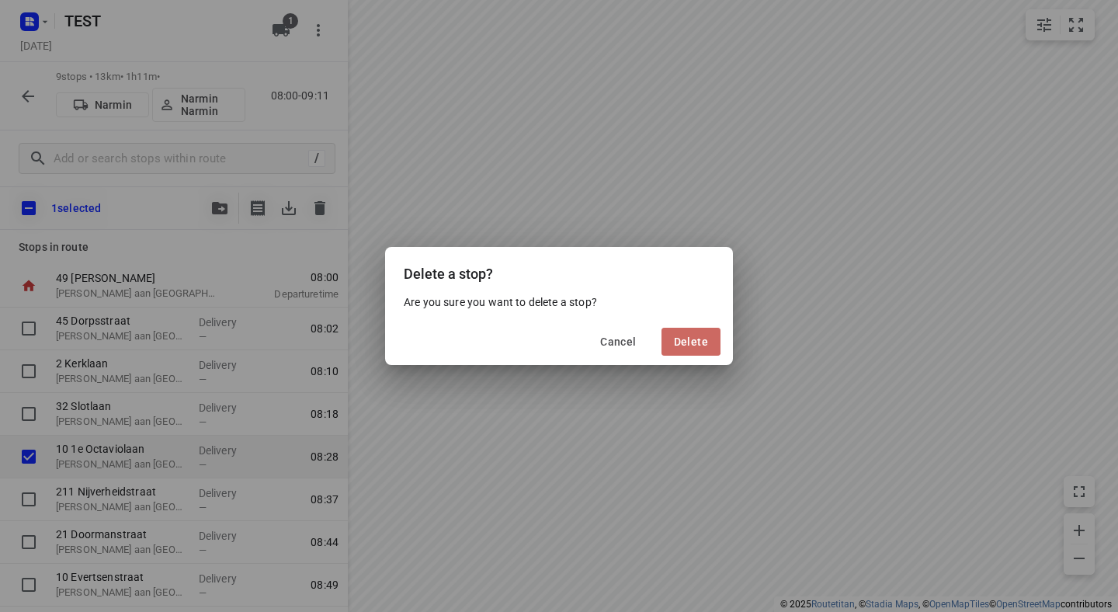
click at [674, 338] on button "Delete" at bounding box center [691, 342] width 59 height 28
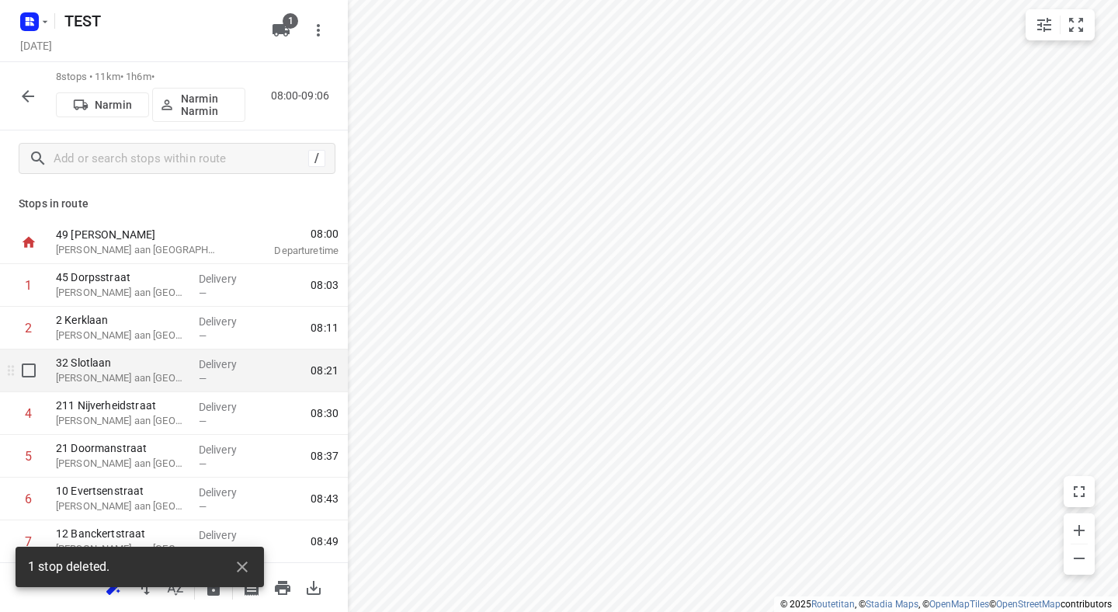
scroll to position [86, 0]
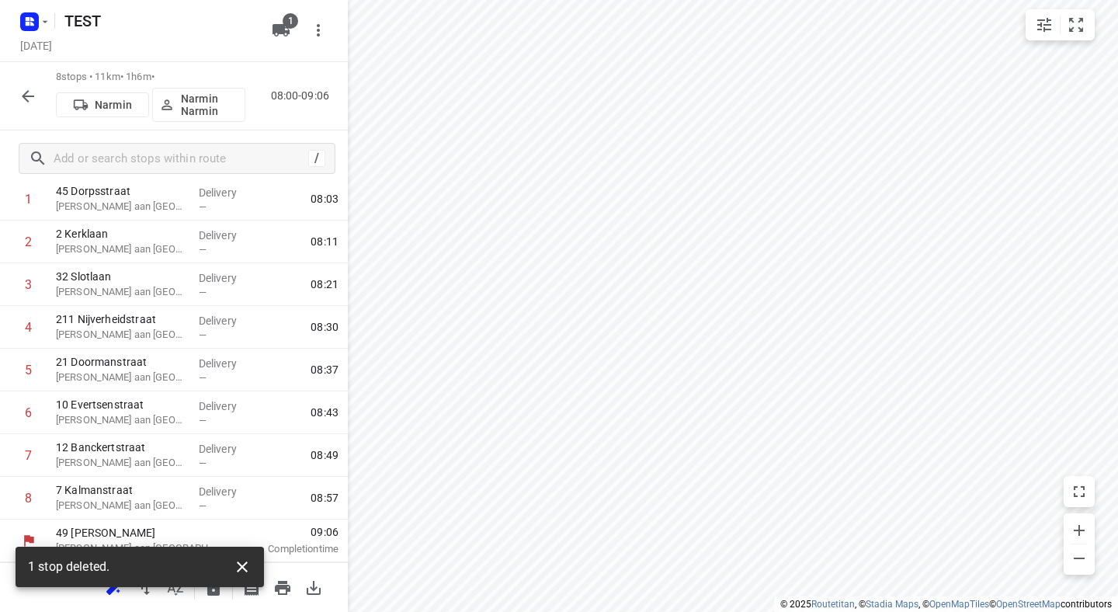
click at [245, 565] on icon "button" at bounding box center [242, 567] width 19 height 19
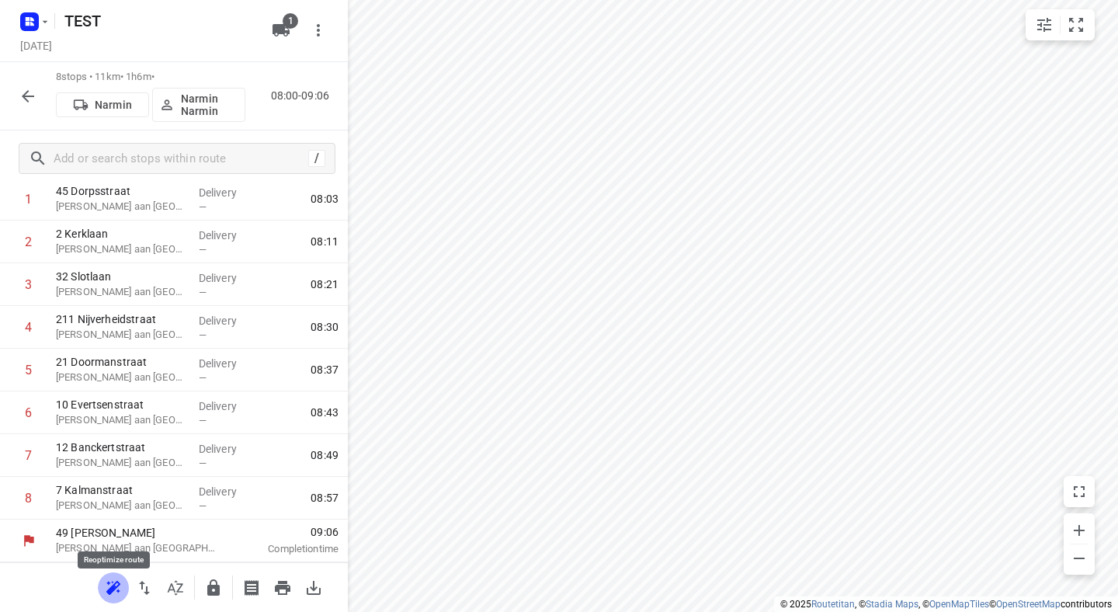
click at [111, 585] on icon "button" at bounding box center [113, 588] width 19 height 19
click at [194, 104] on p "Narmin Narmin" at bounding box center [209, 104] width 57 height 25
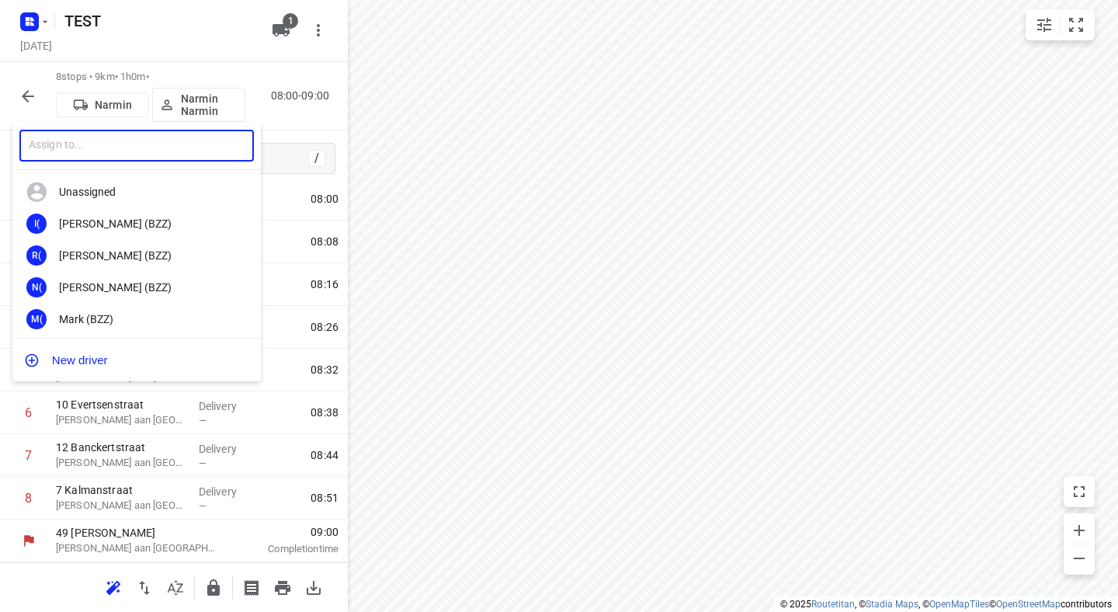
click at [156, 144] on input "text" at bounding box center [136, 146] width 235 height 32
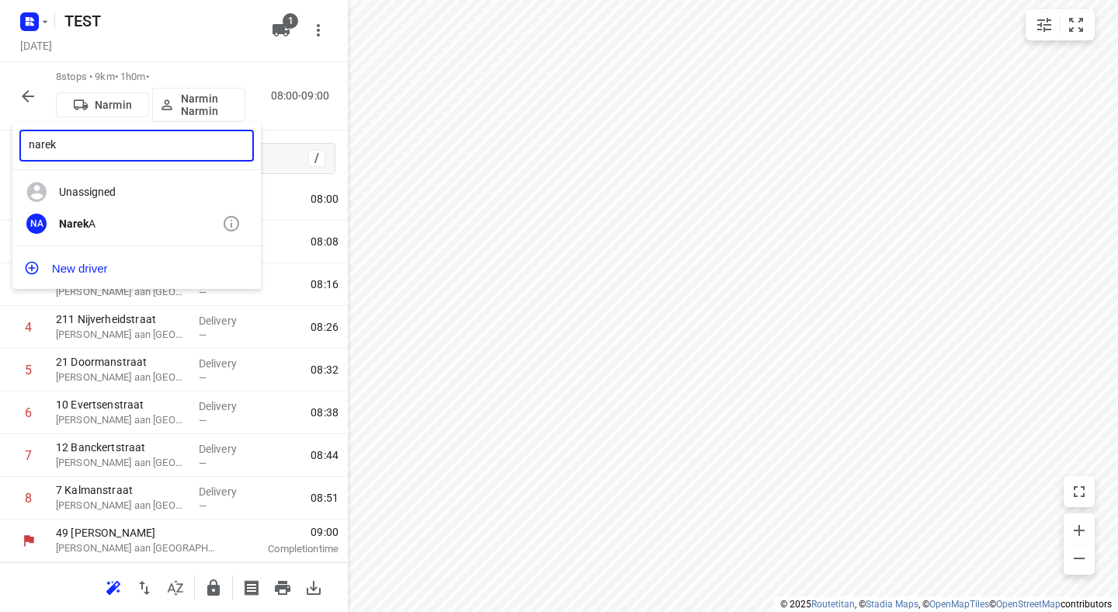
type input "narek"
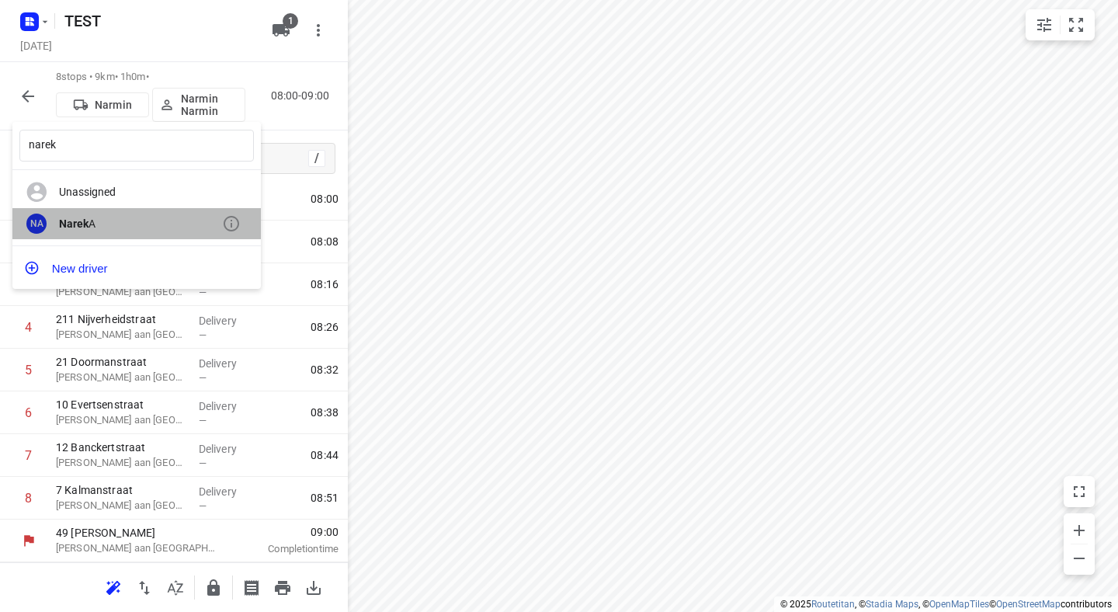
click at [126, 219] on div "Narek A" at bounding box center [140, 223] width 163 height 12
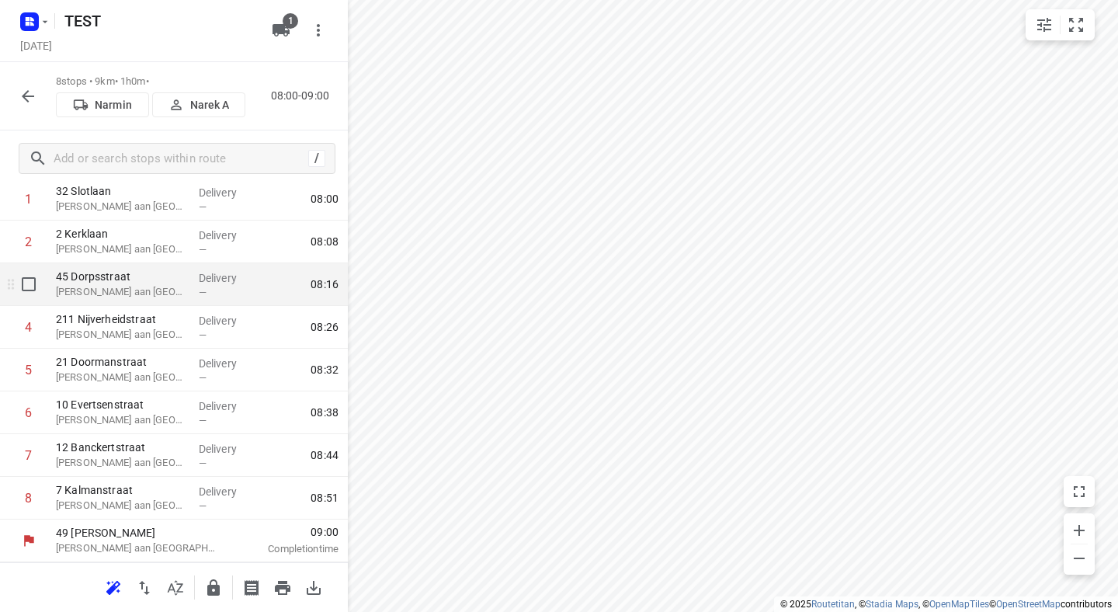
scroll to position [0, 0]
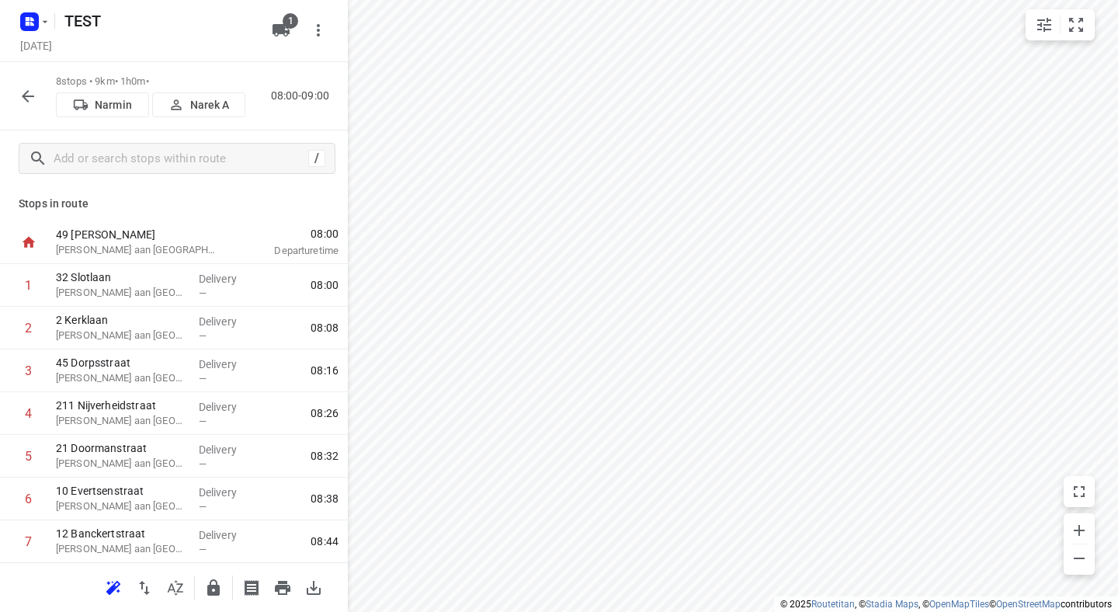
click at [35, 93] on icon "button" at bounding box center [28, 96] width 19 height 19
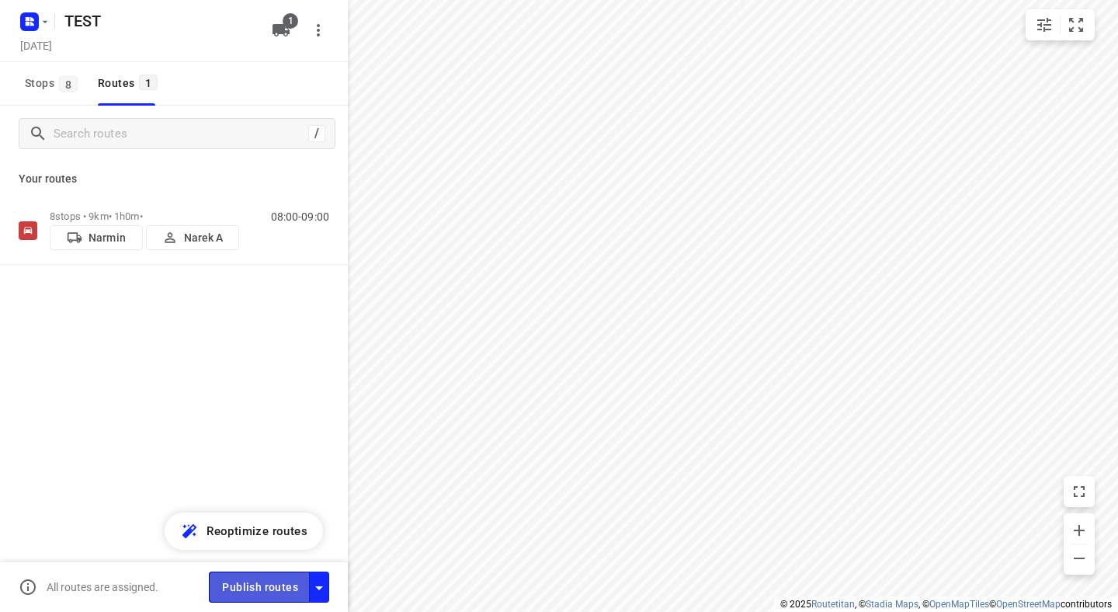
click at [249, 581] on span "Publish routes" at bounding box center [260, 587] width 76 height 19
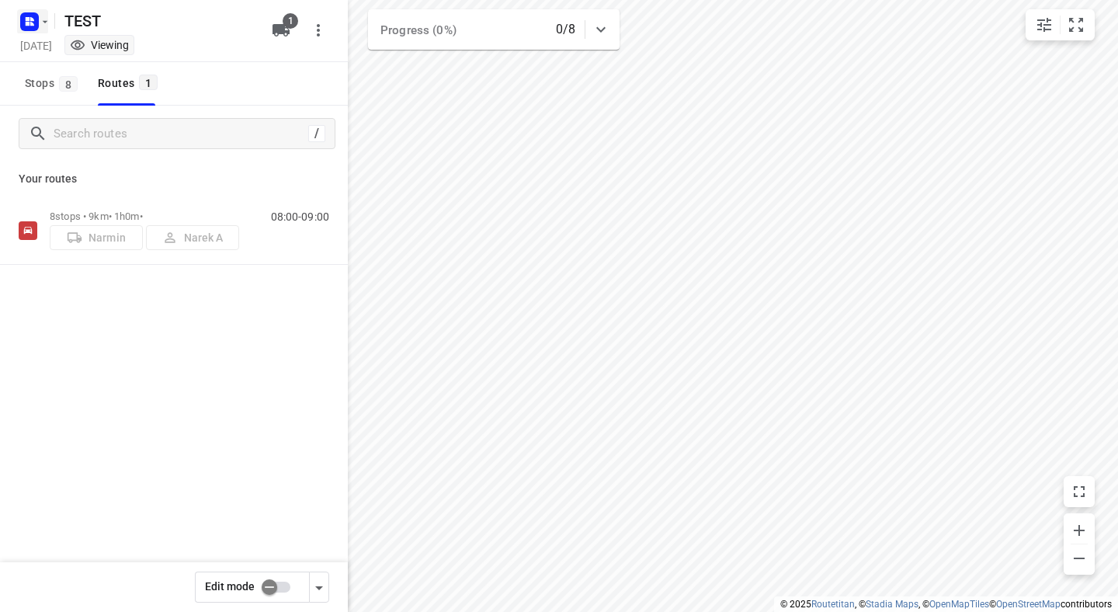
click at [31, 14] on rect "button" at bounding box center [29, 21] width 19 height 19
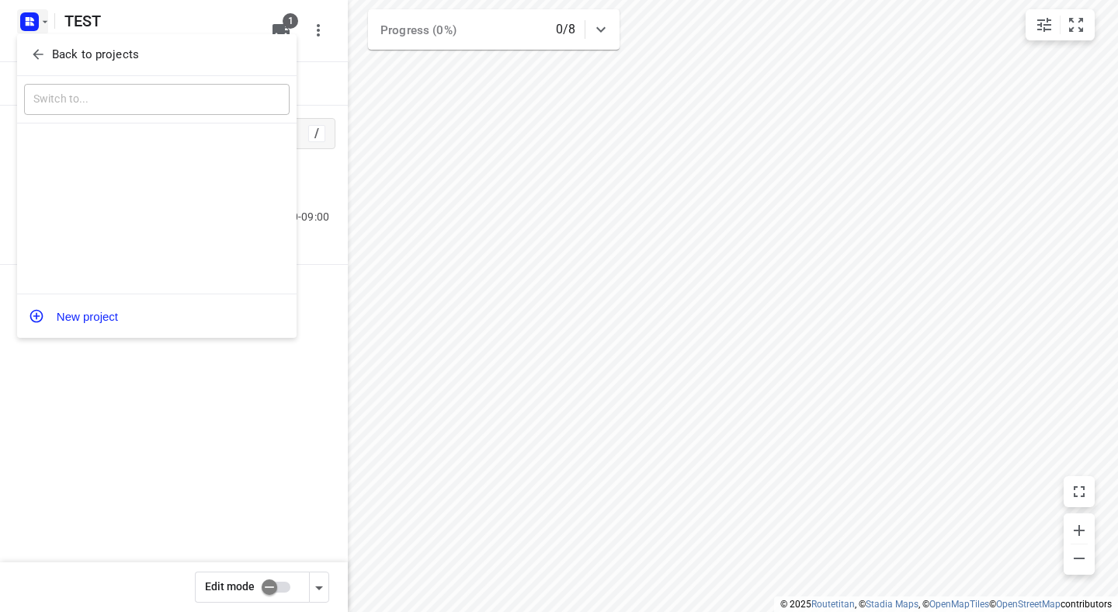
click at [53, 46] on p "Back to projects" at bounding box center [95, 55] width 87 height 18
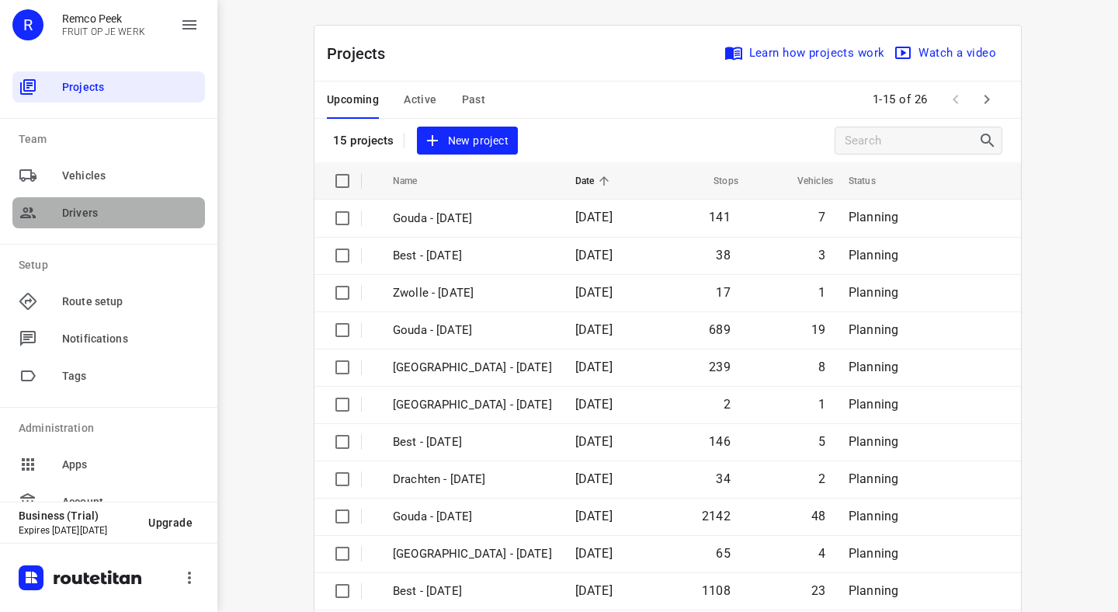
click at [66, 216] on span "Drivers" at bounding box center [130, 213] width 137 height 16
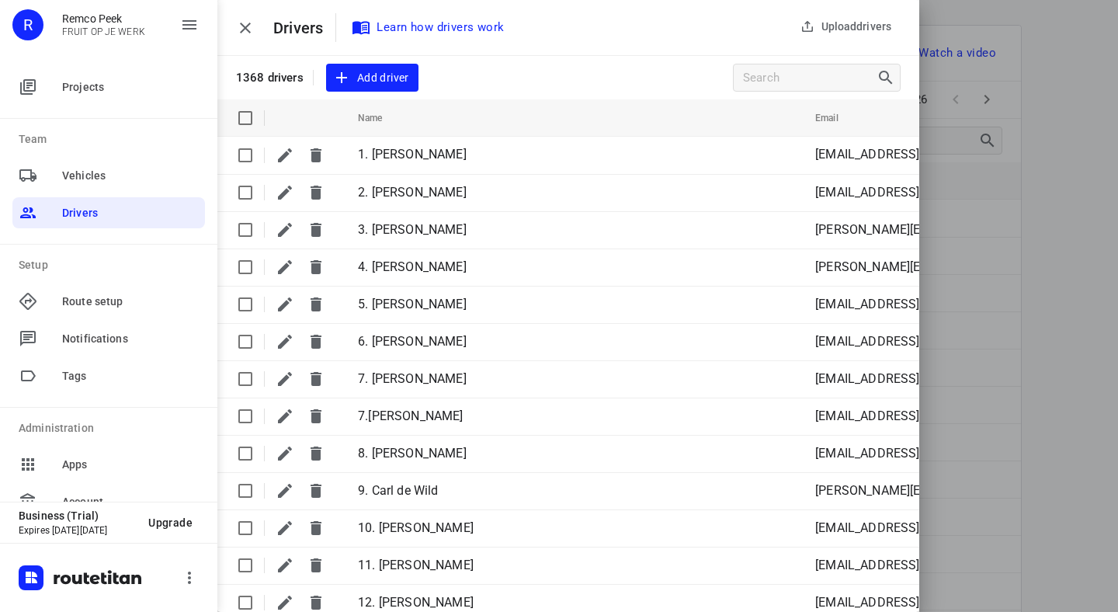
scroll to position [27904, 0]
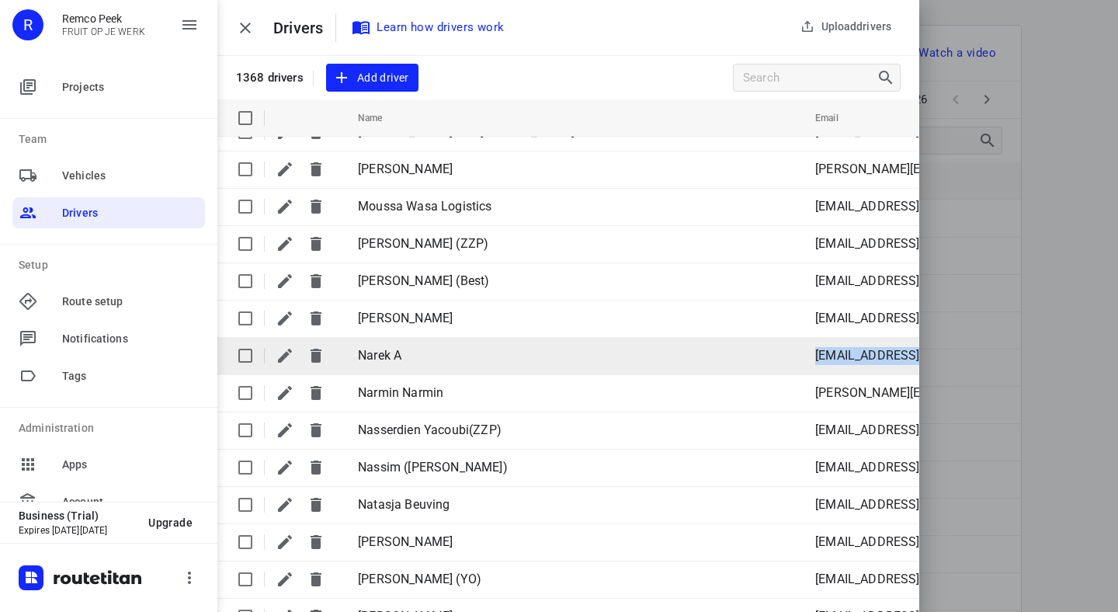
drag, startPoint x: 872, startPoint y: 360, endPoint x: 668, endPoint y: 357, distance: 204.2
click at [667, 357] on tr "Narek A [EMAIL_ADDRESS][DOMAIN_NAME] 0" at bounding box center [807, 355] width 1180 height 37
copy tr "[EMAIL_ADDRESS][DOMAIN_NAME]"
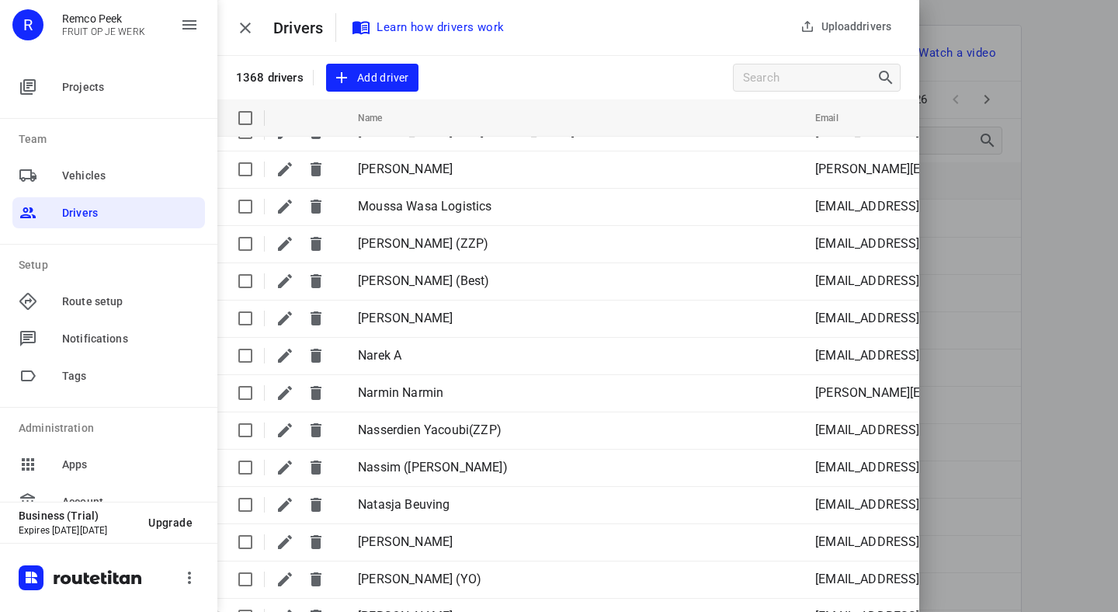
click at [1060, 283] on div at bounding box center [559, 306] width 1118 height 612
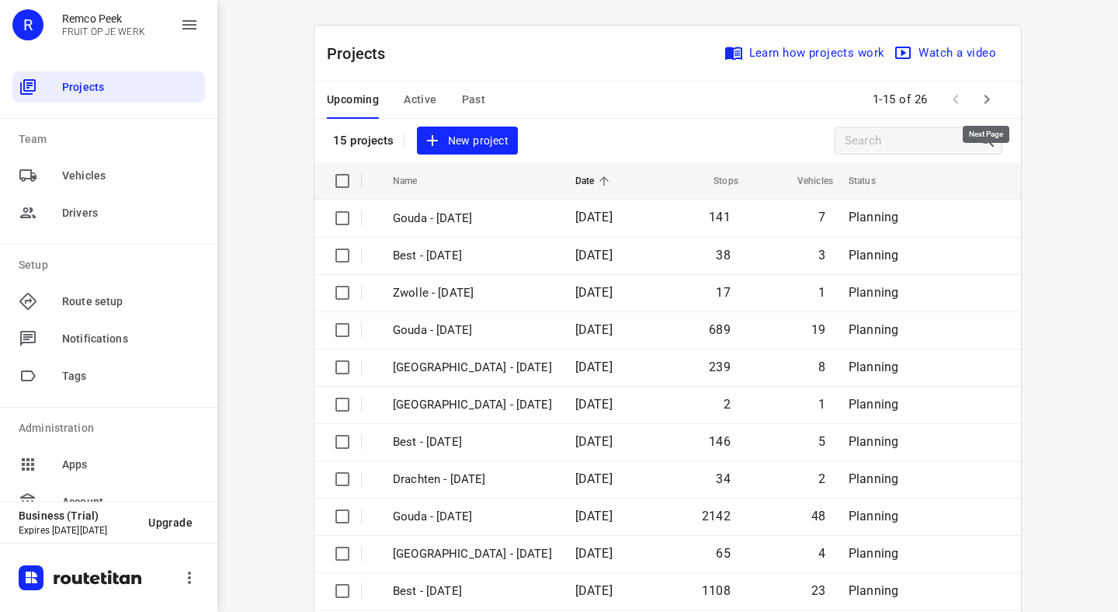
click at [979, 100] on icon "button" at bounding box center [987, 99] width 19 height 19
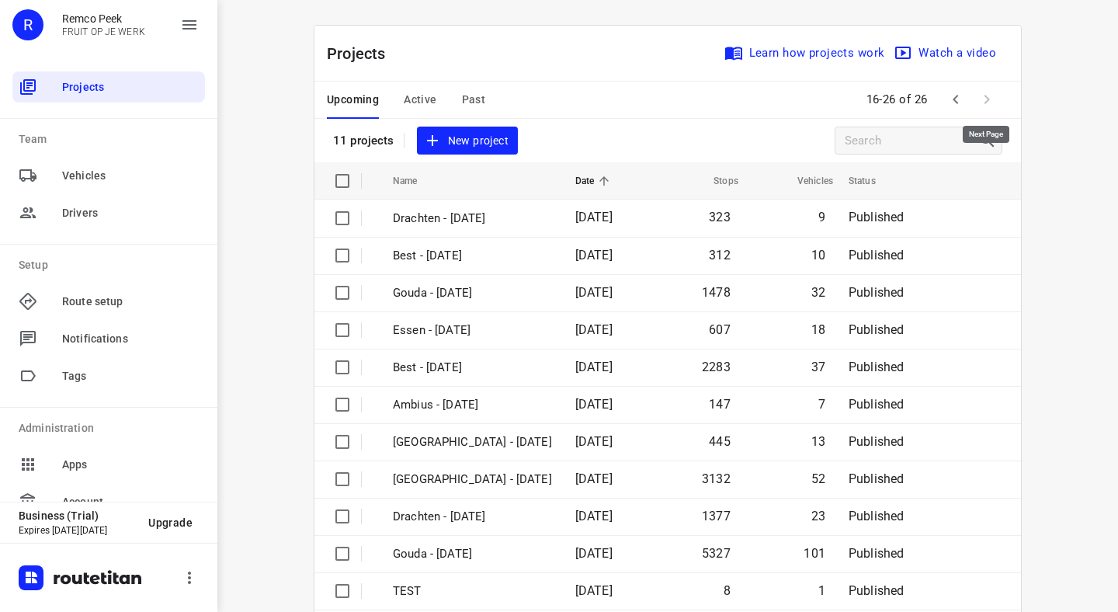
scroll to position [210, 0]
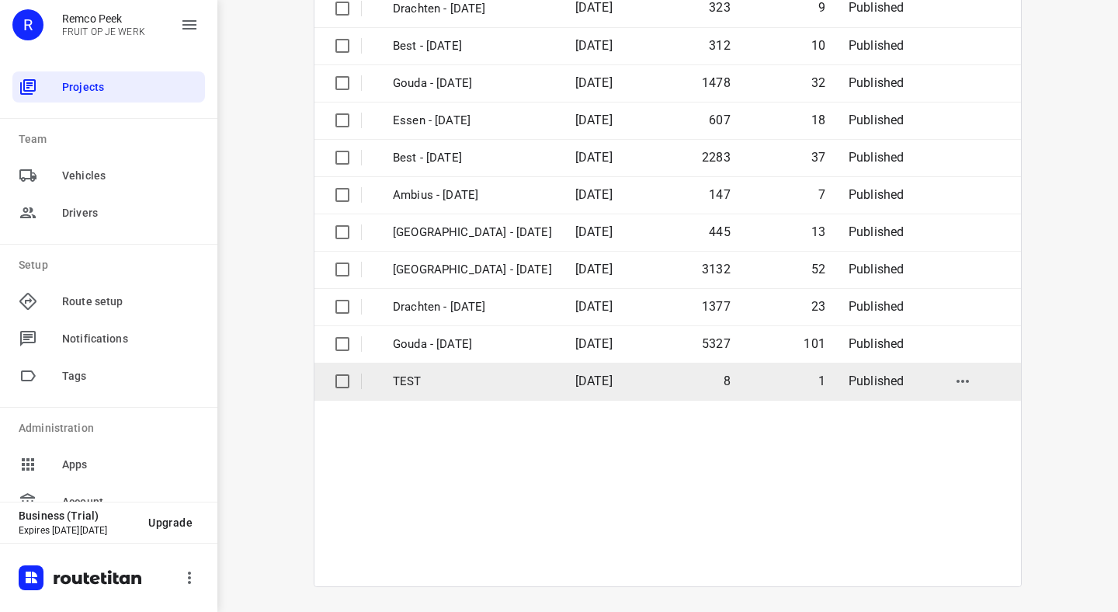
click at [474, 387] on p "TEST" at bounding box center [472, 382] width 159 height 18
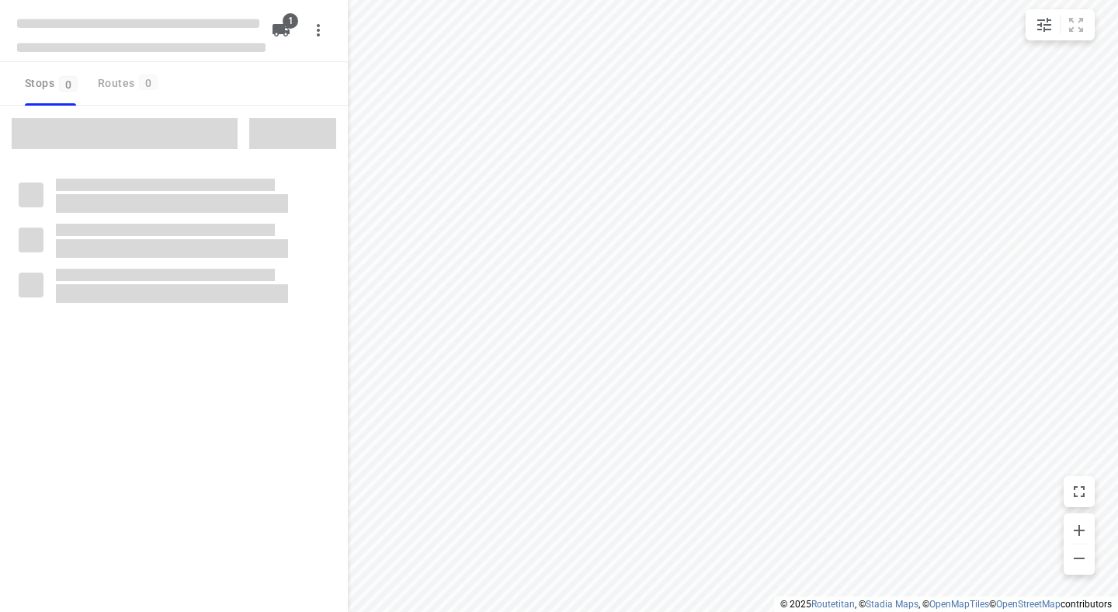
checkbox input "true"
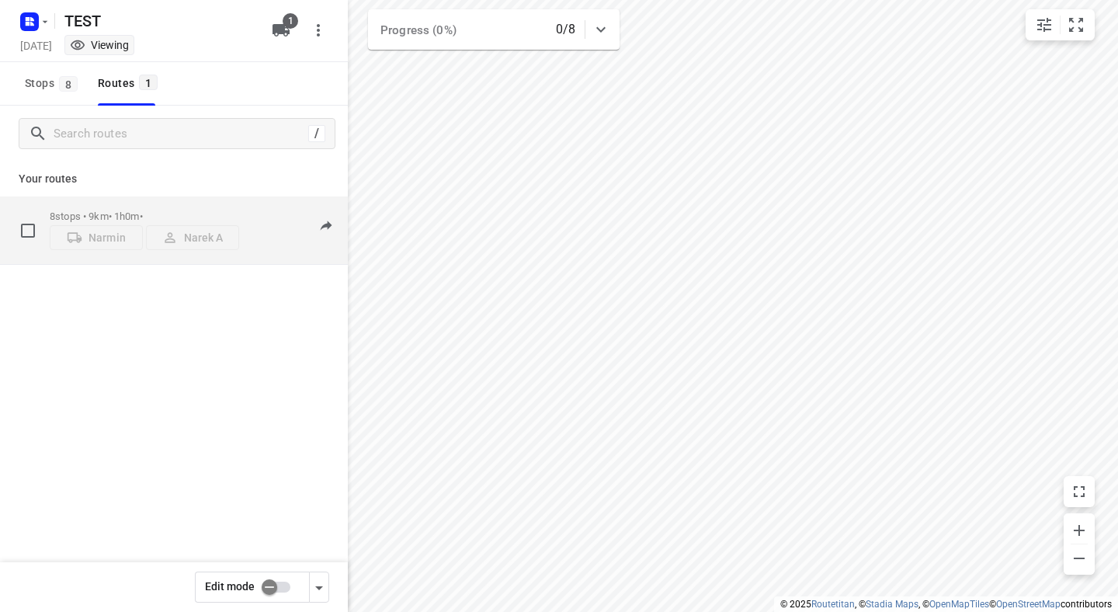
click at [195, 239] on div "Narmin Narek A" at bounding box center [144, 236] width 189 height 28
